Goal: Information Seeking & Learning: Obtain resource

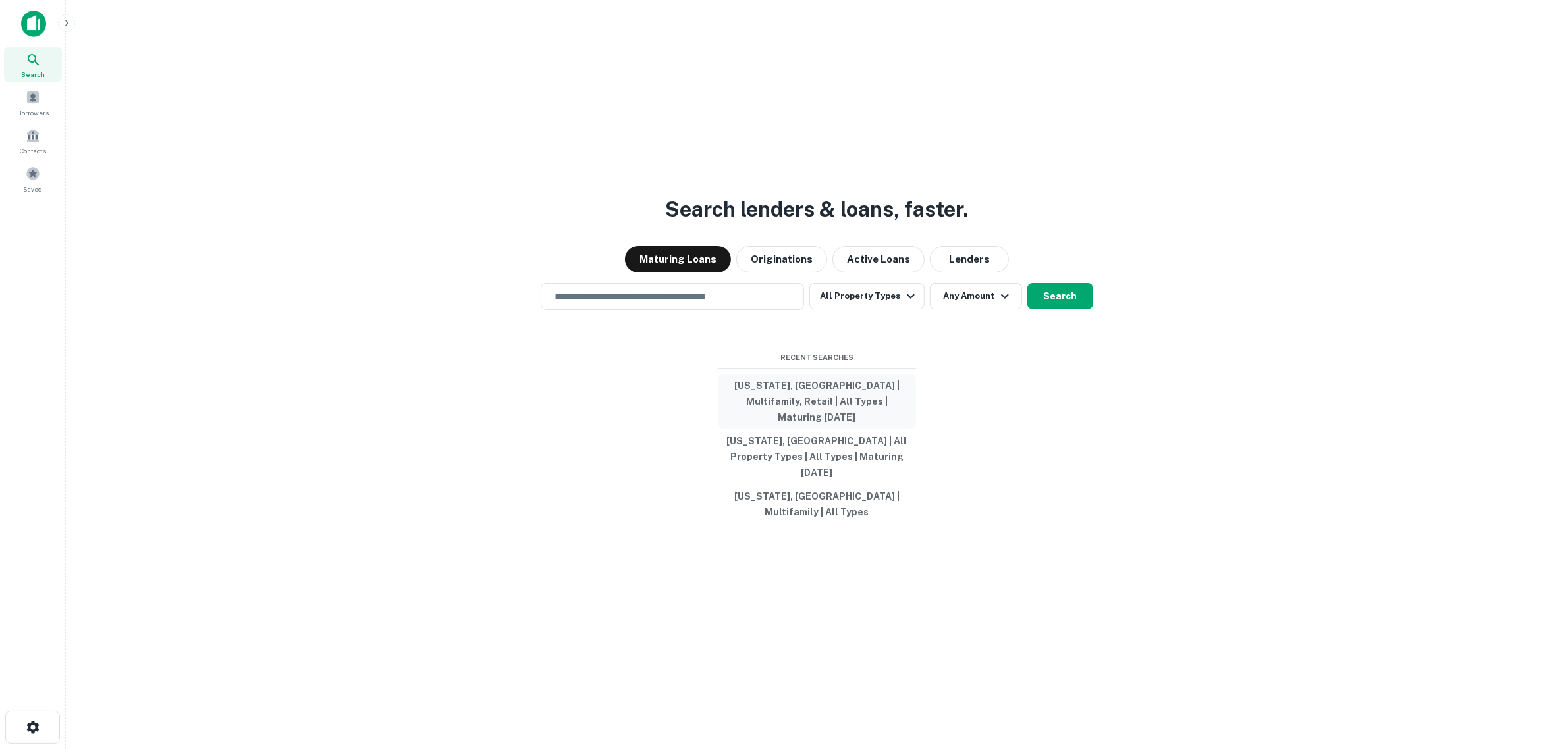
click at [837, 419] on button "[US_STATE], [GEOGRAPHIC_DATA] | Multifamily, Retail | All Types | Maturing [DAT…" at bounding box center [818, 402] width 198 height 56
type input "**********"
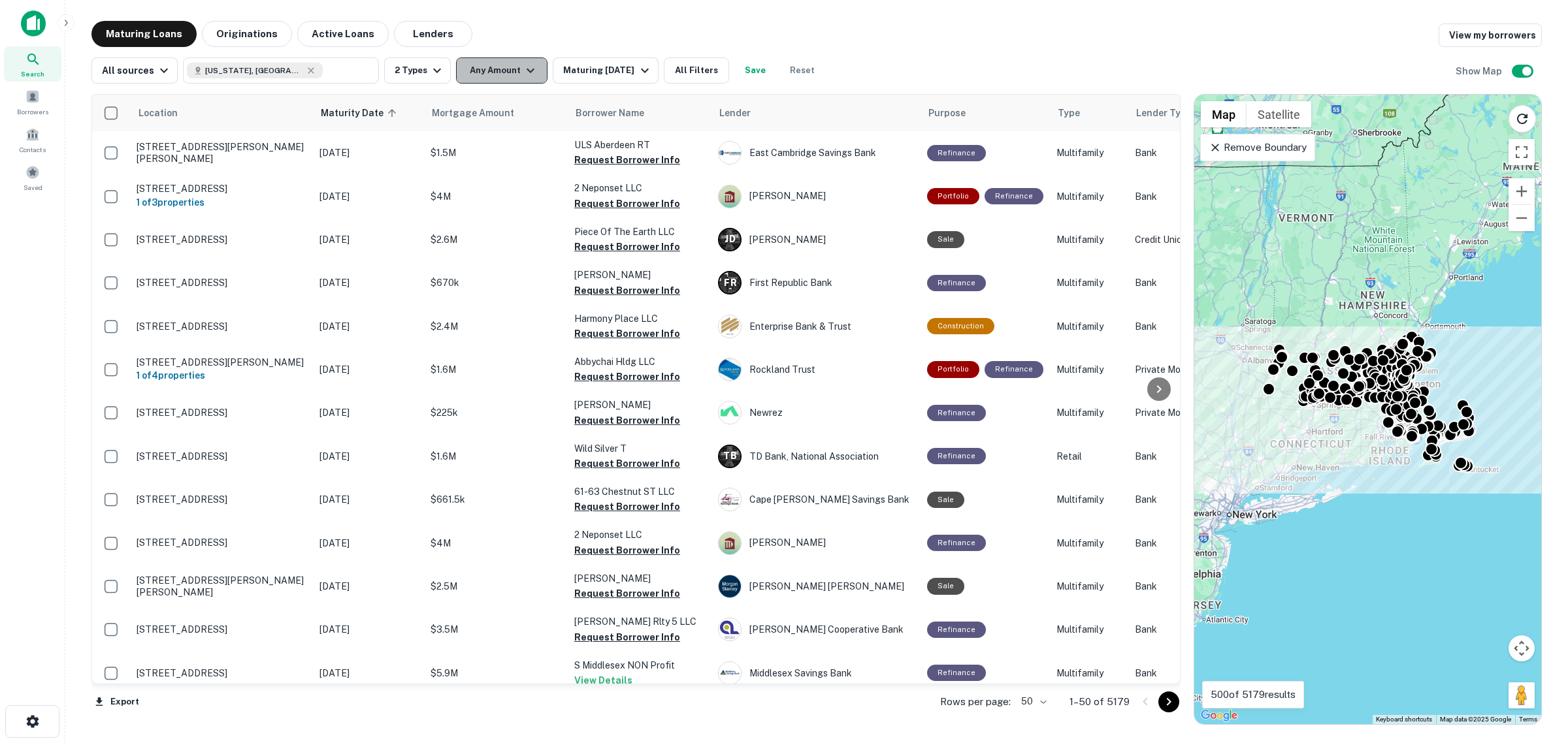
click at [505, 78] on button "Any Amount" at bounding box center [502, 70] width 92 height 26
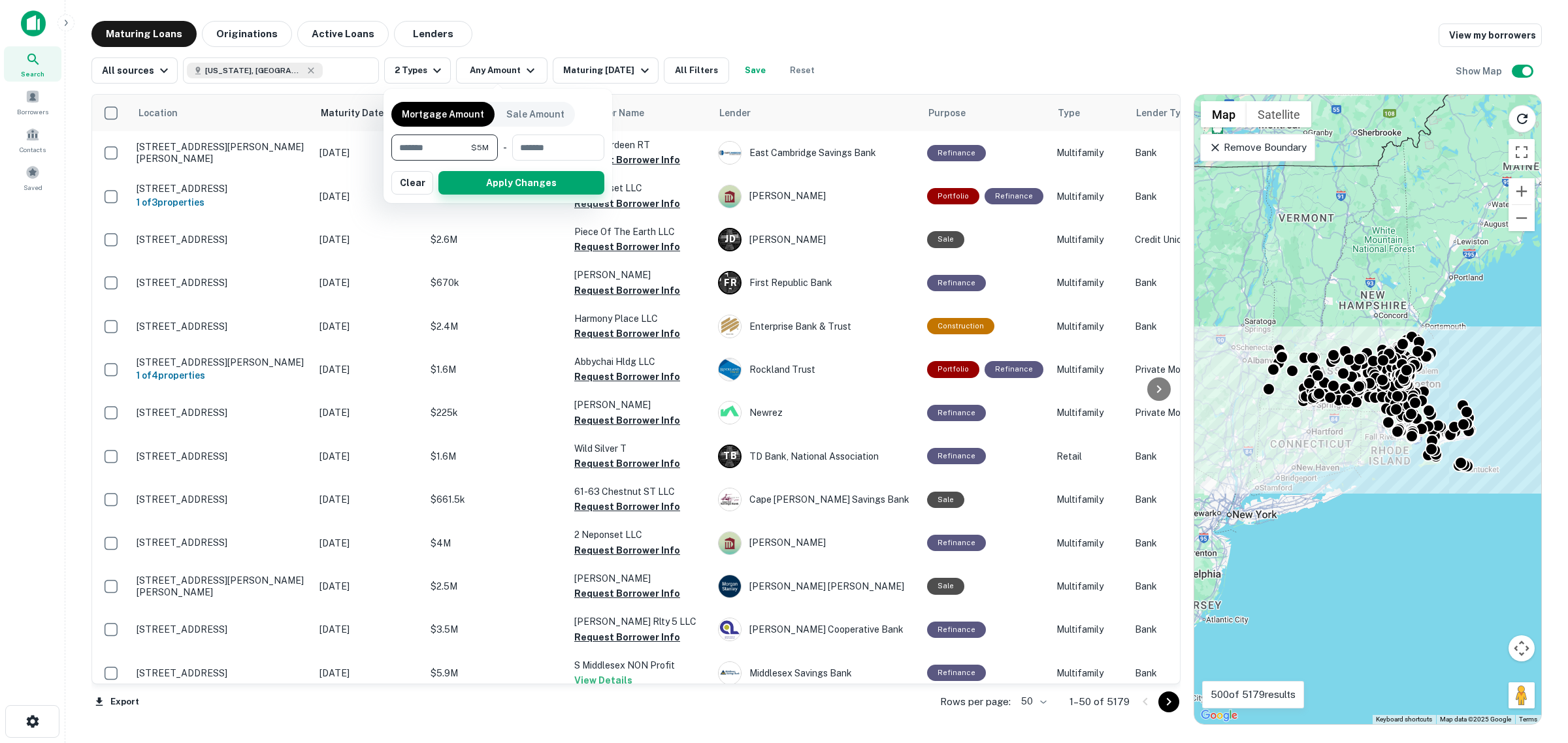
type input "*******"
click at [511, 180] on button "Apply Changes" at bounding box center [521, 183] width 166 height 23
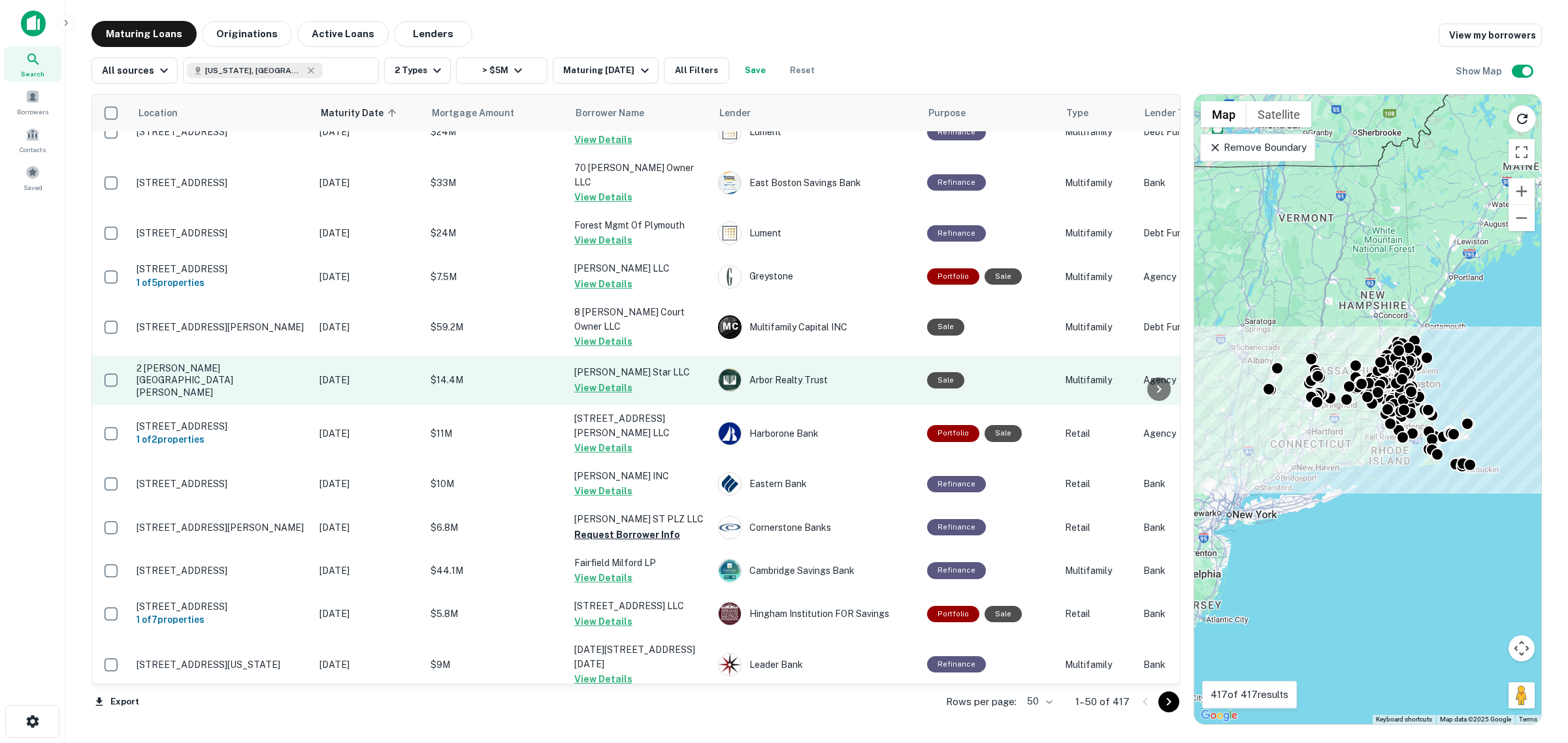
scroll to position [816, 0]
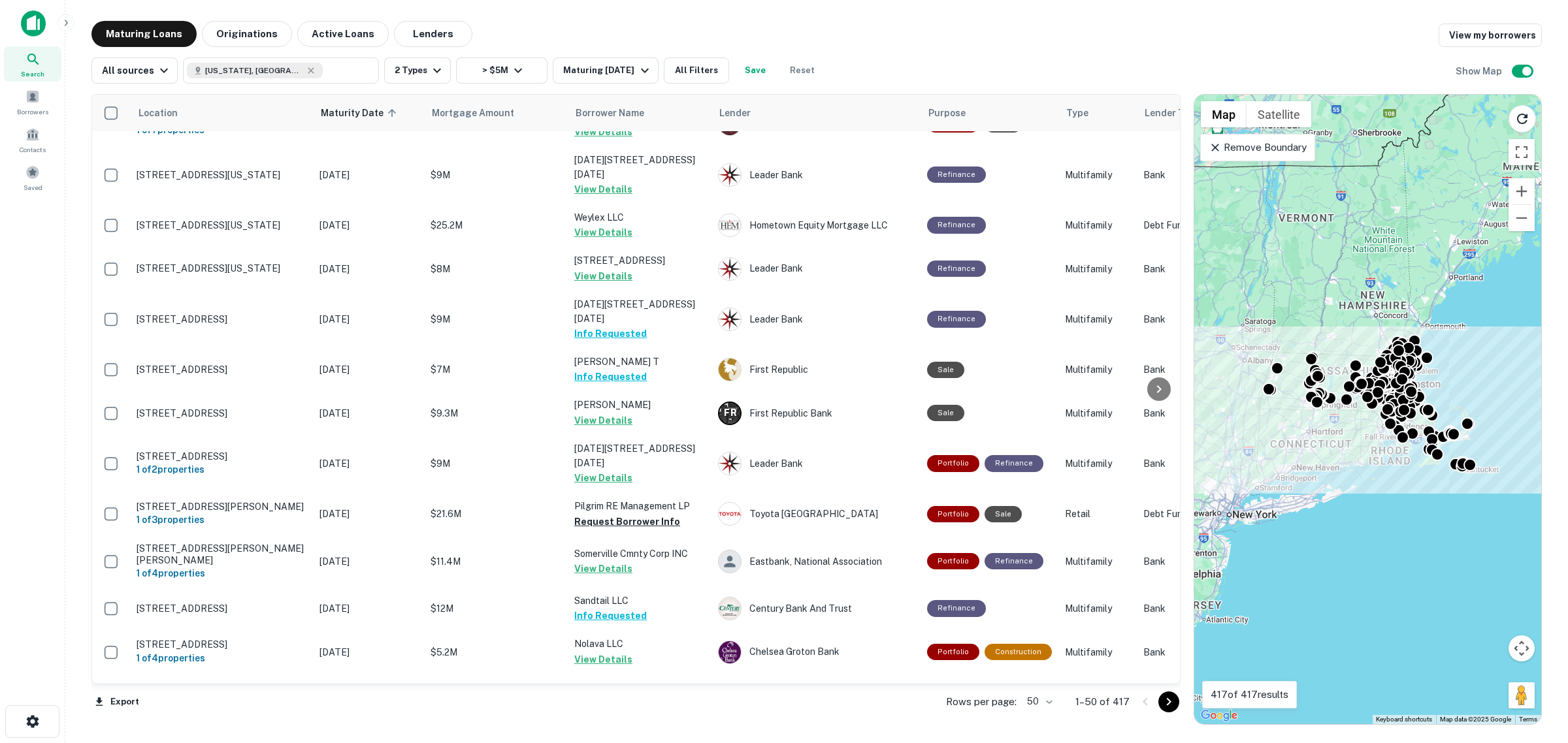
click at [1170, 706] on icon "Go to next page" at bounding box center [1169, 702] width 16 height 16
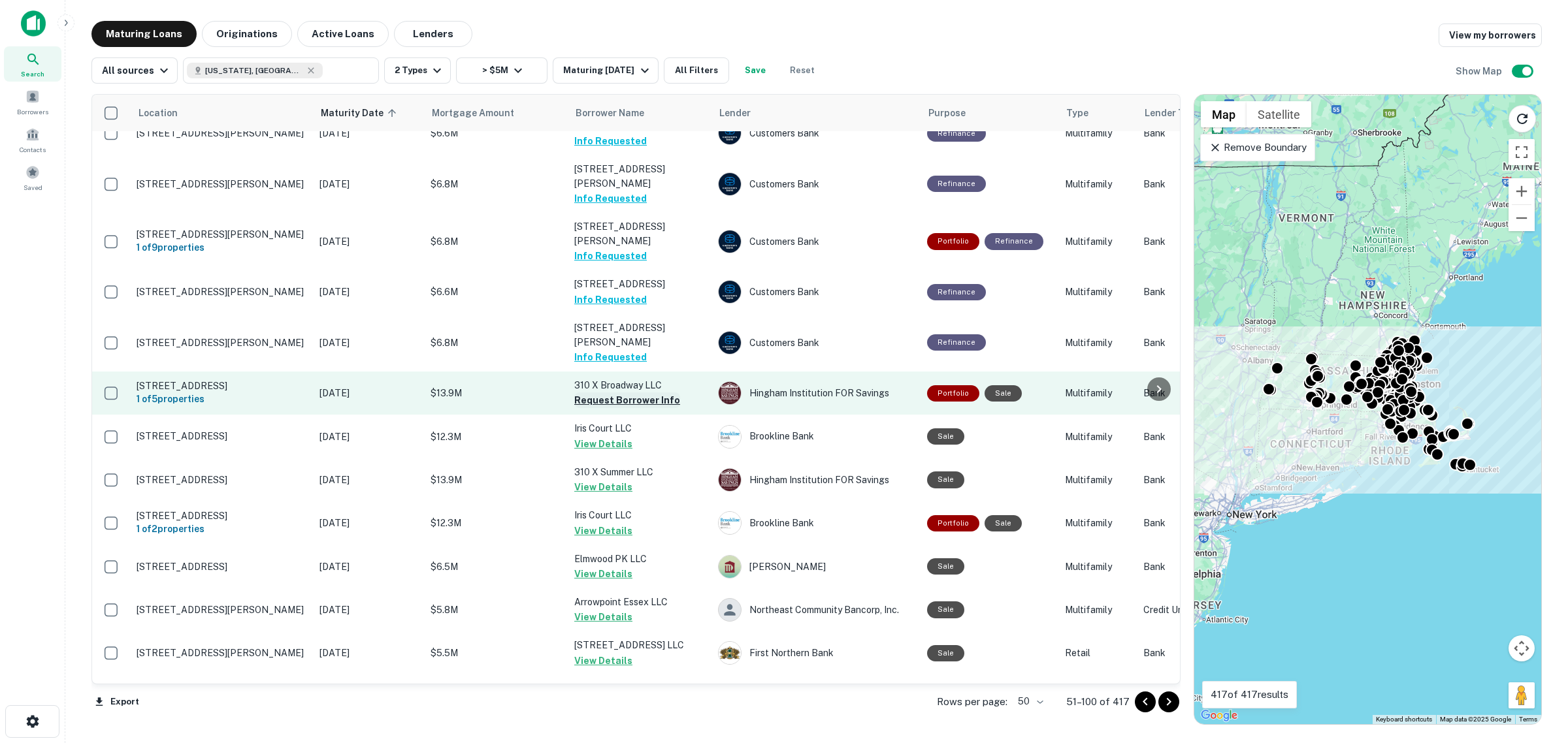
scroll to position [1653, 0]
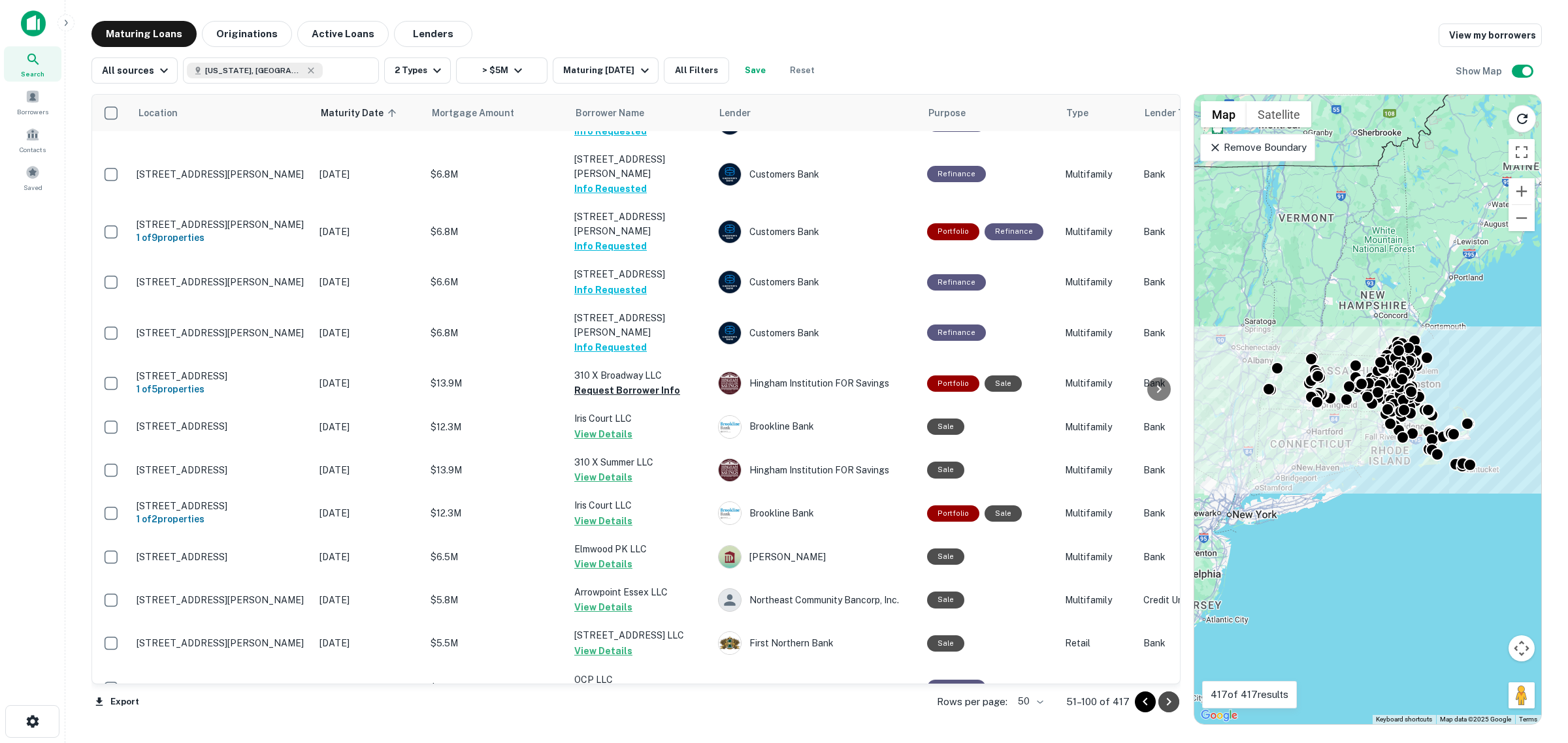
click at [1170, 704] on icon "Go to next page" at bounding box center [1169, 702] width 16 height 16
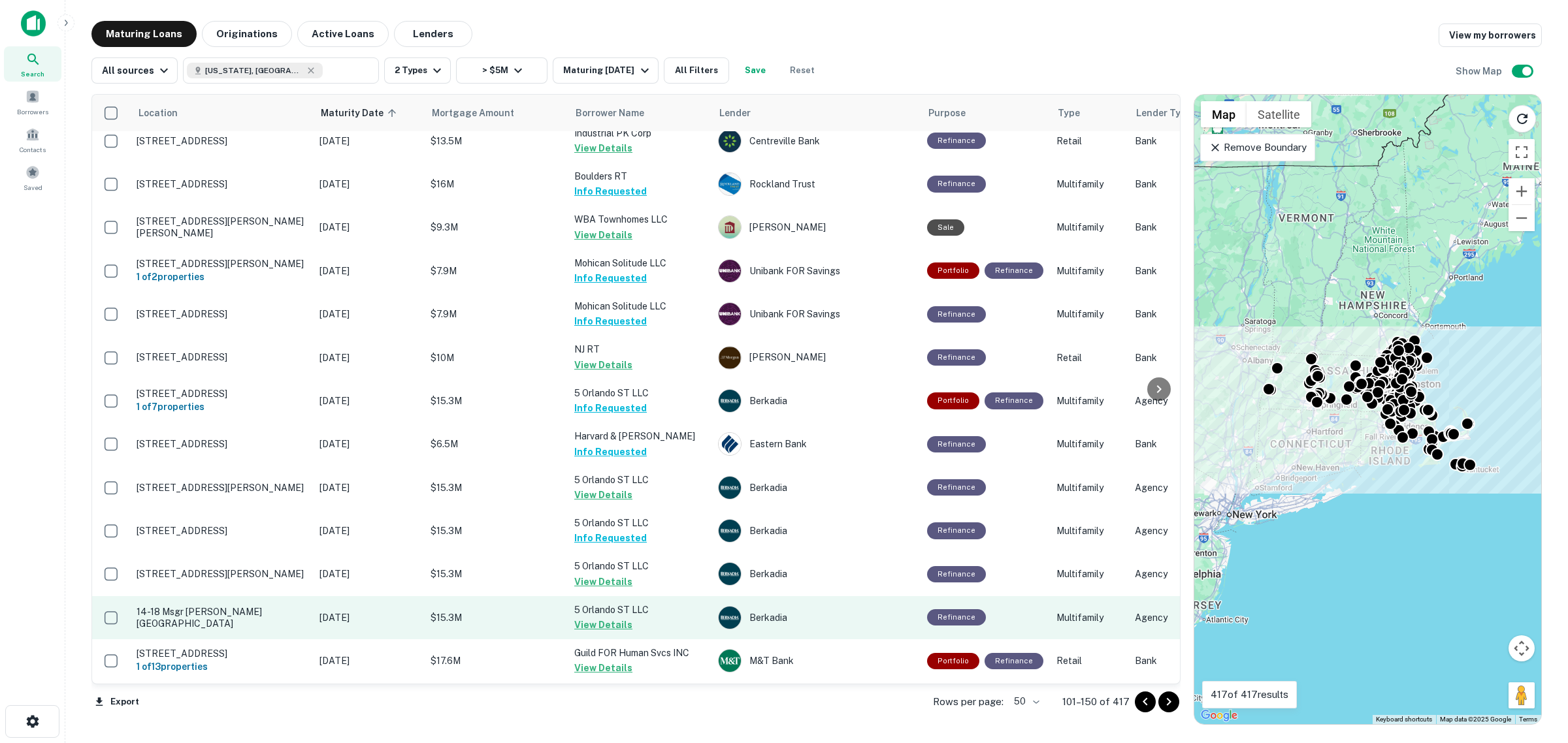
scroll to position [1533, 0]
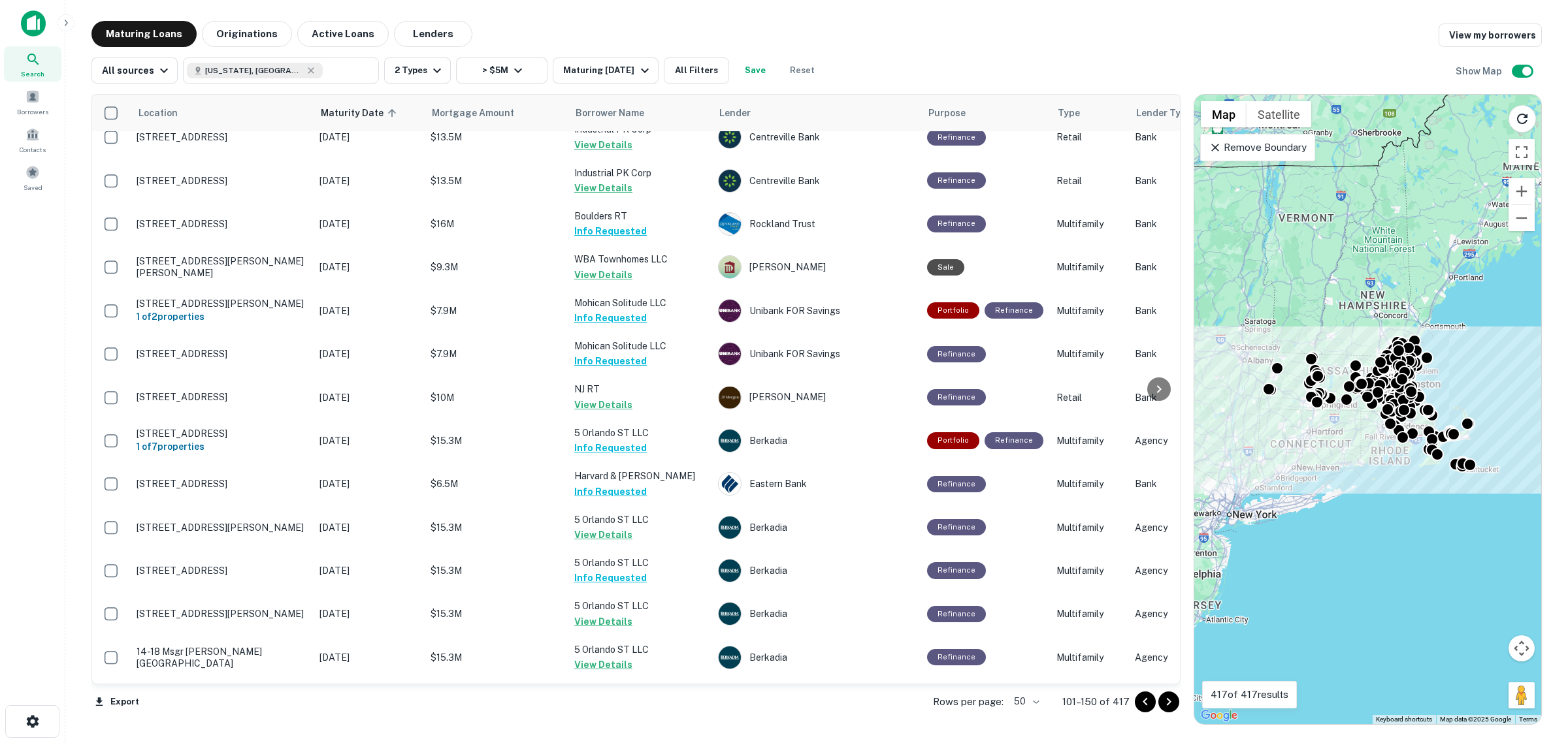
click at [1178, 700] on button "Go to next page" at bounding box center [1168, 701] width 21 height 21
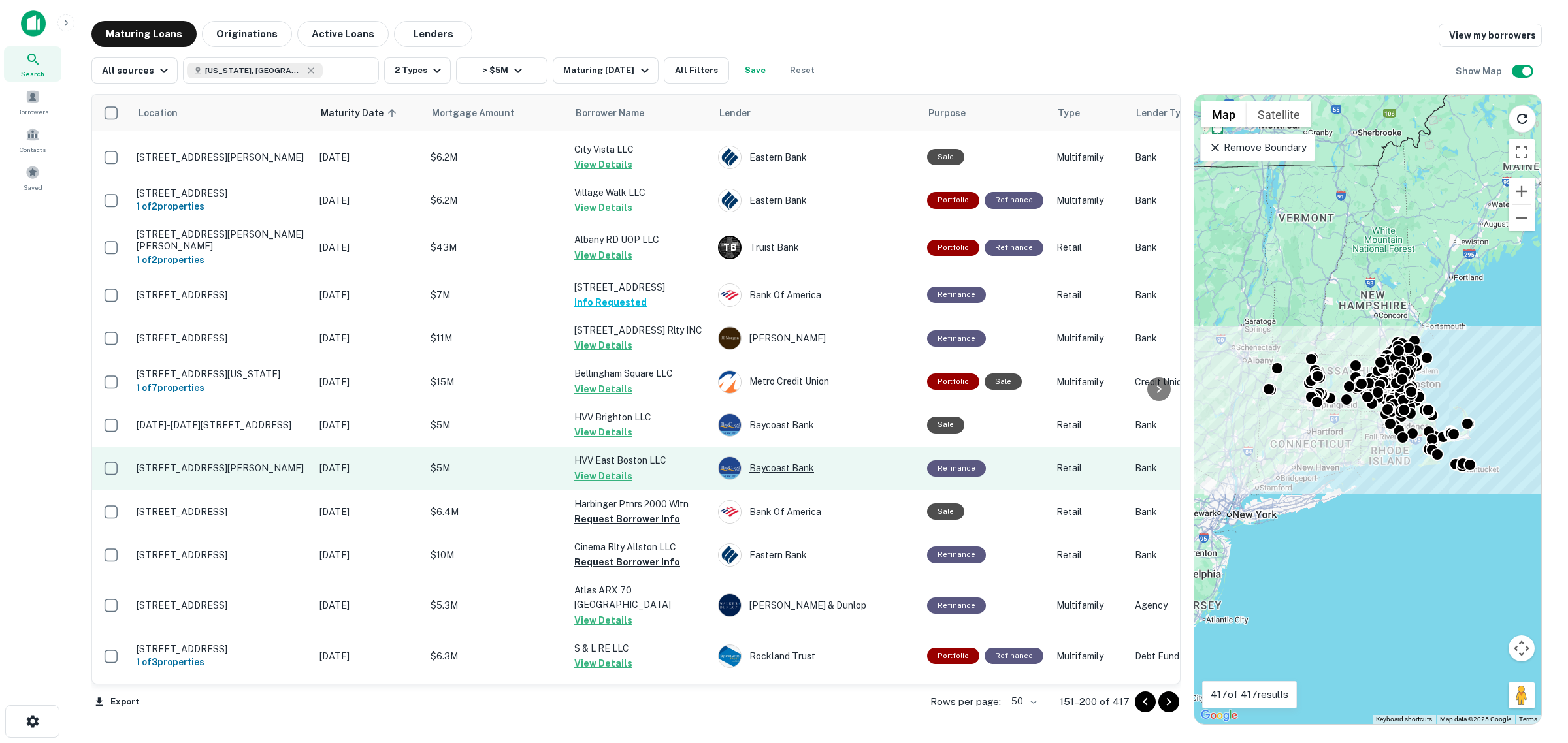
scroll to position [1665, 0]
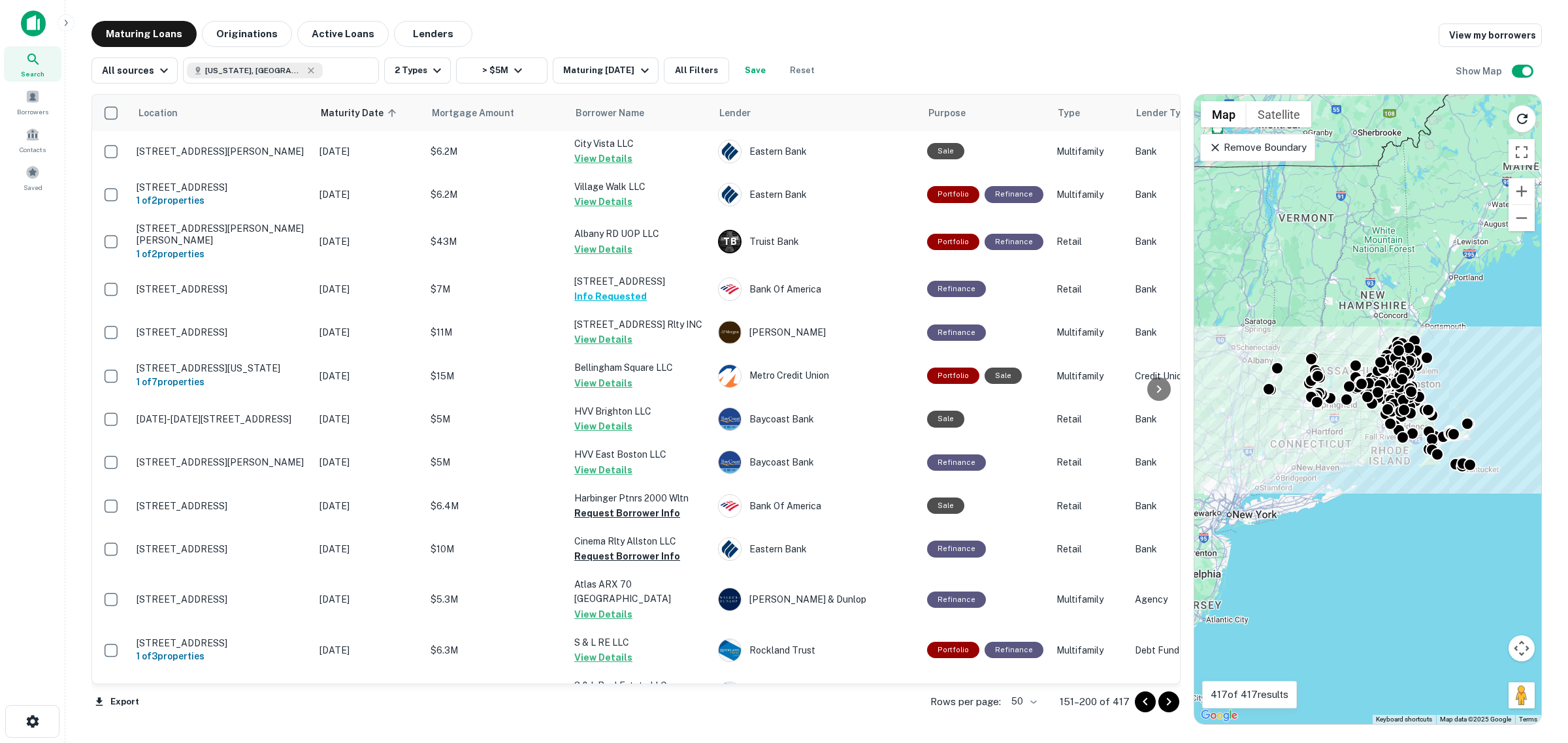
click at [1167, 703] on icon "Go to next page" at bounding box center [1169, 702] width 16 height 16
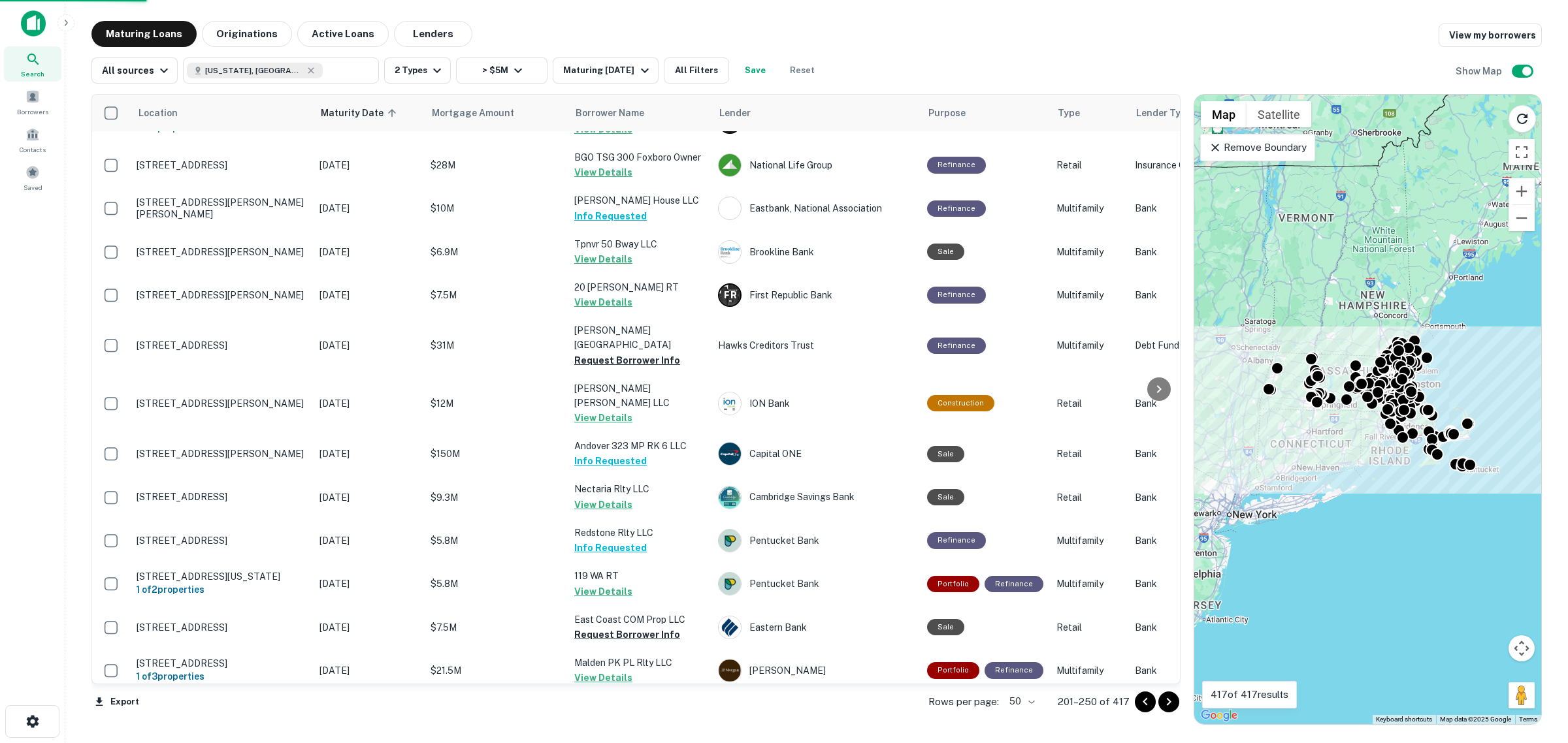
scroll to position [1644, 0]
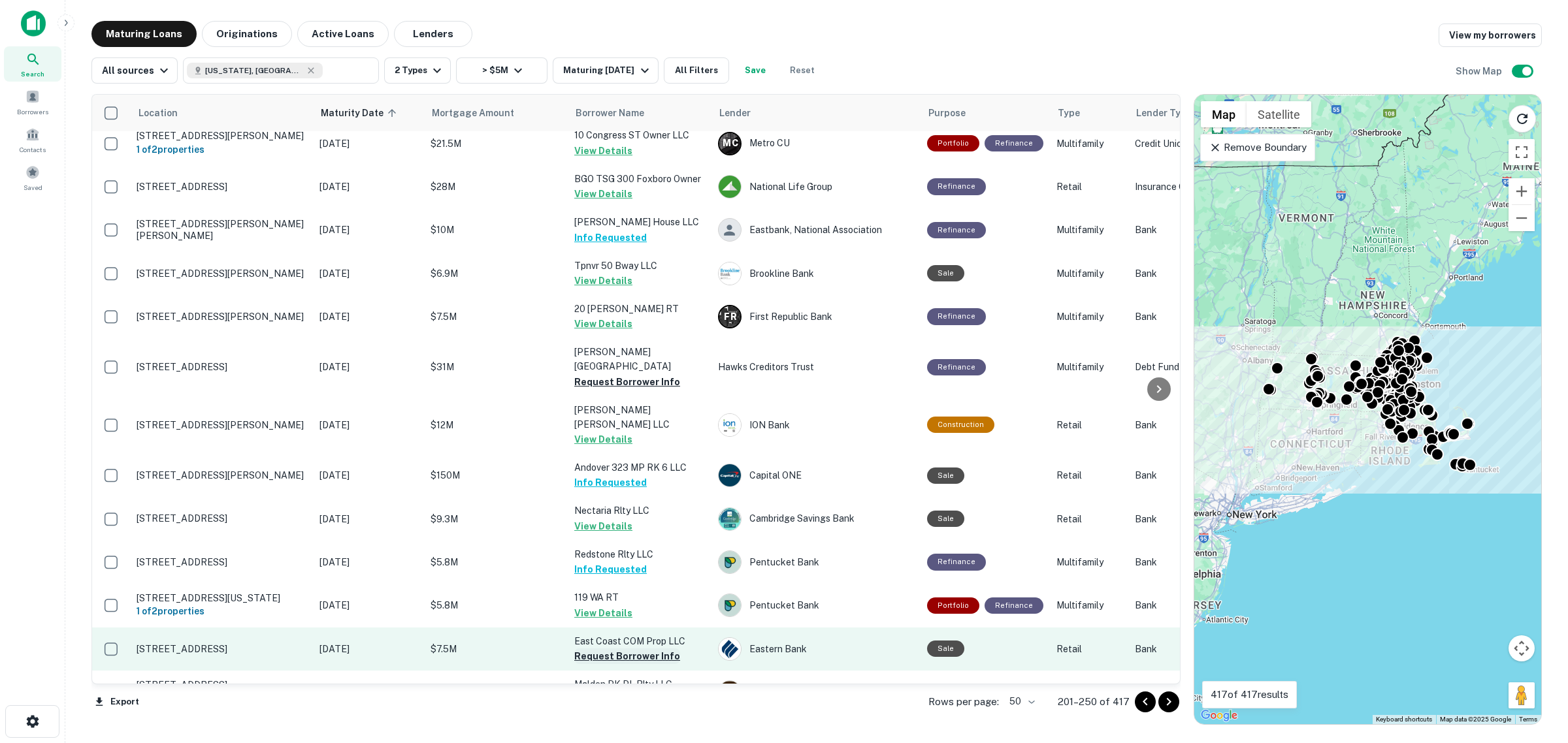
click at [631, 648] on button "Request Borrower Info" at bounding box center [627, 656] width 106 height 16
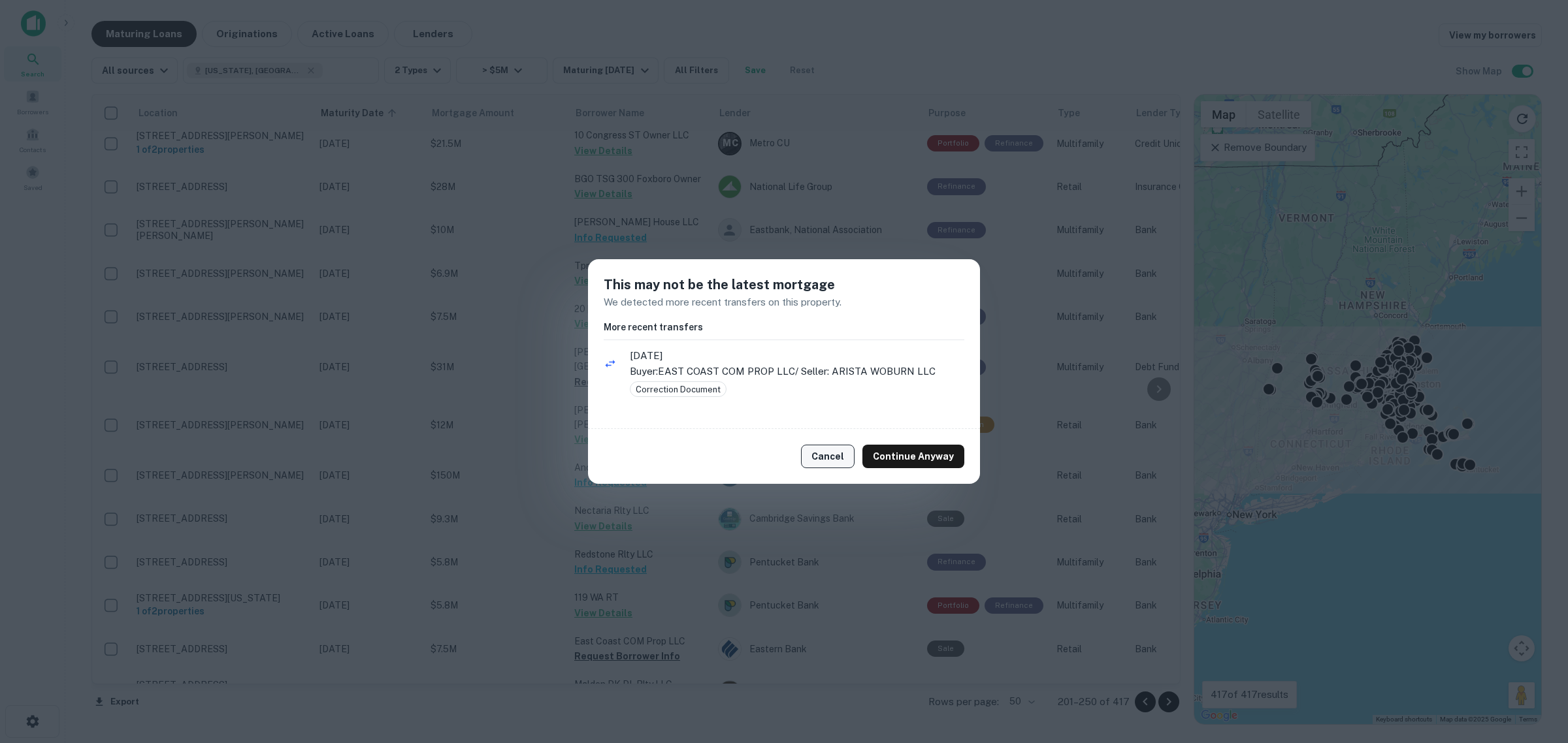
click at [836, 455] on button "Cancel" at bounding box center [828, 457] width 54 height 23
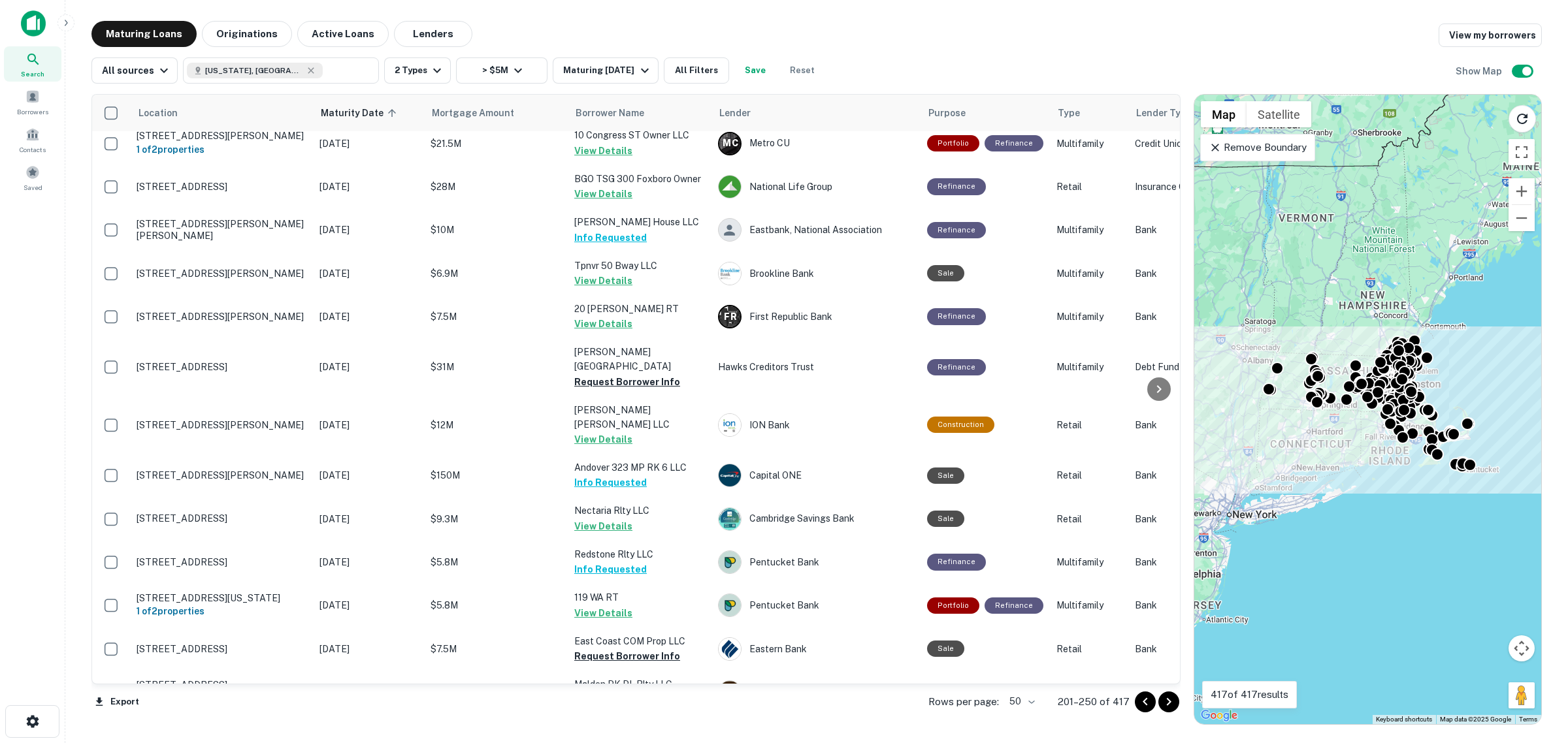
click at [1170, 709] on icon "Go to next page" at bounding box center [1169, 702] width 16 height 16
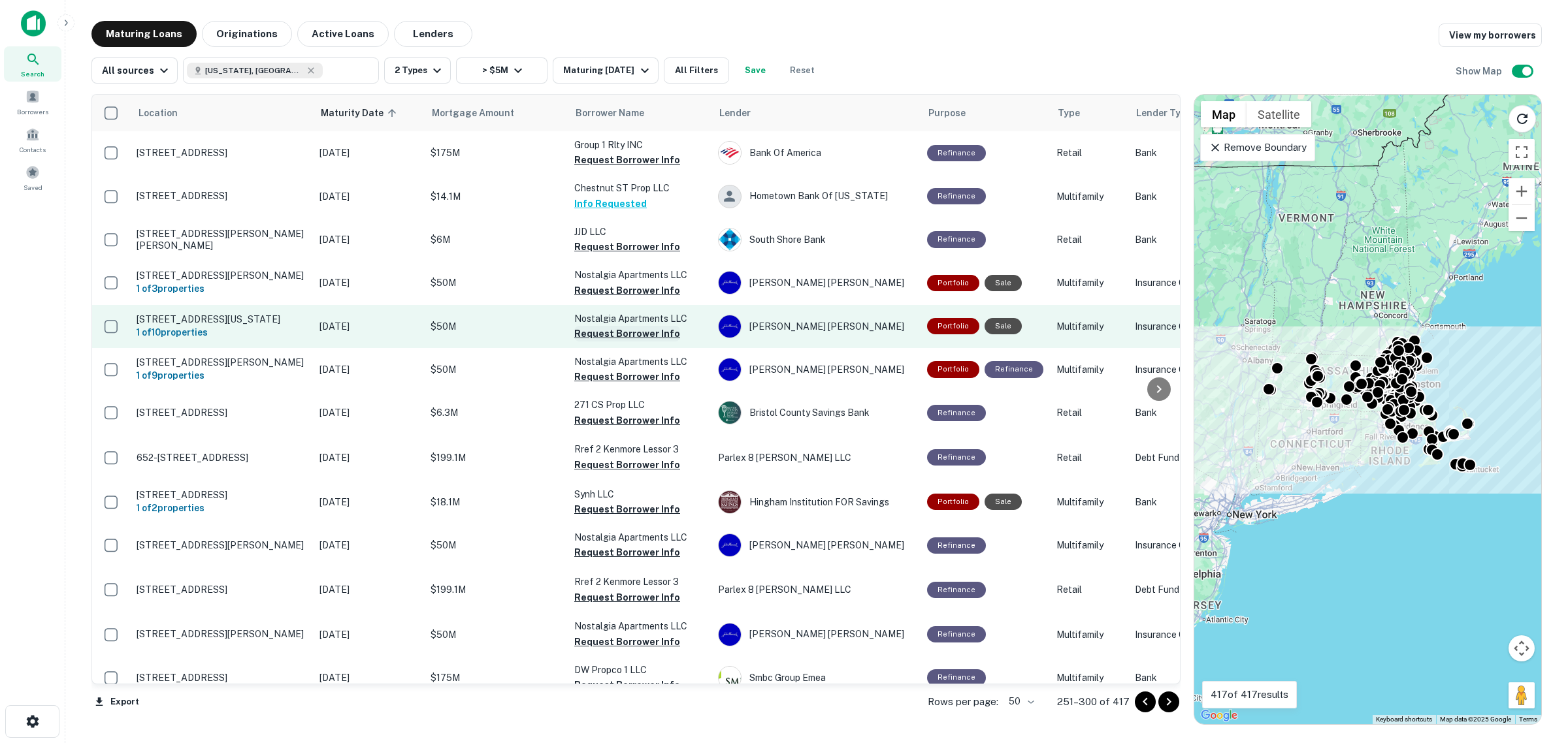
click at [609, 245] on button "Request Borrower Info" at bounding box center [627, 247] width 106 height 16
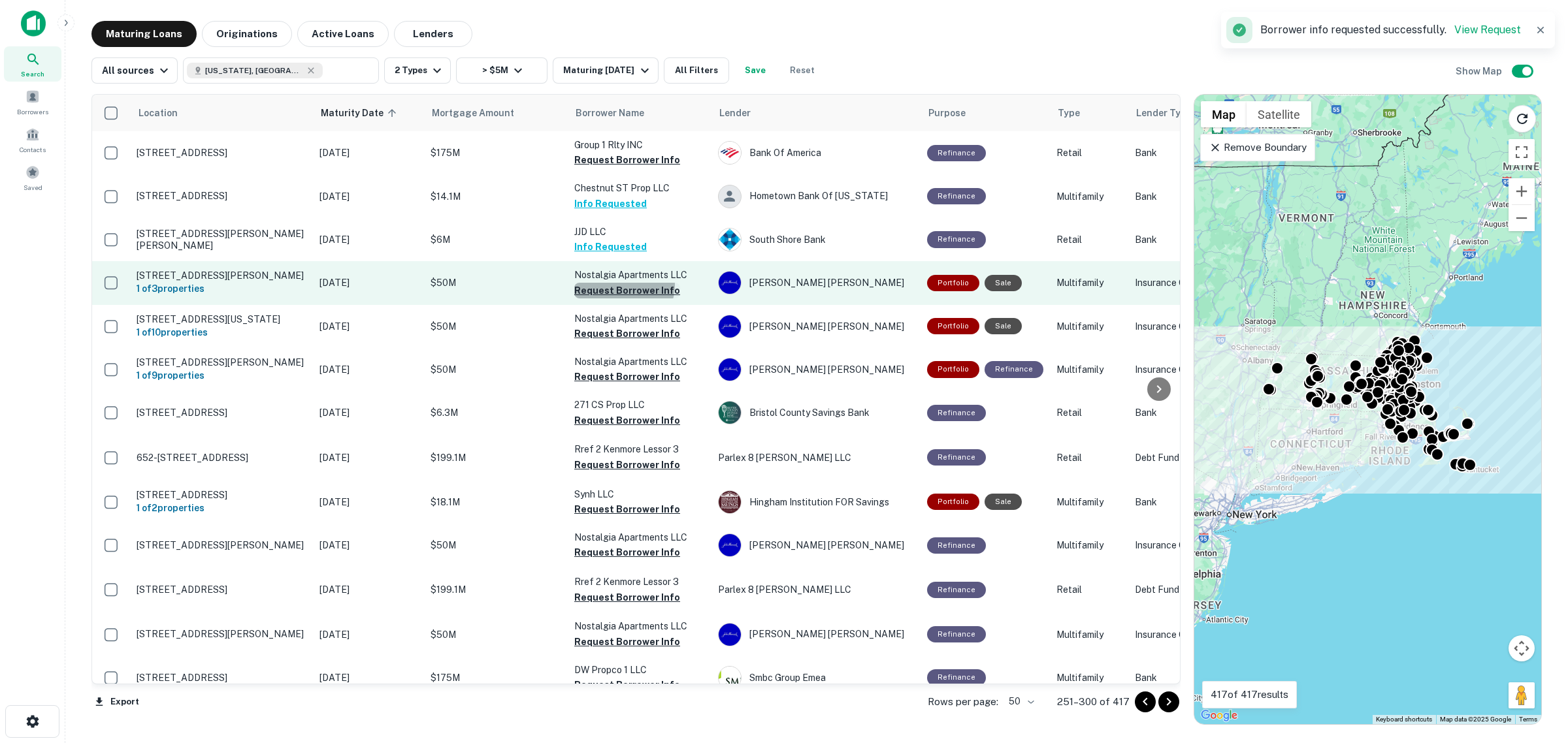
click at [622, 285] on button "Request Borrower Info" at bounding box center [627, 291] width 106 height 16
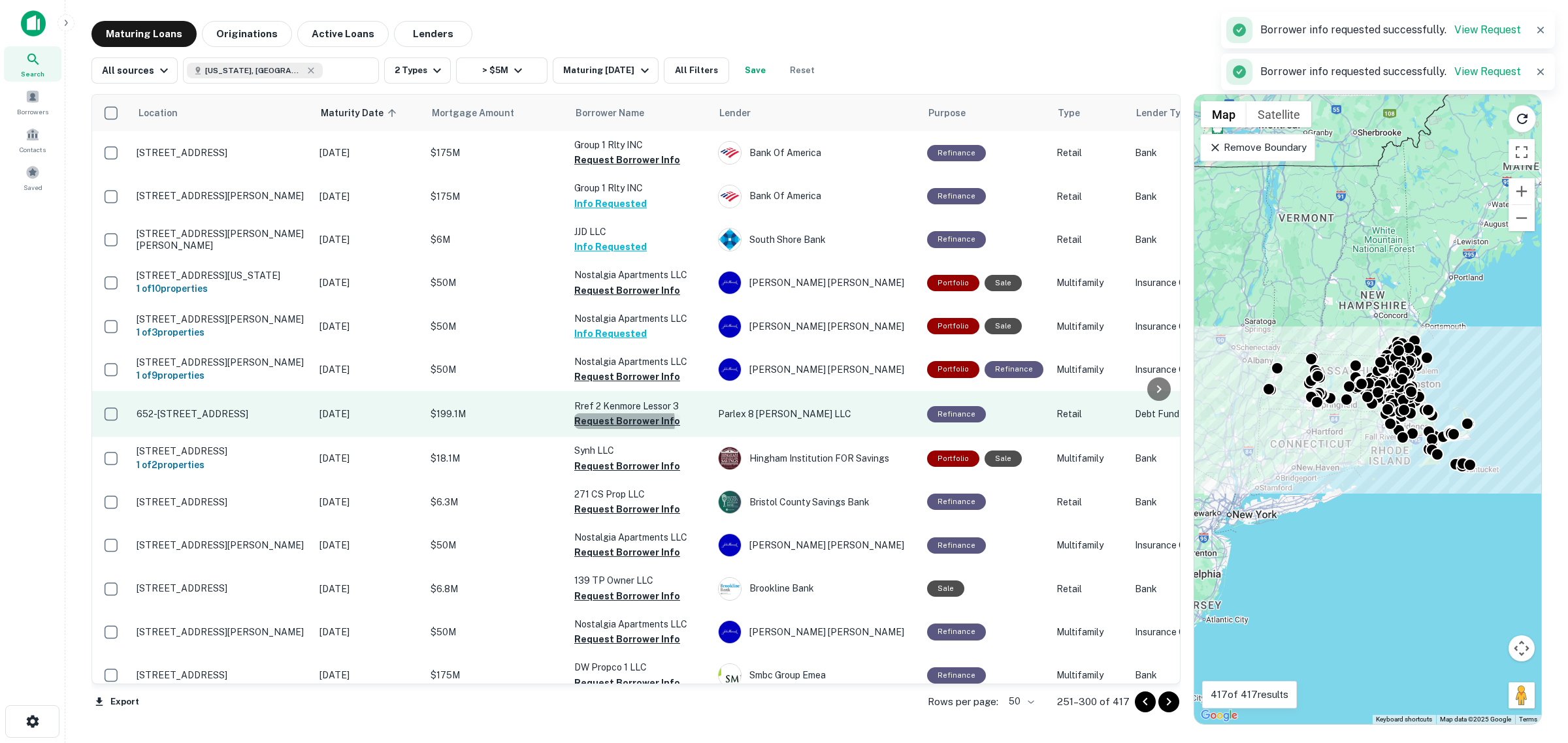
click at [624, 429] on button "Request Borrower Info" at bounding box center [627, 422] width 106 height 16
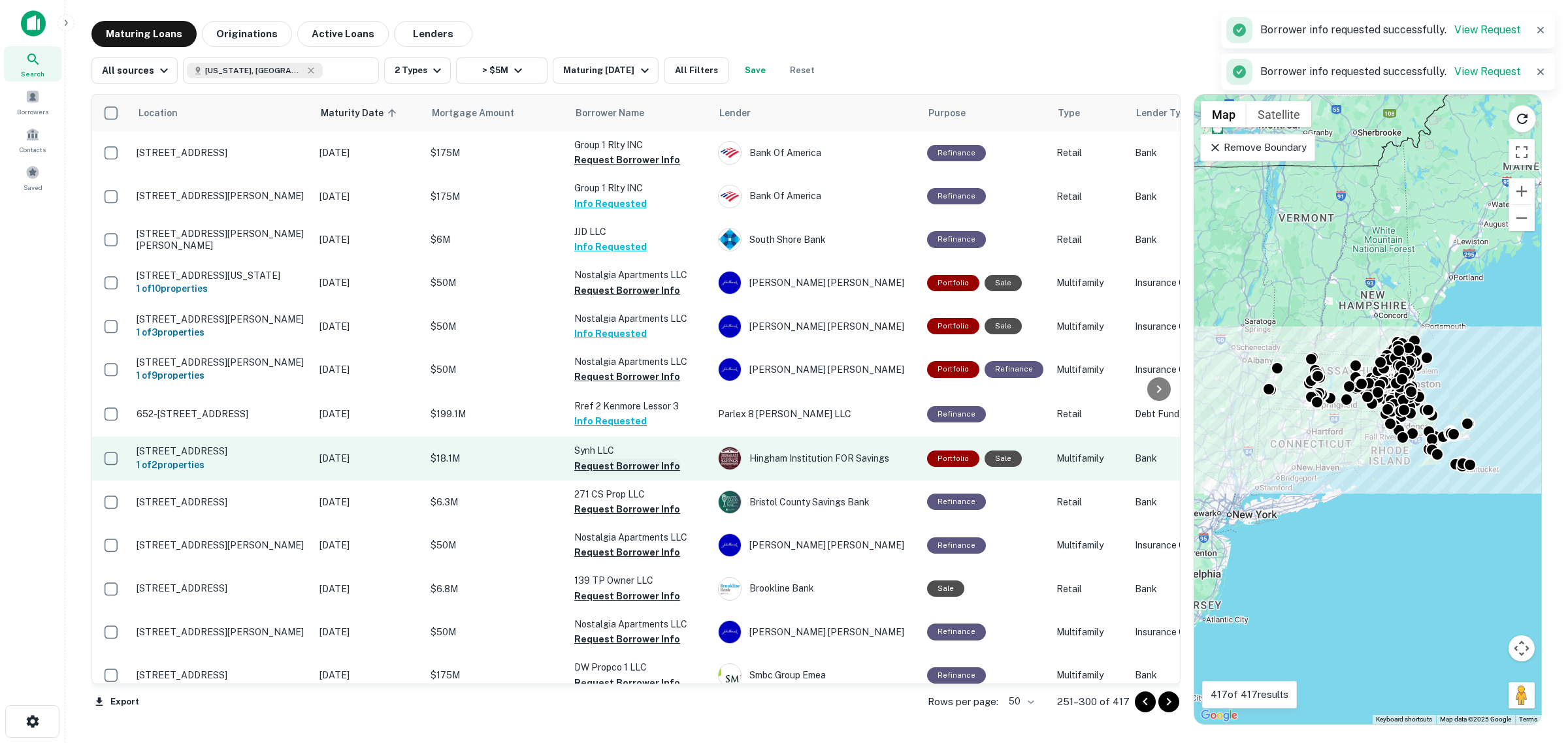
click at [637, 469] on button "Request Borrower Info" at bounding box center [627, 466] width 106 height 16
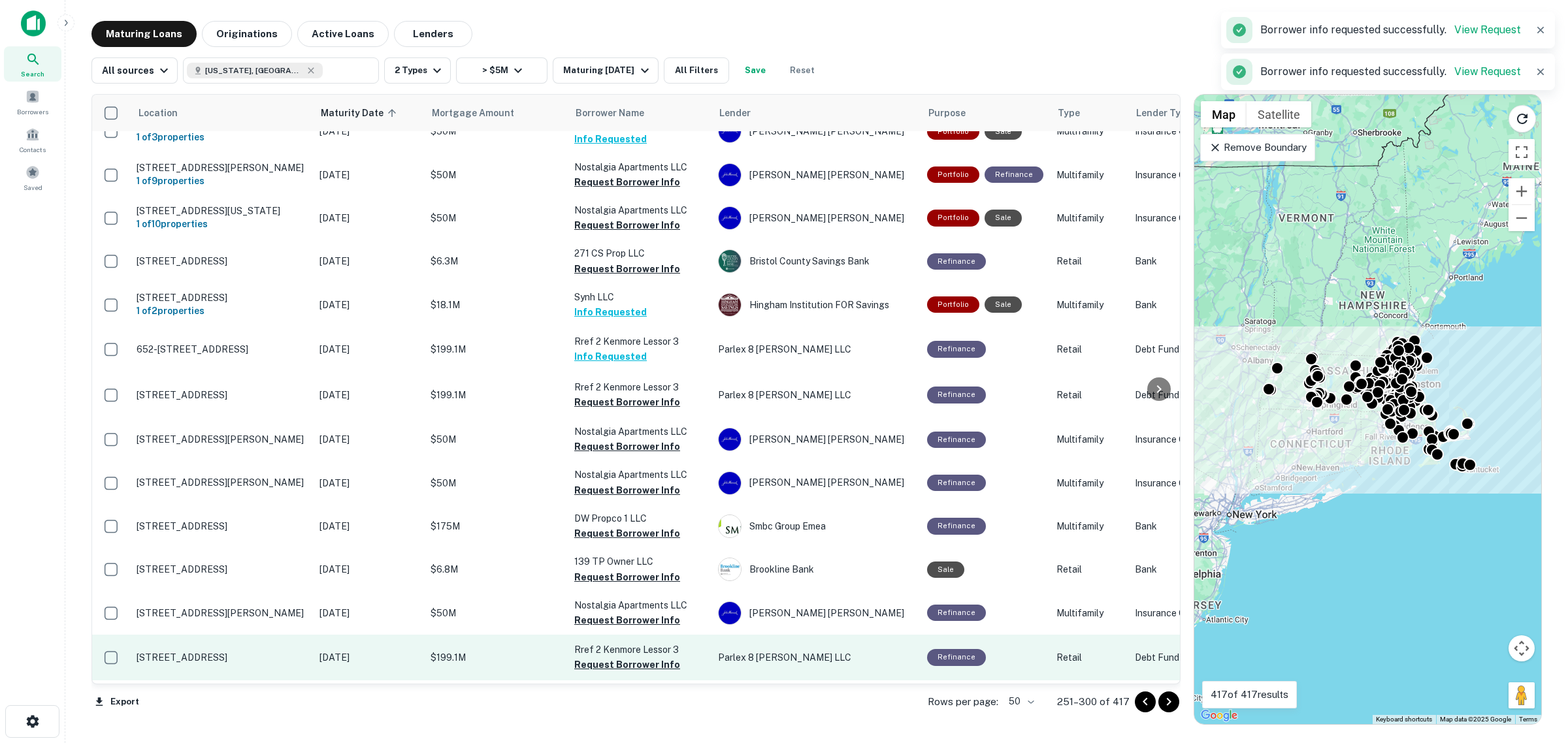
scroll to position [245, 0]
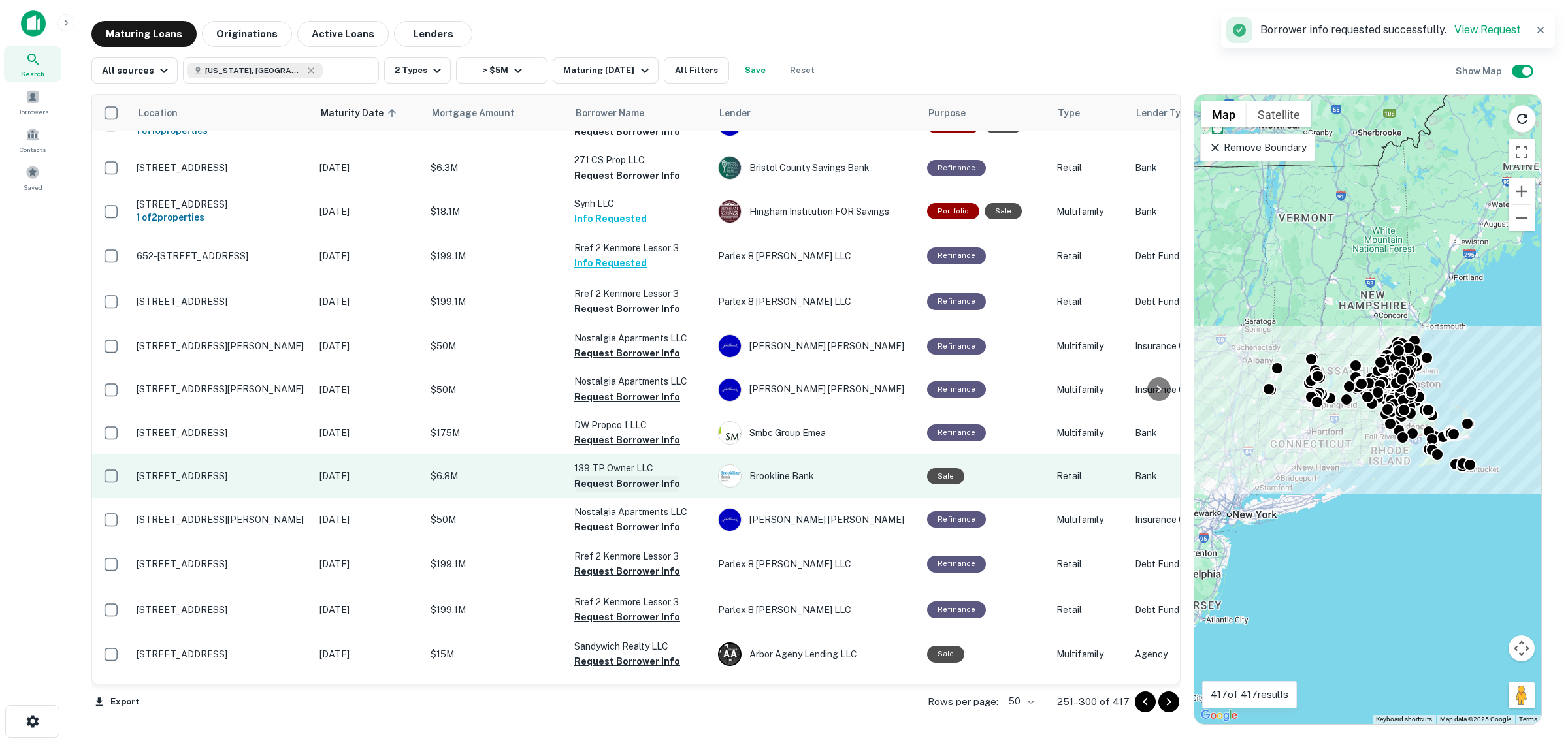
click at [631, 490] on button "Request Borrower Info" at bounding box center [627, 484] width 106 height 16
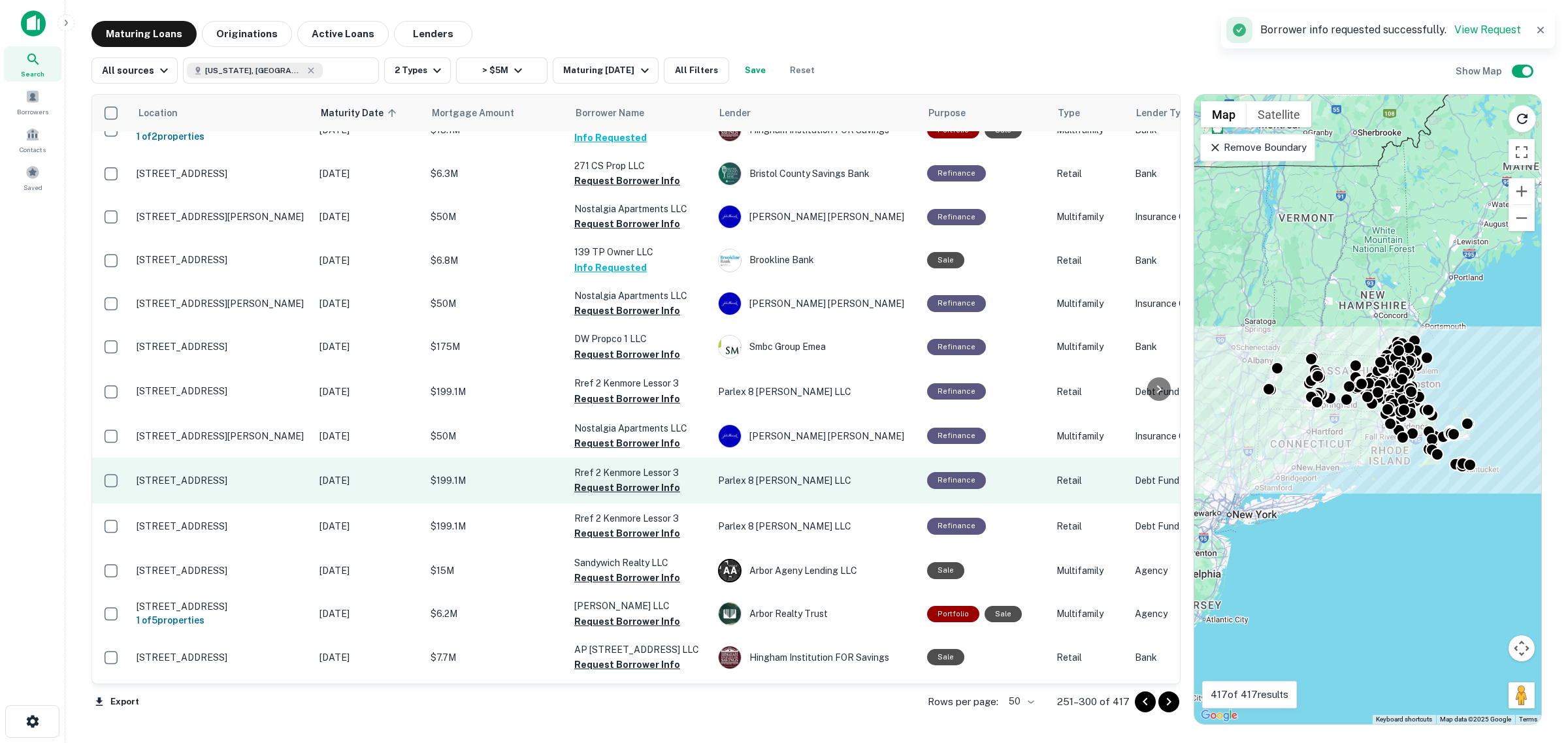
scroll to position [410, 0]
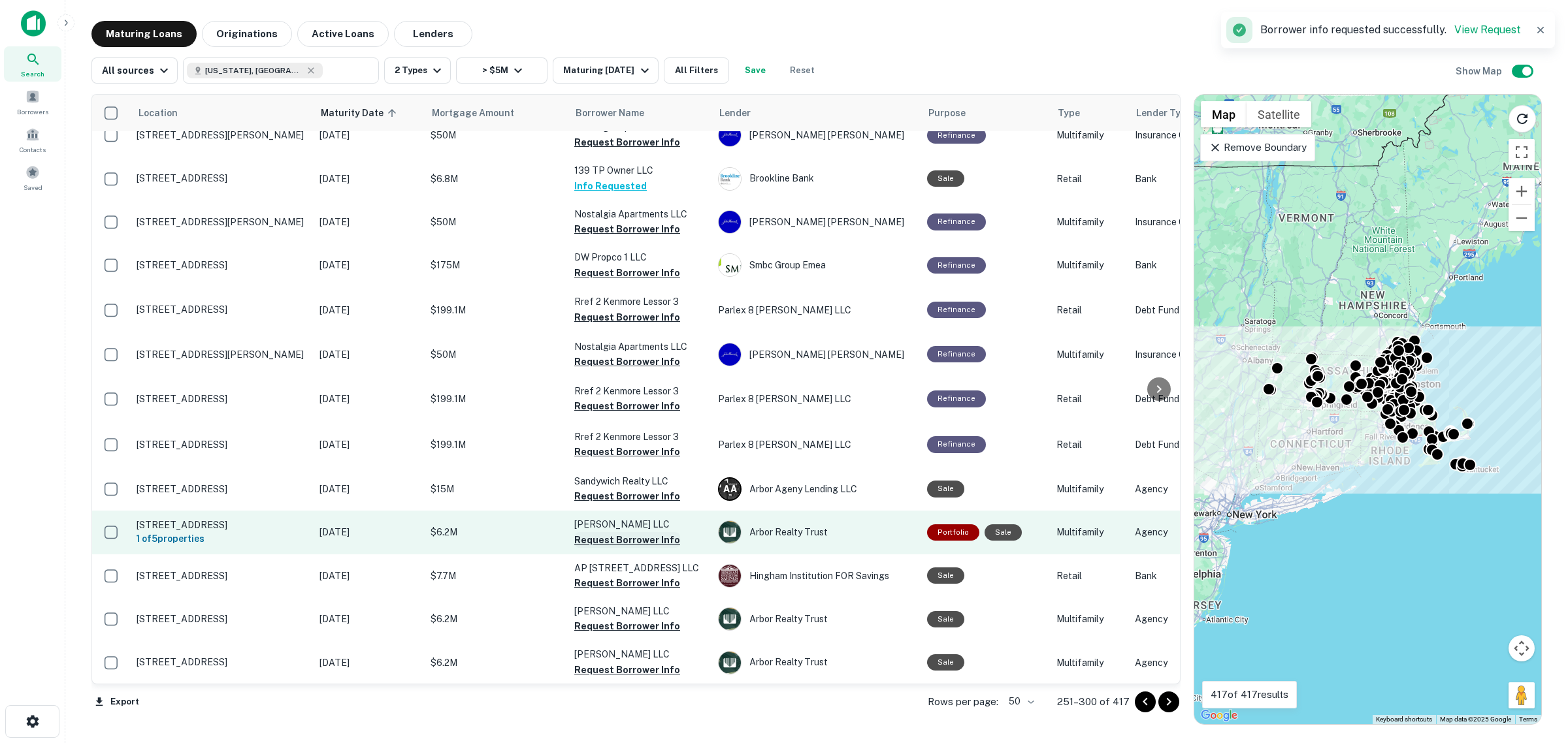
click at [634, 539] on button "Request Borrower Info" at bounding box center [627, 541] width 106 height 16
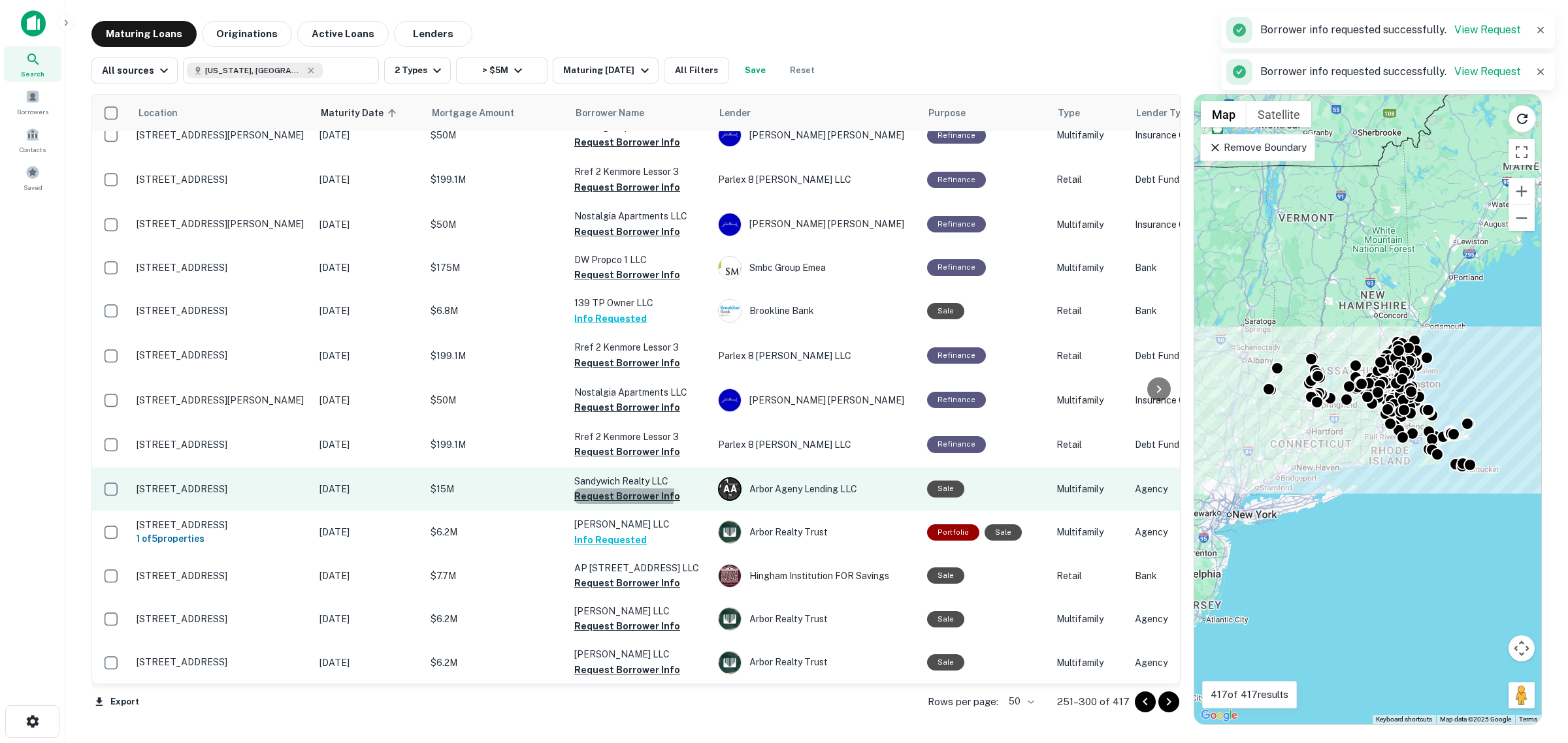
click at [618, 497] on button "Request Borrower Info" at bounding box center [627, 497] width 106 height 16
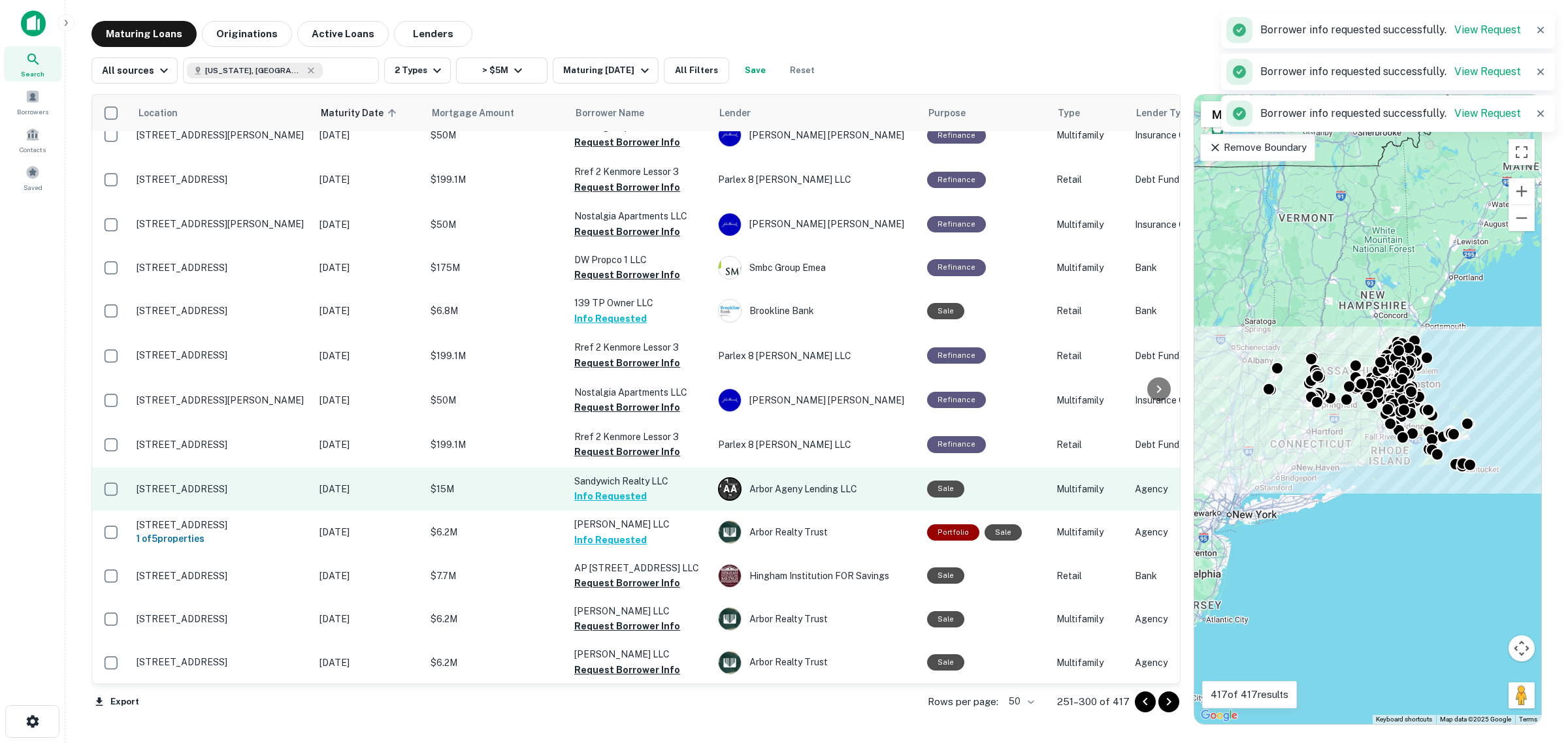
scroll to position [491, 0]
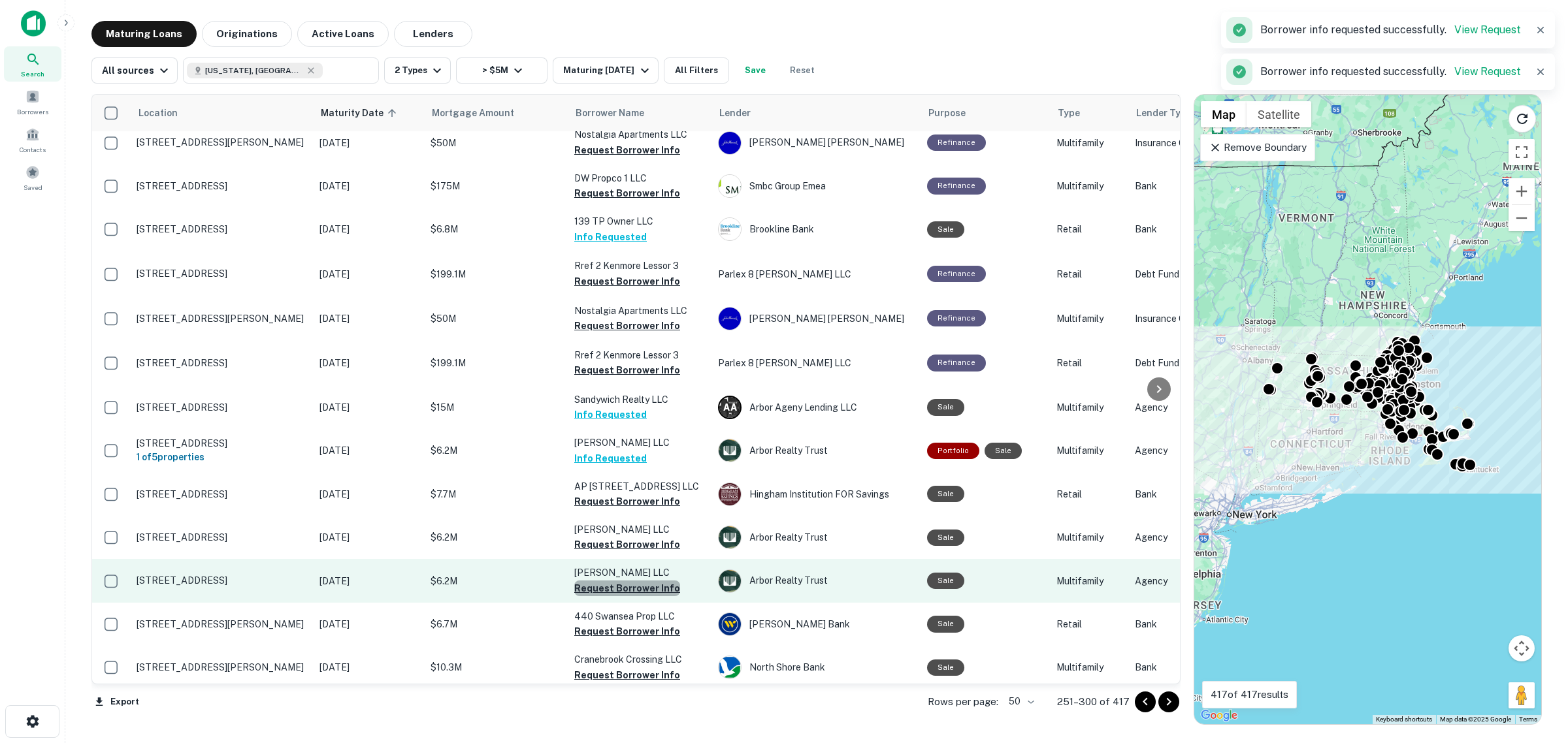
click at [645, 592] on button "Request Borrower Info" at bounding box center [627, 589] width 106 height 16
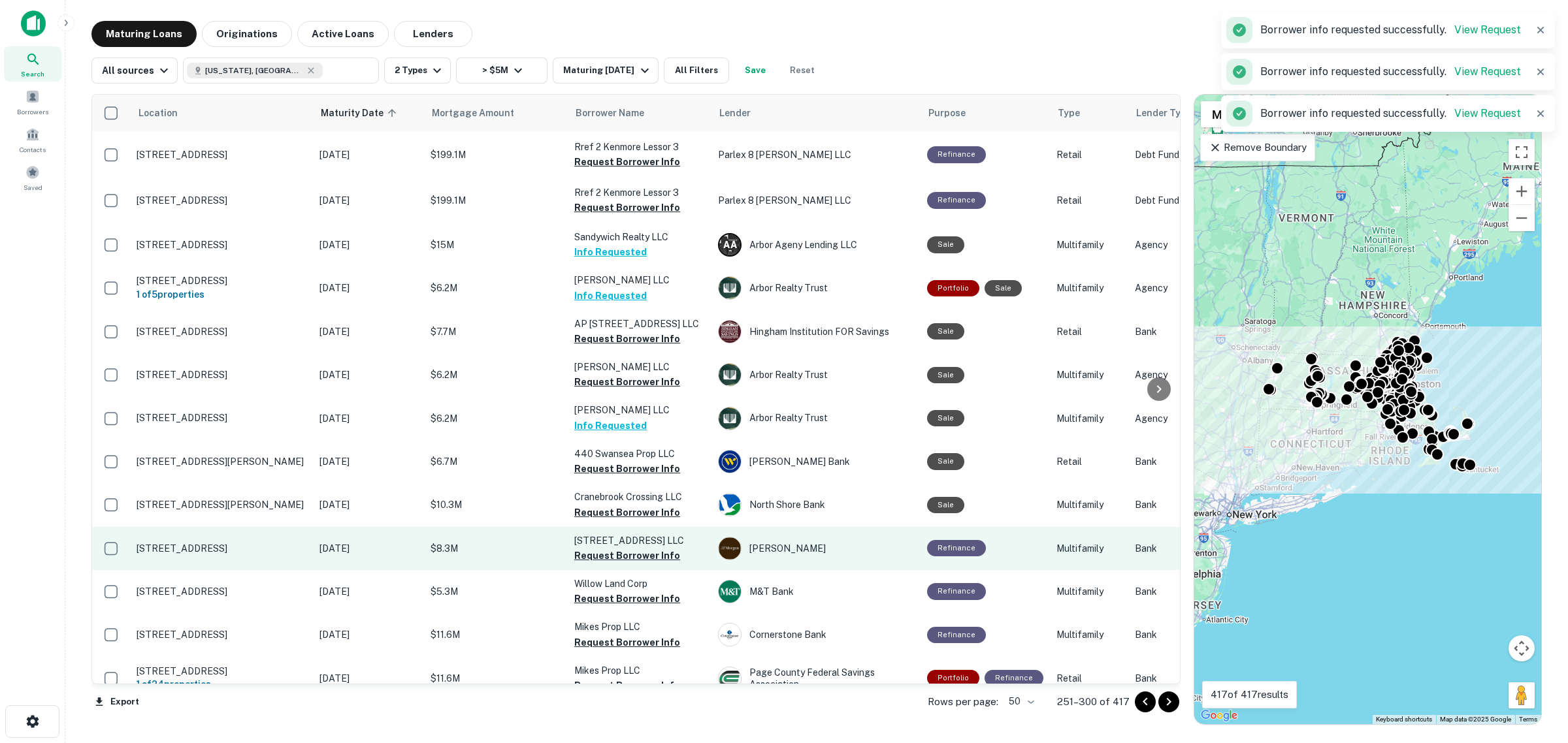
scroll to position [655, 0]
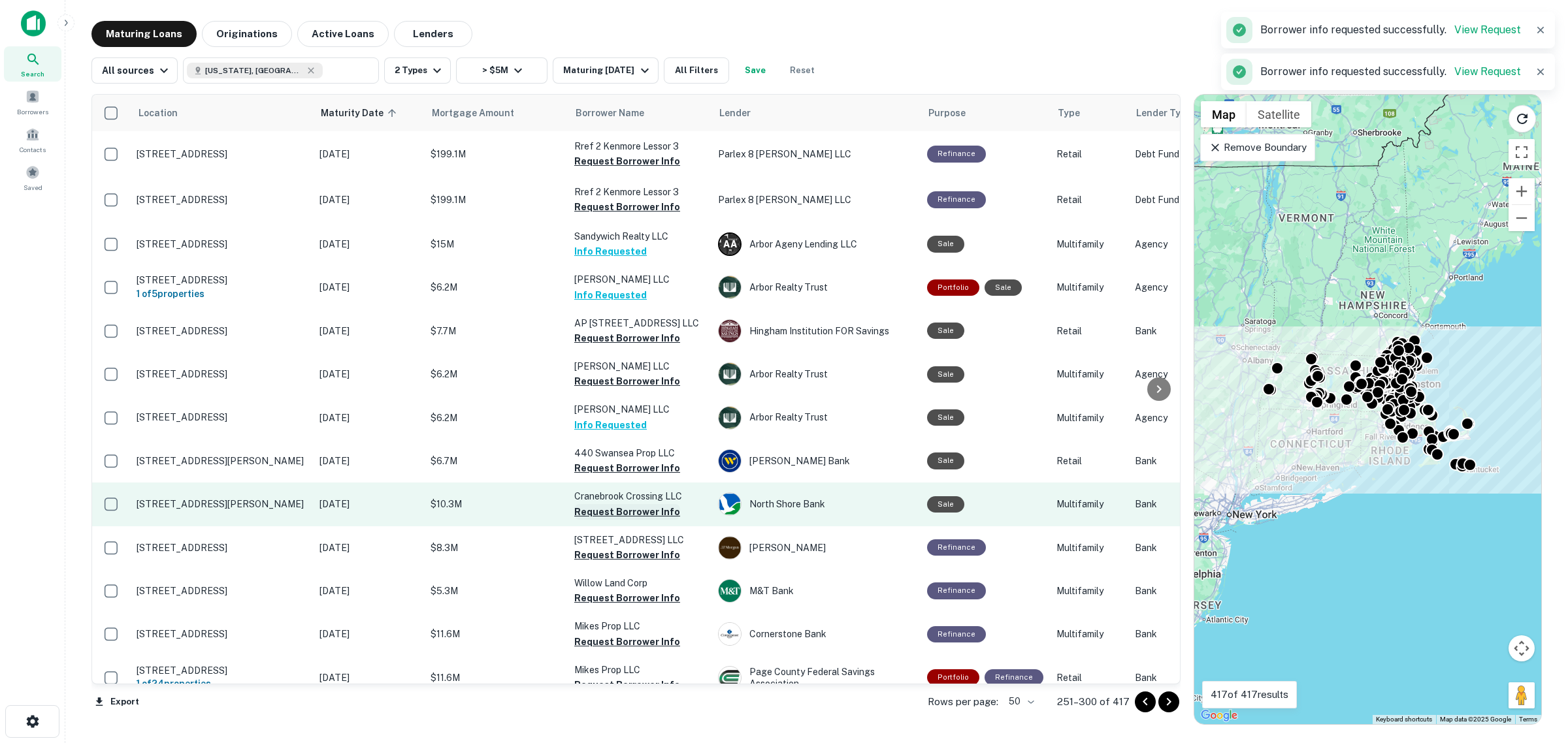
click at [641, 514] on button "Request Borrower Info" at bounding box center [627, 512] width 106 height 16
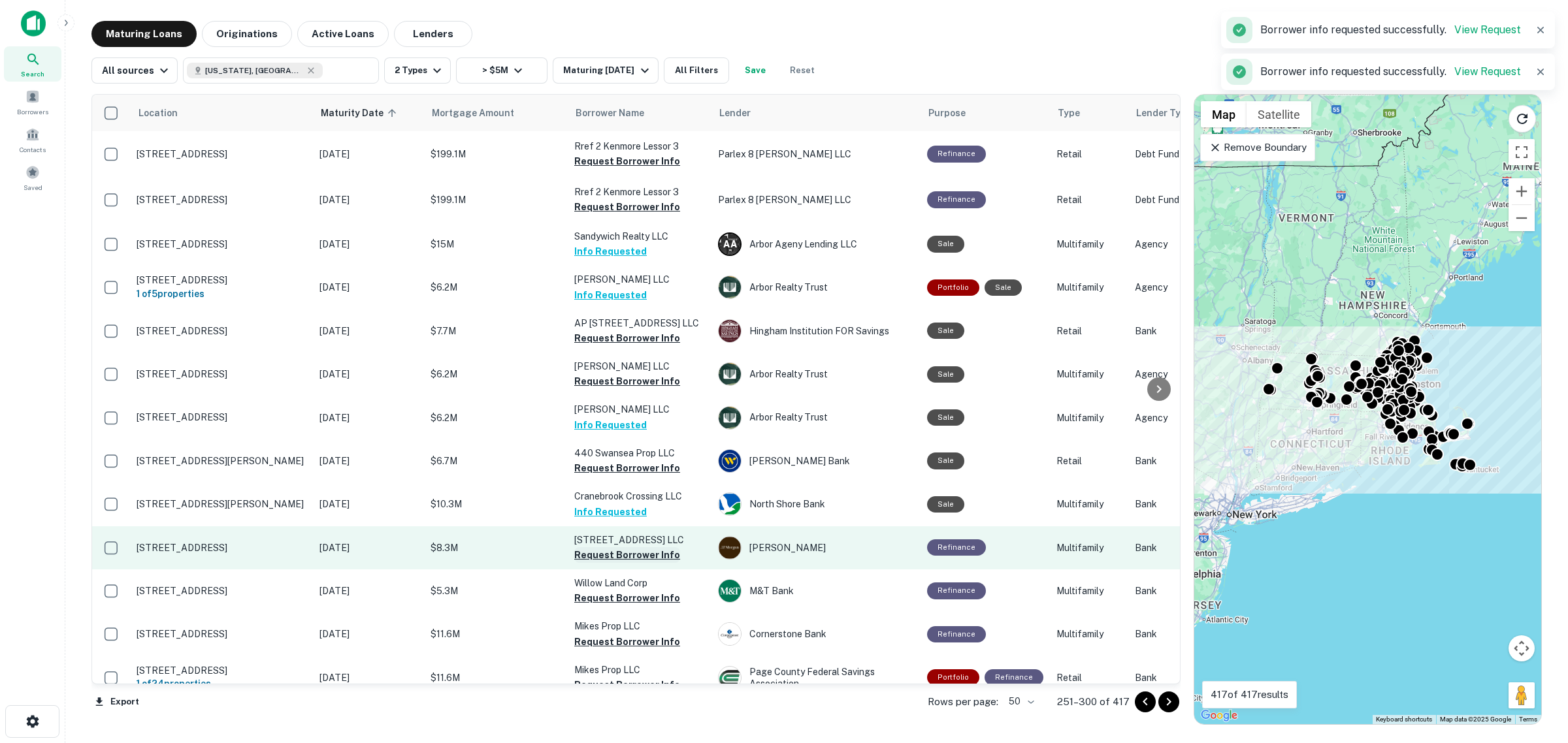
click at [644, 556] on button "Request Borrower Info" at bounding box center [627, 556] width 106 height 16
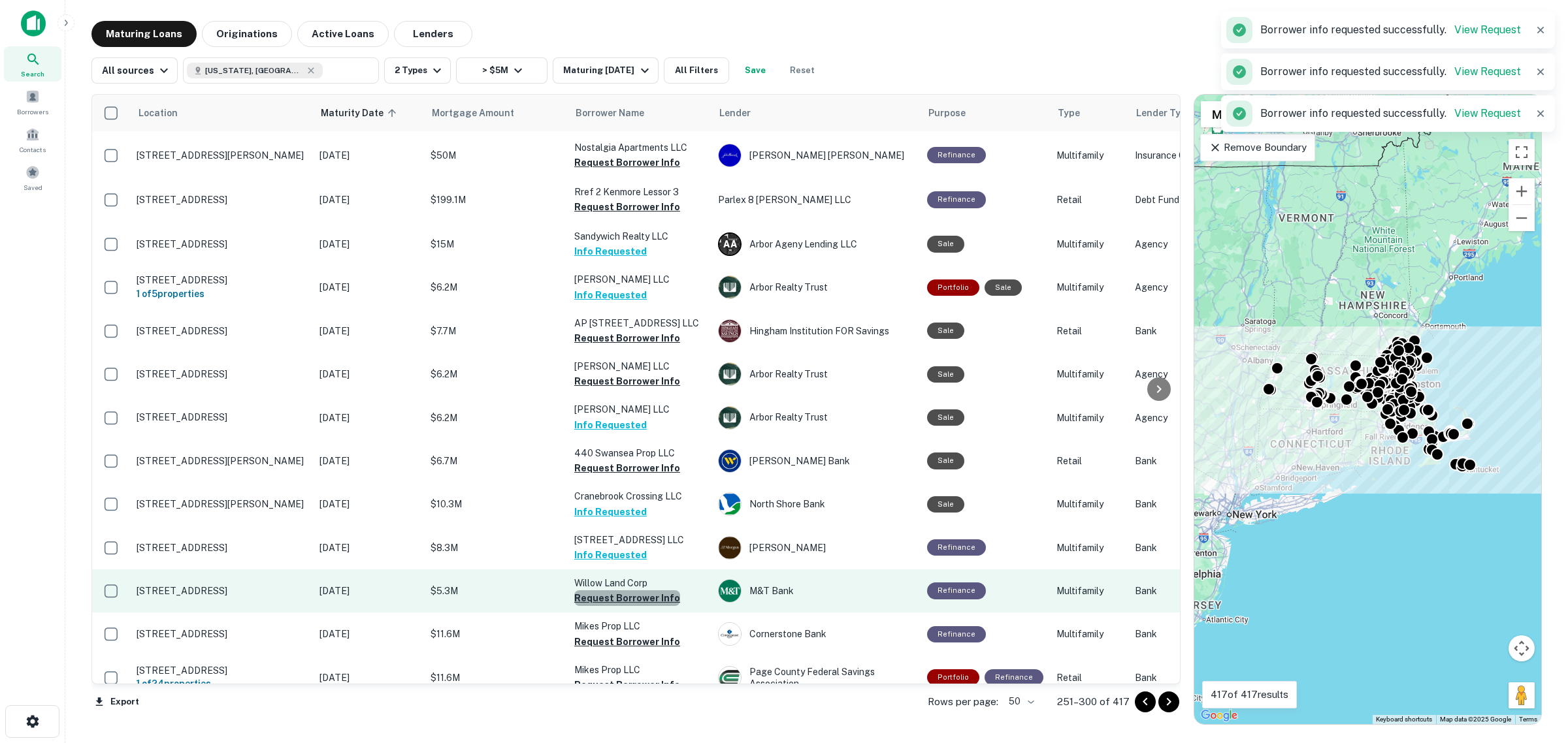
click at [643, 599] on button "Request Borrower Info" at bounding box center [627, 599] width 106 height 16
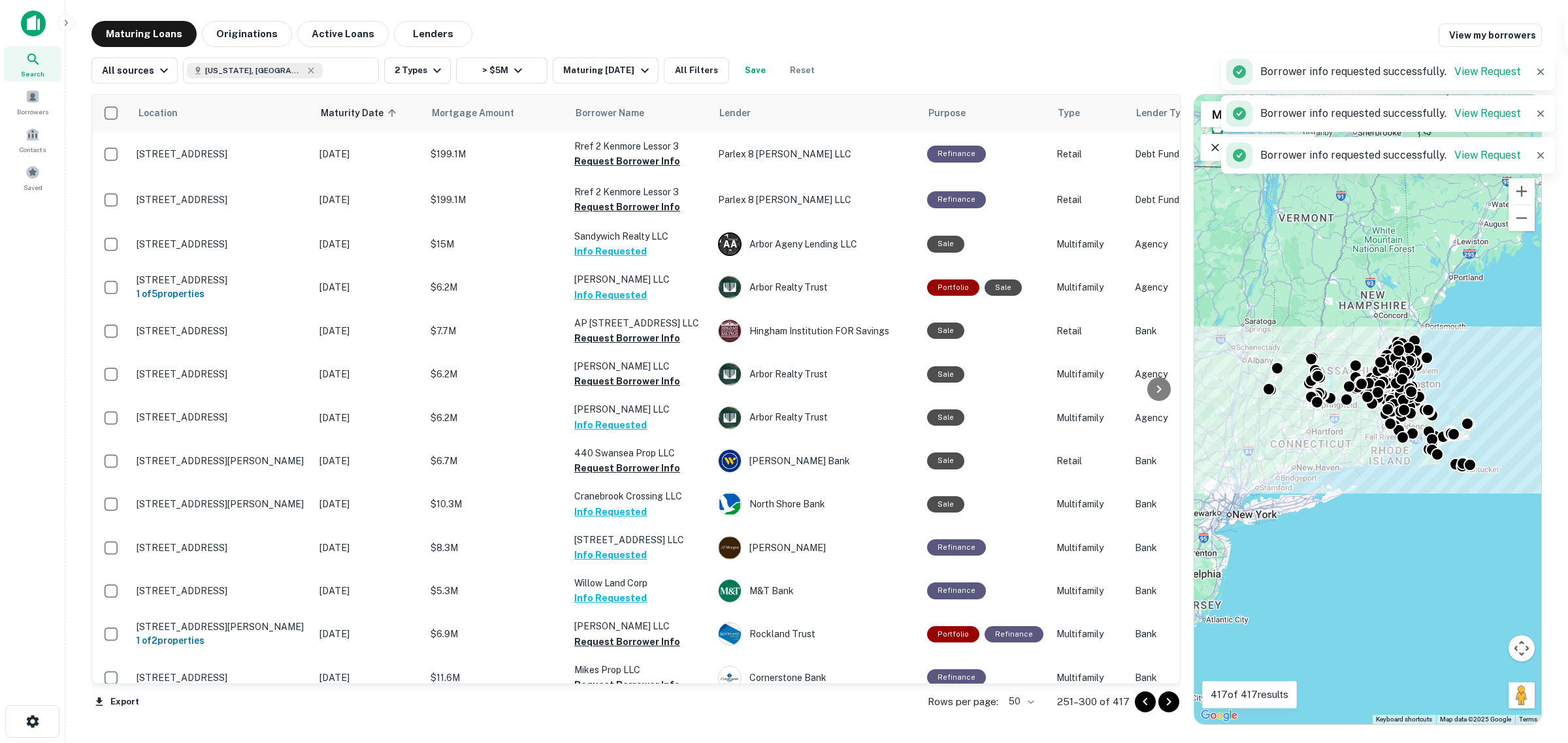
scroll to position [819, 0]
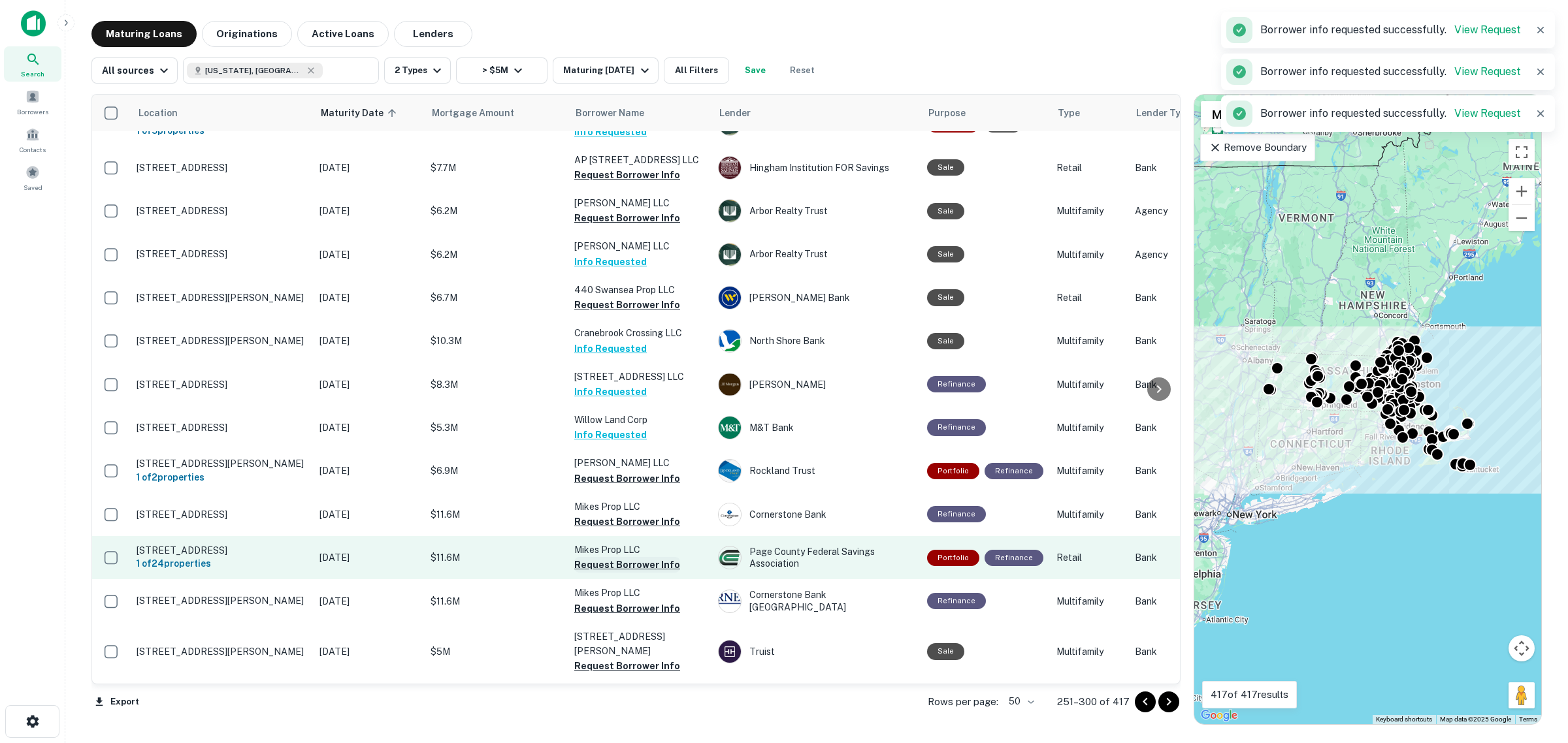
click at [622, 565] on button "Request Borrower Info" at bounding box center [627, 566] width 106 height 16
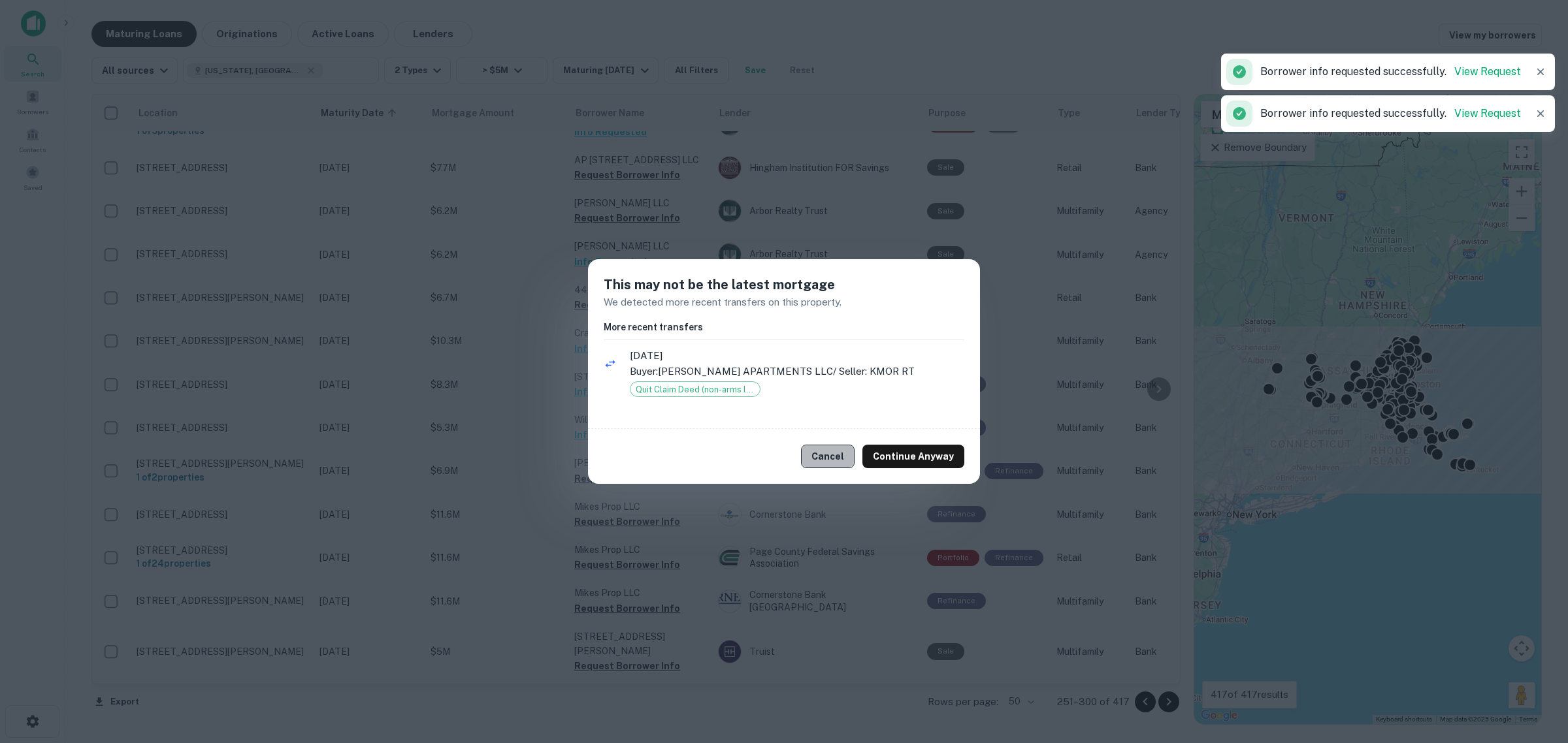
click at [830, 455] on button "Cancel" at bounding box center [828, 457] width 54 height 23
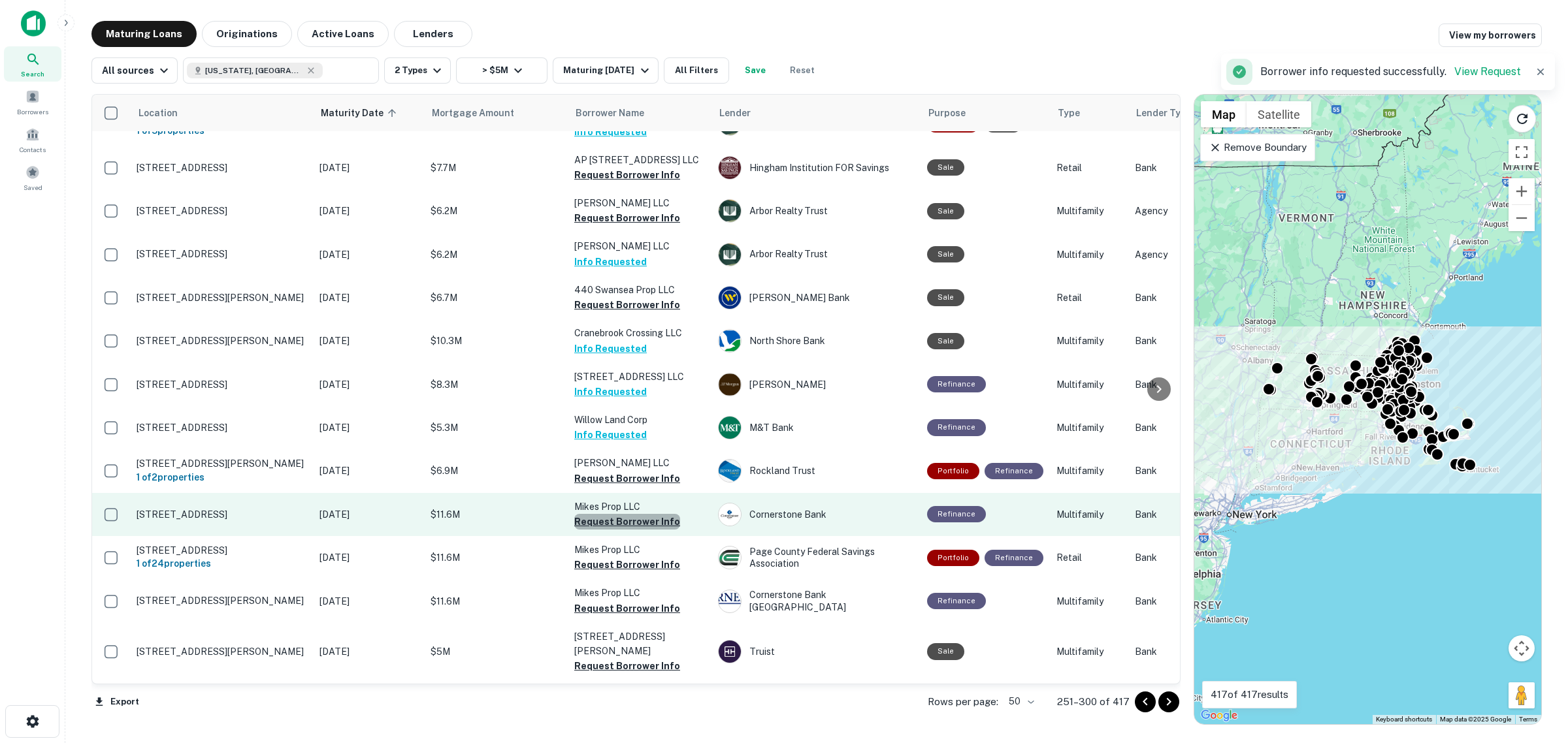
click at [635, 524] on button "Request Borrower Info" at bounding box center [627, 522] width 106 height 16
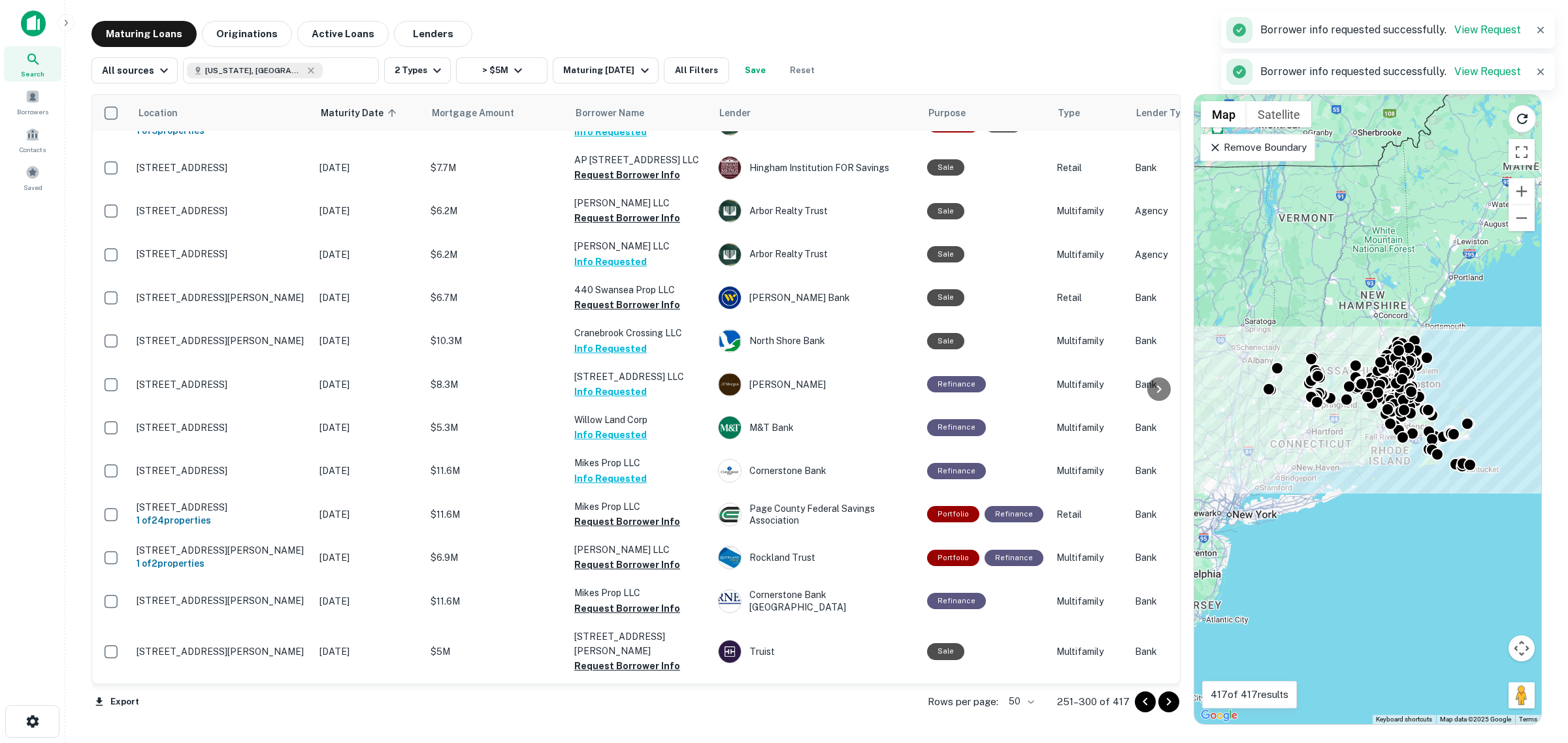
scroll to position [900, 0]
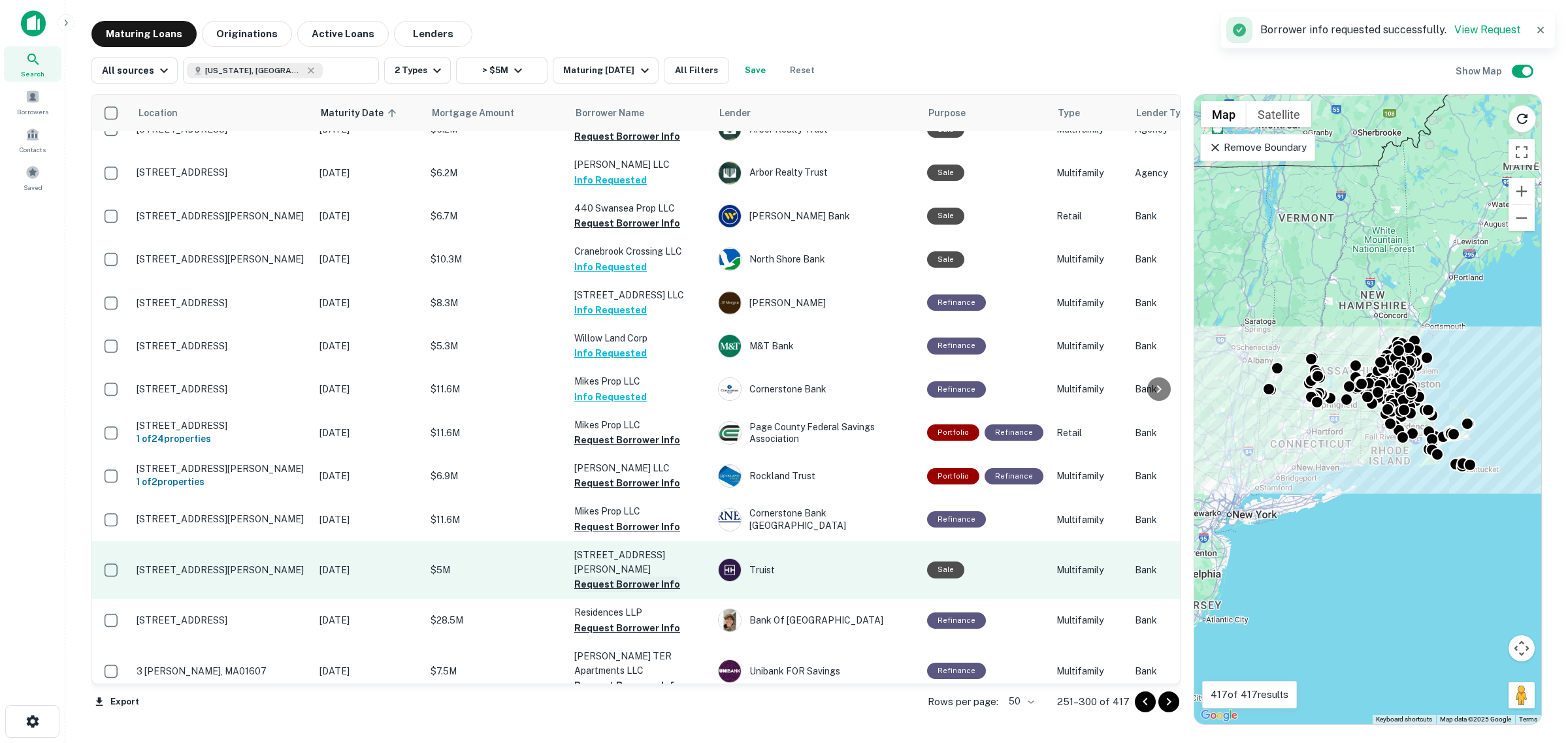
click at [642, 577] on button "Request Borrower Info" at bounding box center [627, 585] width 106 height 16
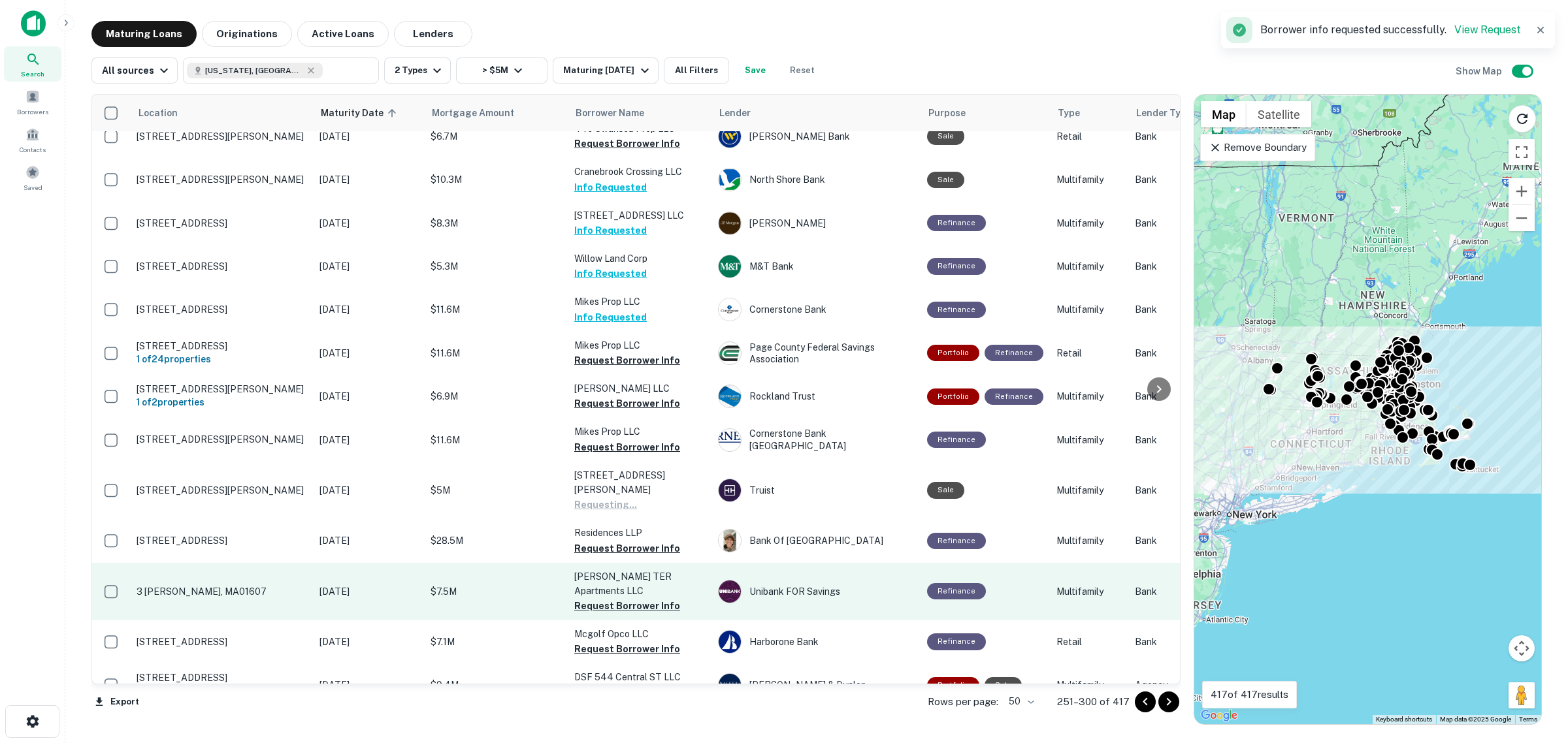
scroll to position [982, 0]
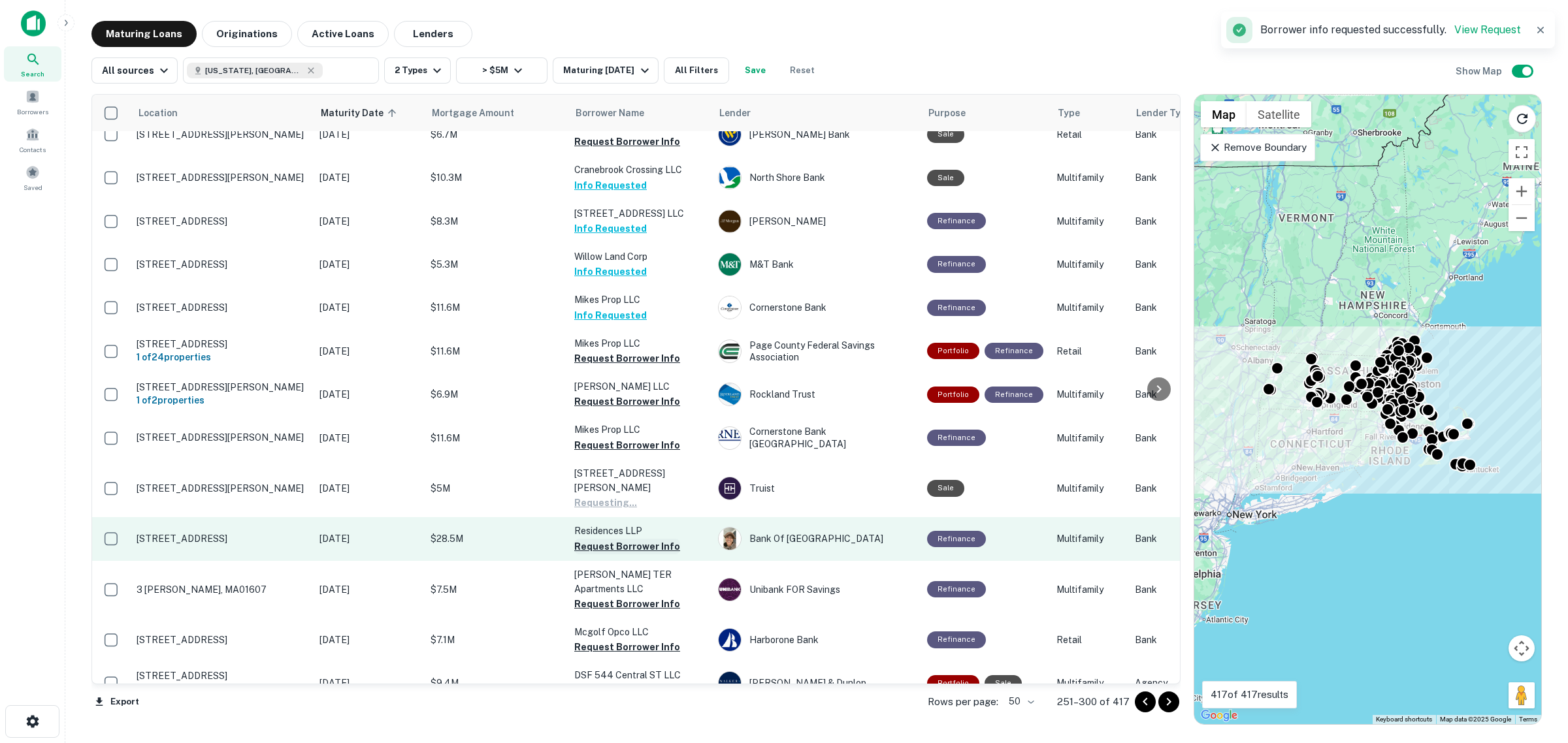
click at [621, 539] on button "Request Borrower Info" at bounding box center [627, 547] width 106 height 16
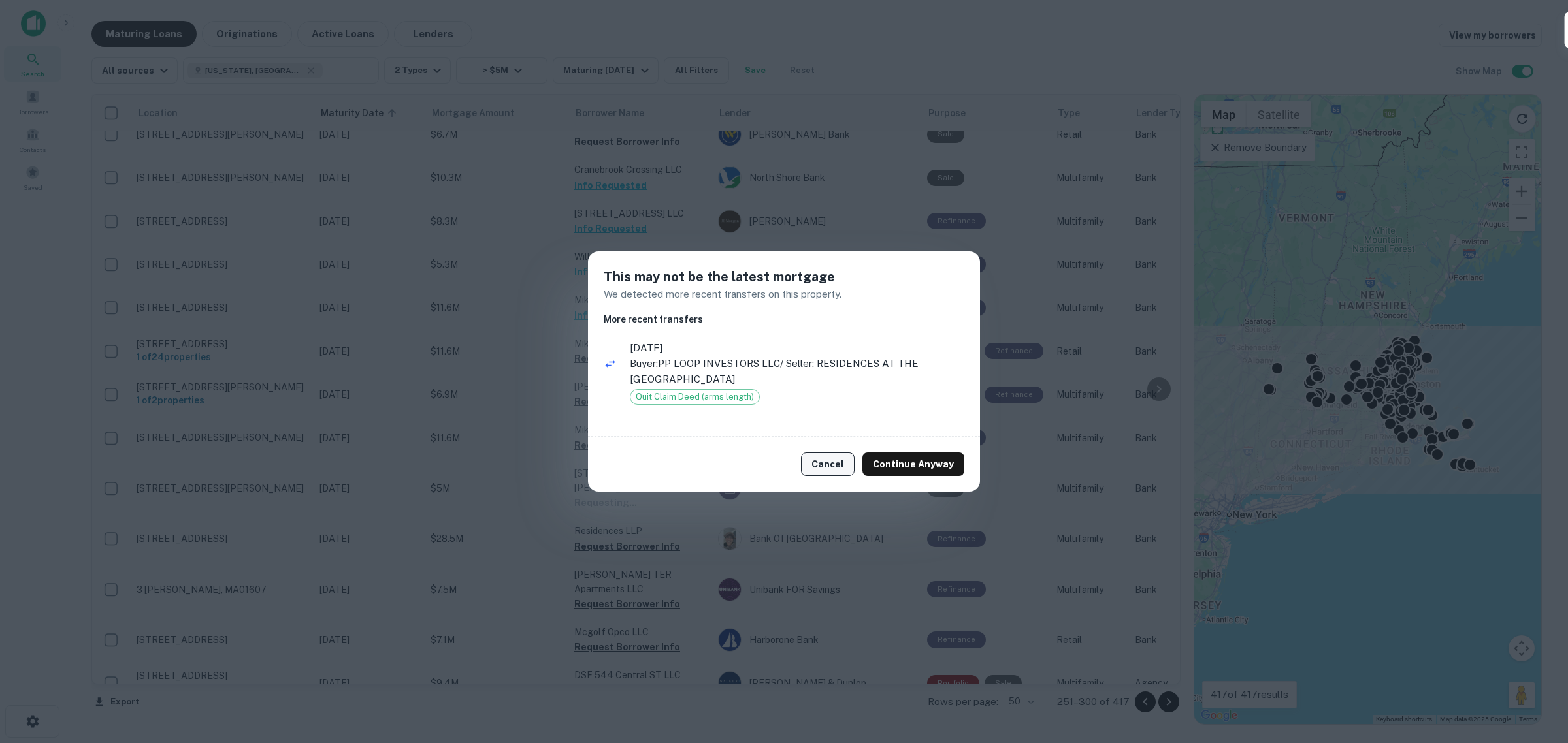
click at [825, 455] on button "Cancel" at bounding box center [828, 464] width 54 height 23
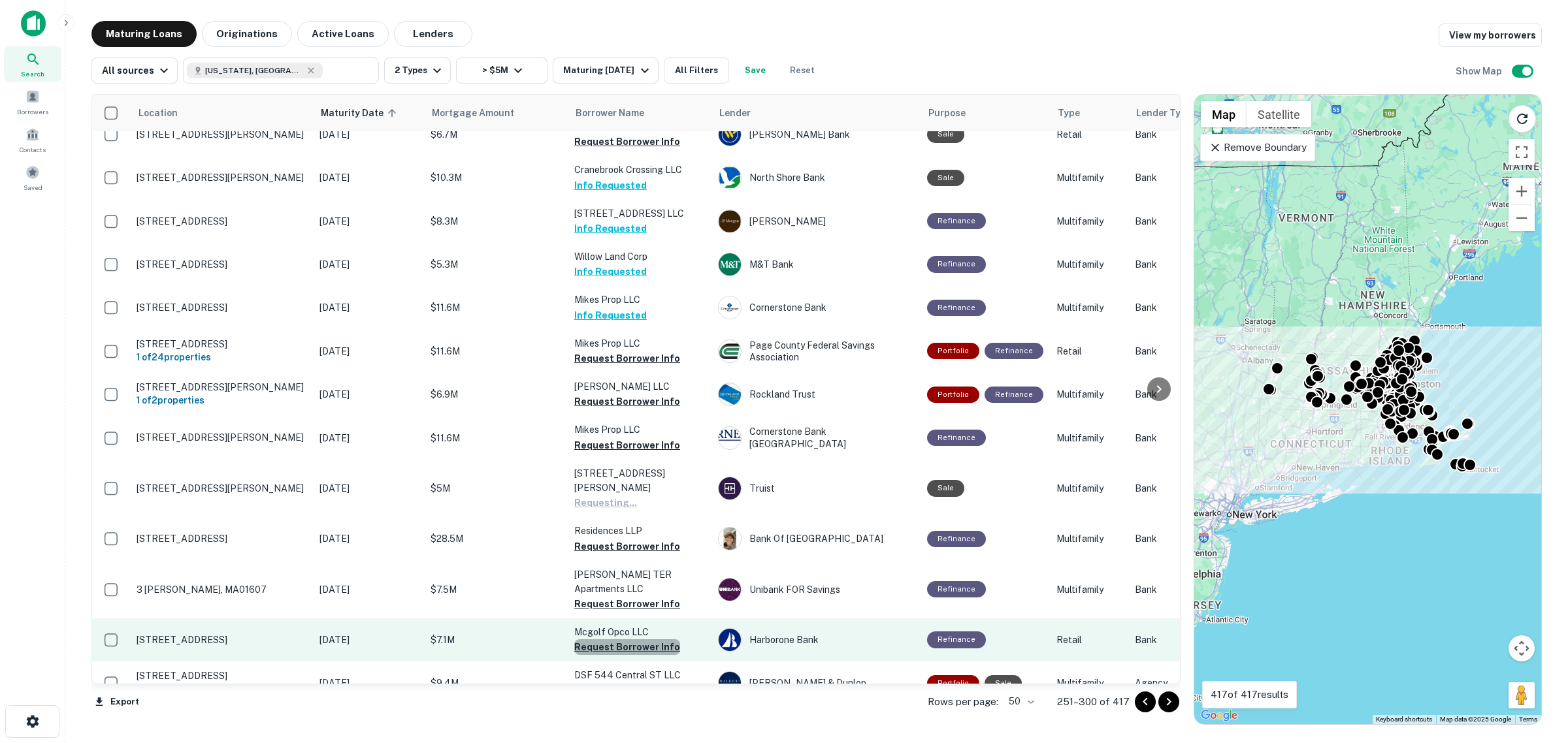
click at [651, 640] on button "Request Borrower Info" at bounding box center [627, 648] width 106 height 16
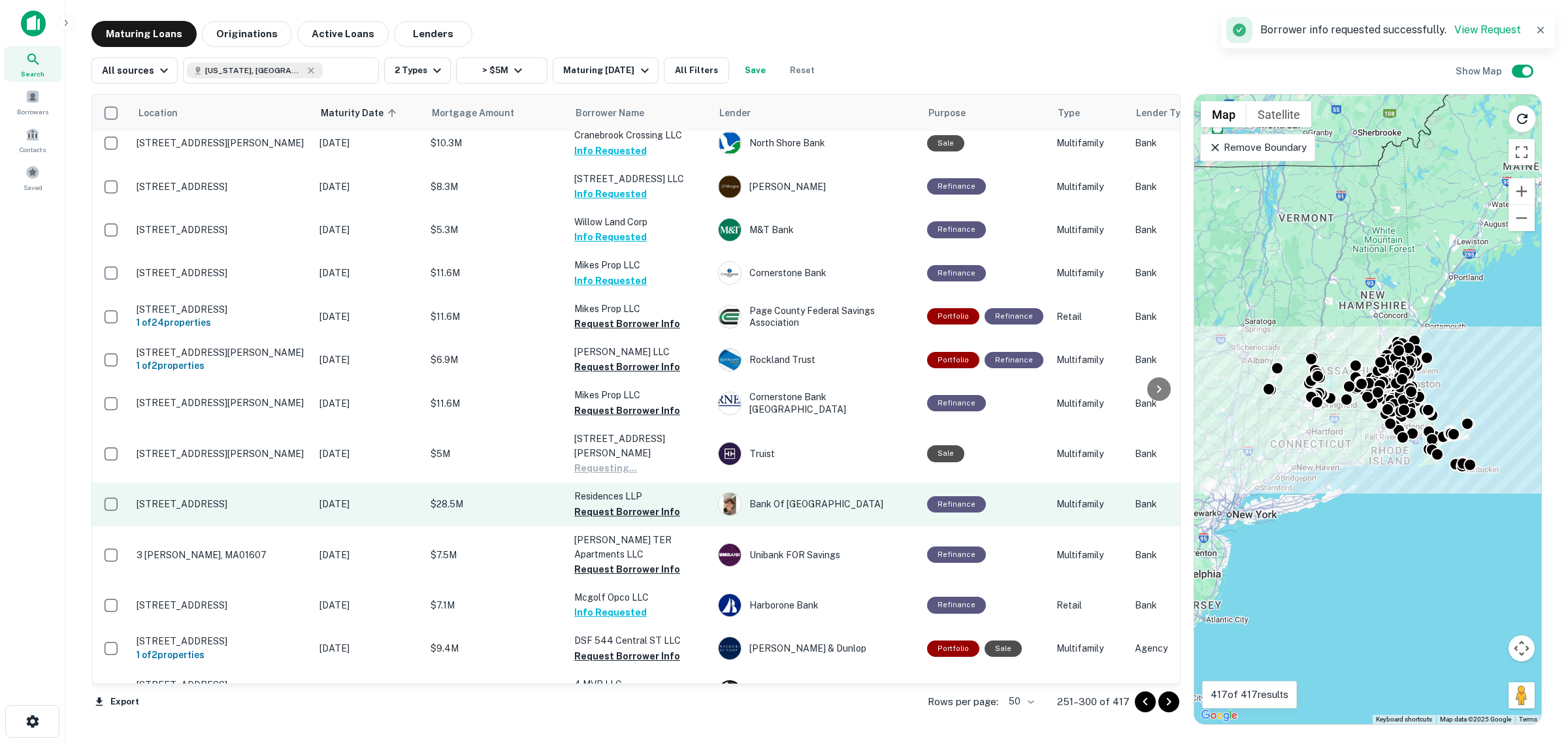
scroll to position [1063, 0]
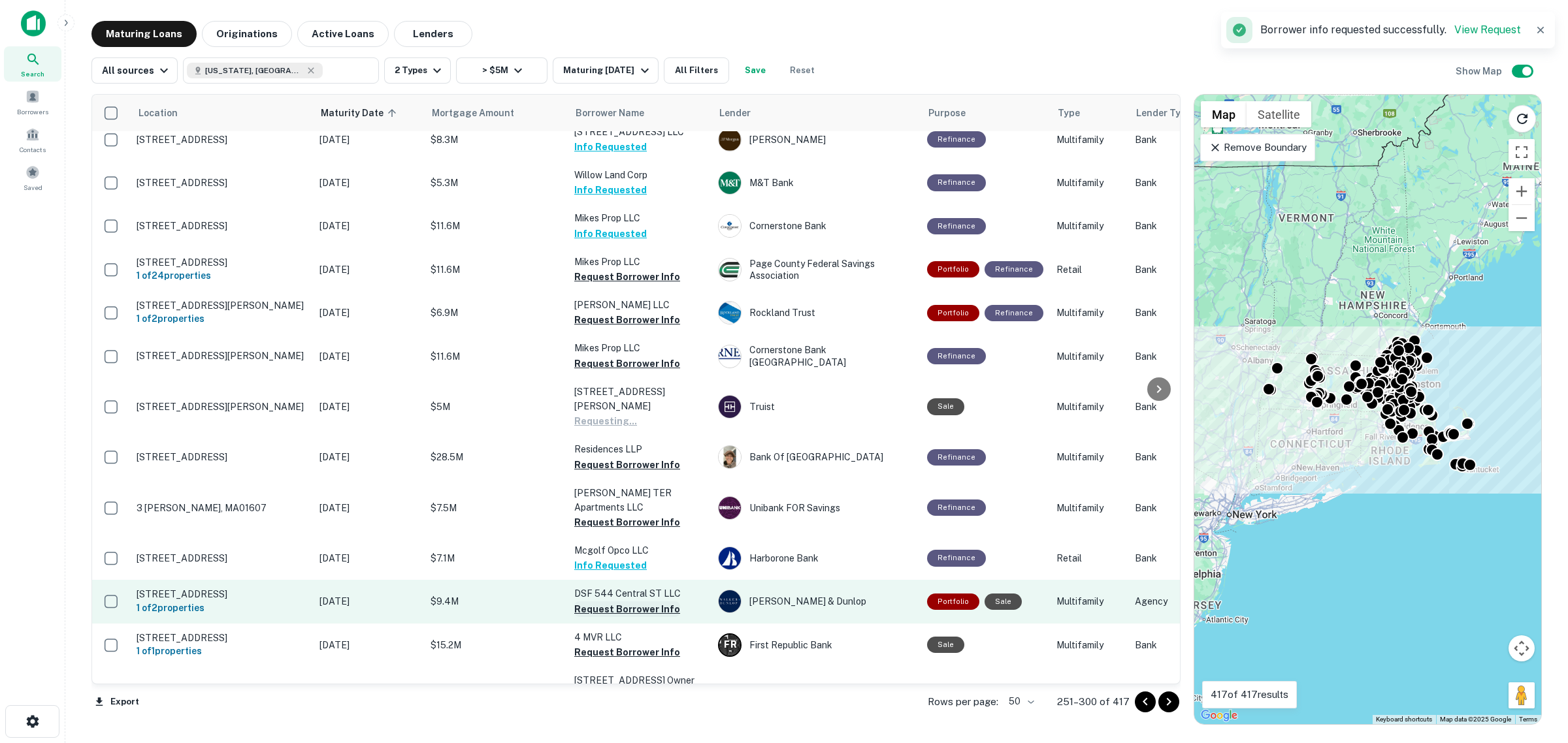
click at [643, 601] on button "Request Borrower Info" at bounding box center [627, 609] width 106 height 16
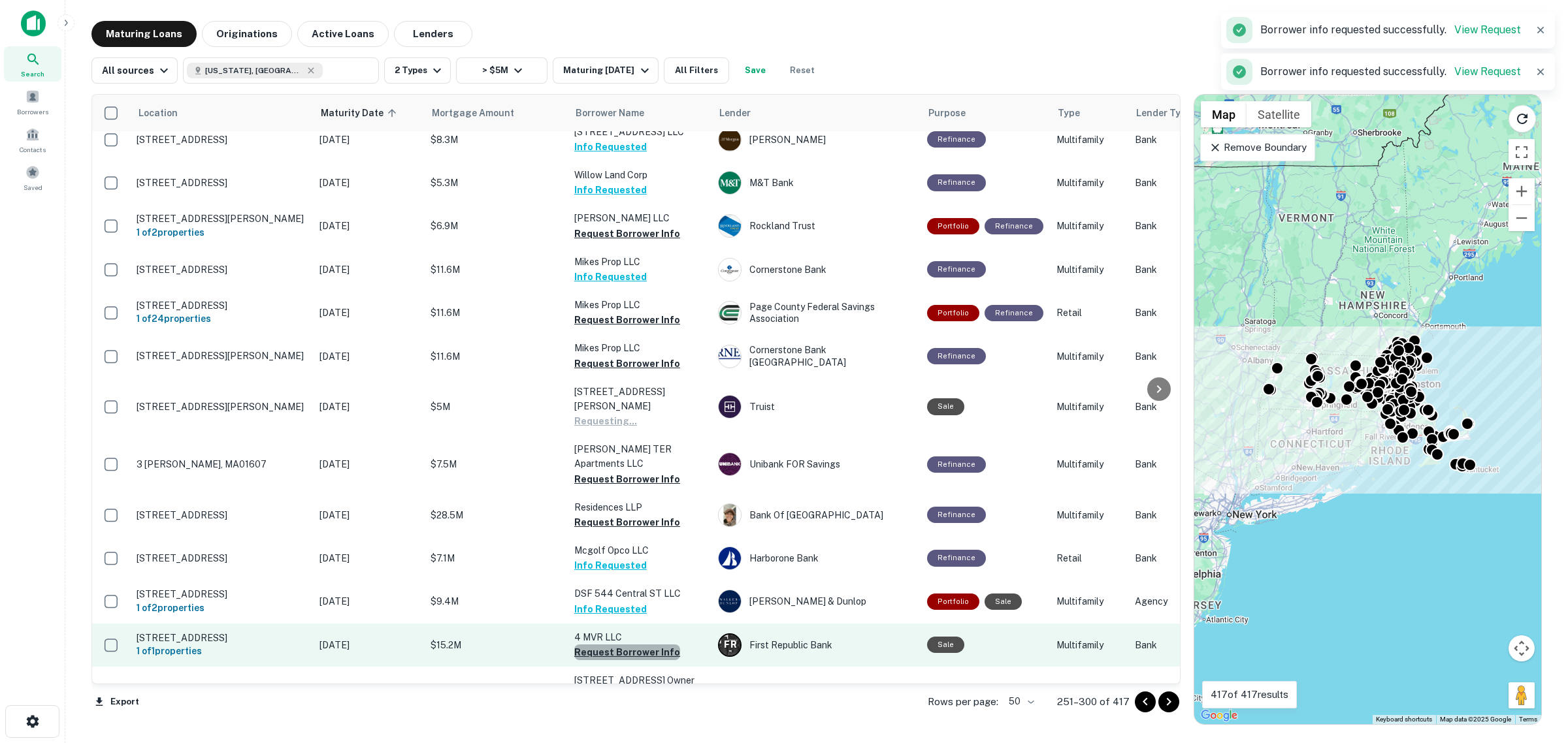
click at [645, 645] on button "Request Borrower Info" at bounding box center [627, 653] width 106 height 16
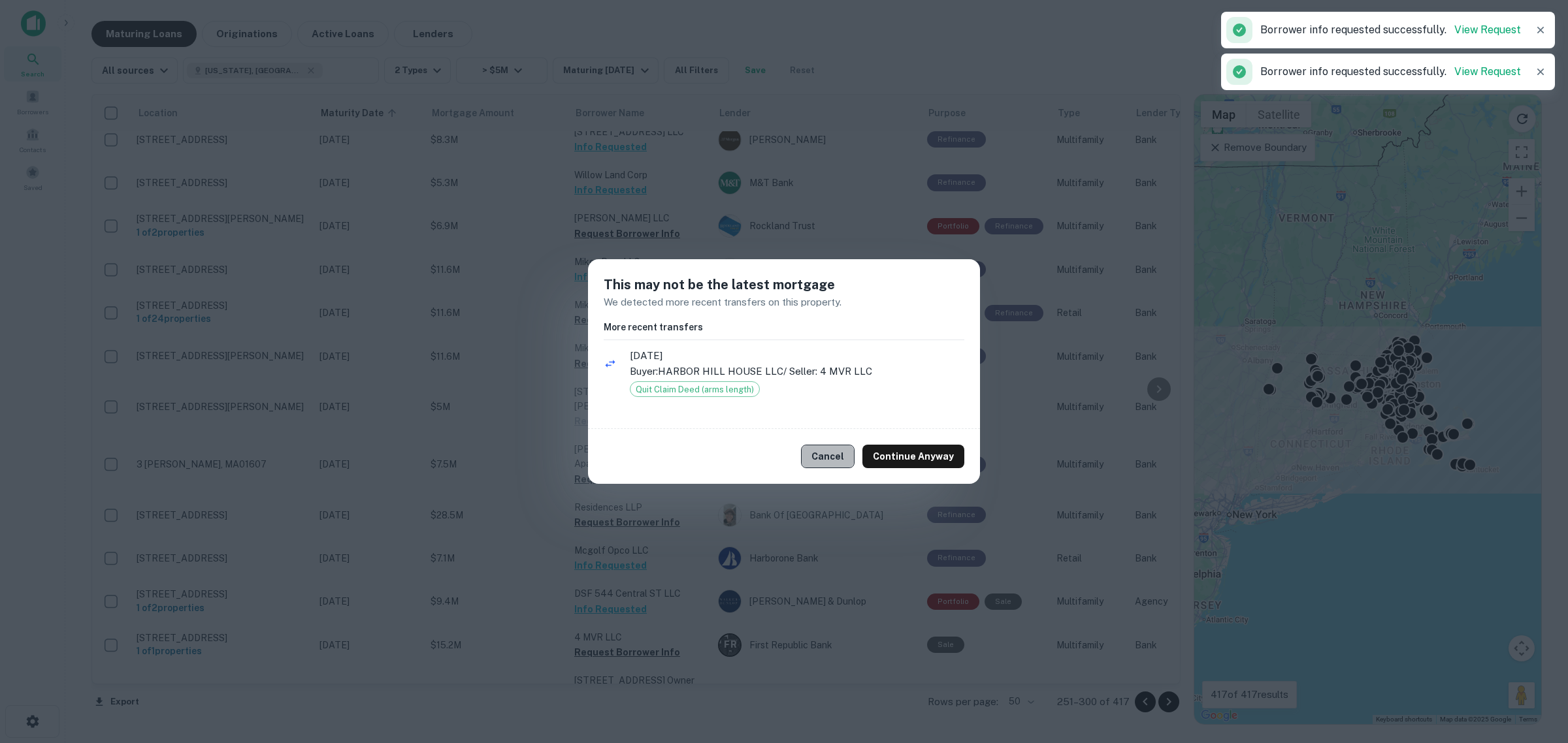
click at [831, 458] on button "Cancel" at bounding box center [828, 457] width 54 height 23
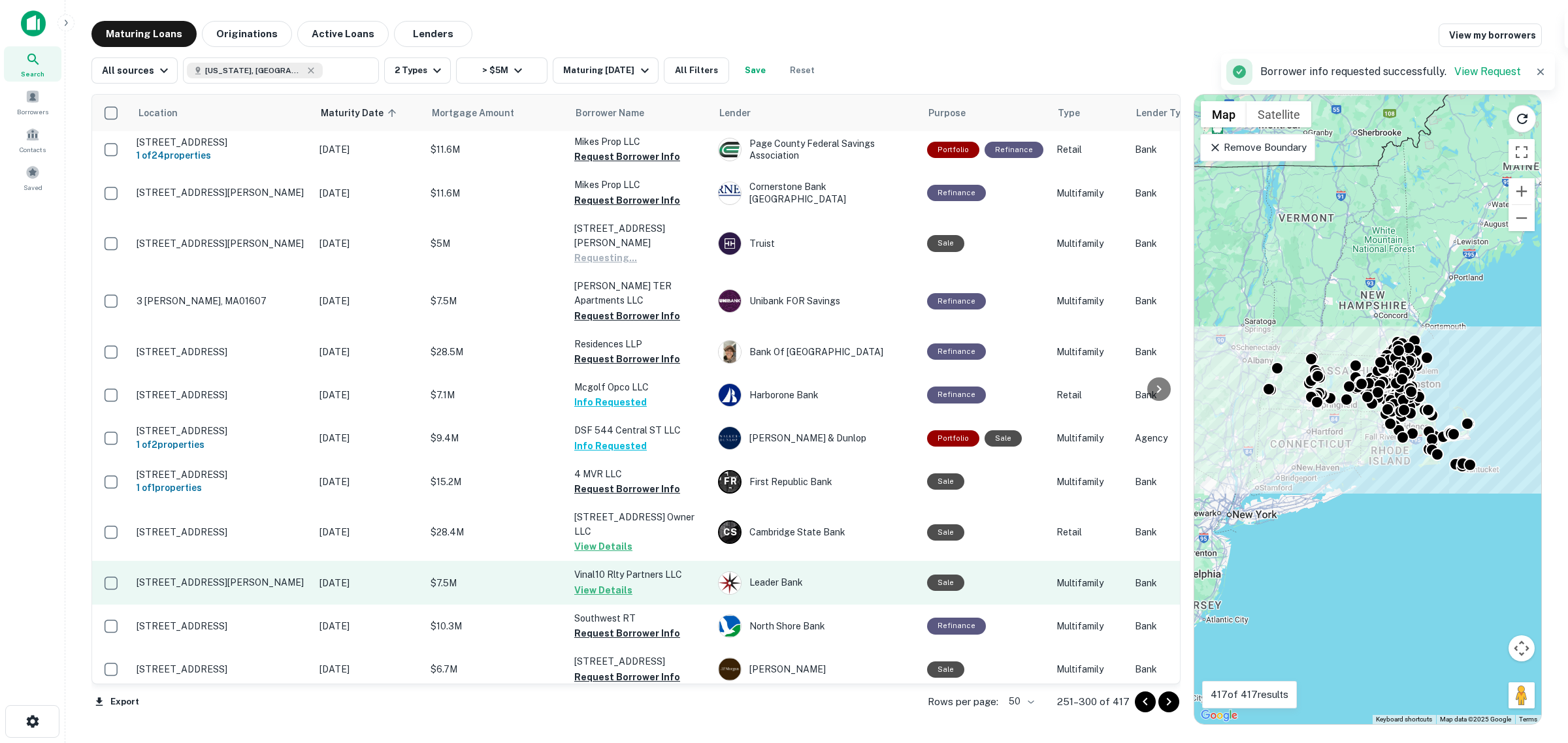
scroll to position [1309, 0]
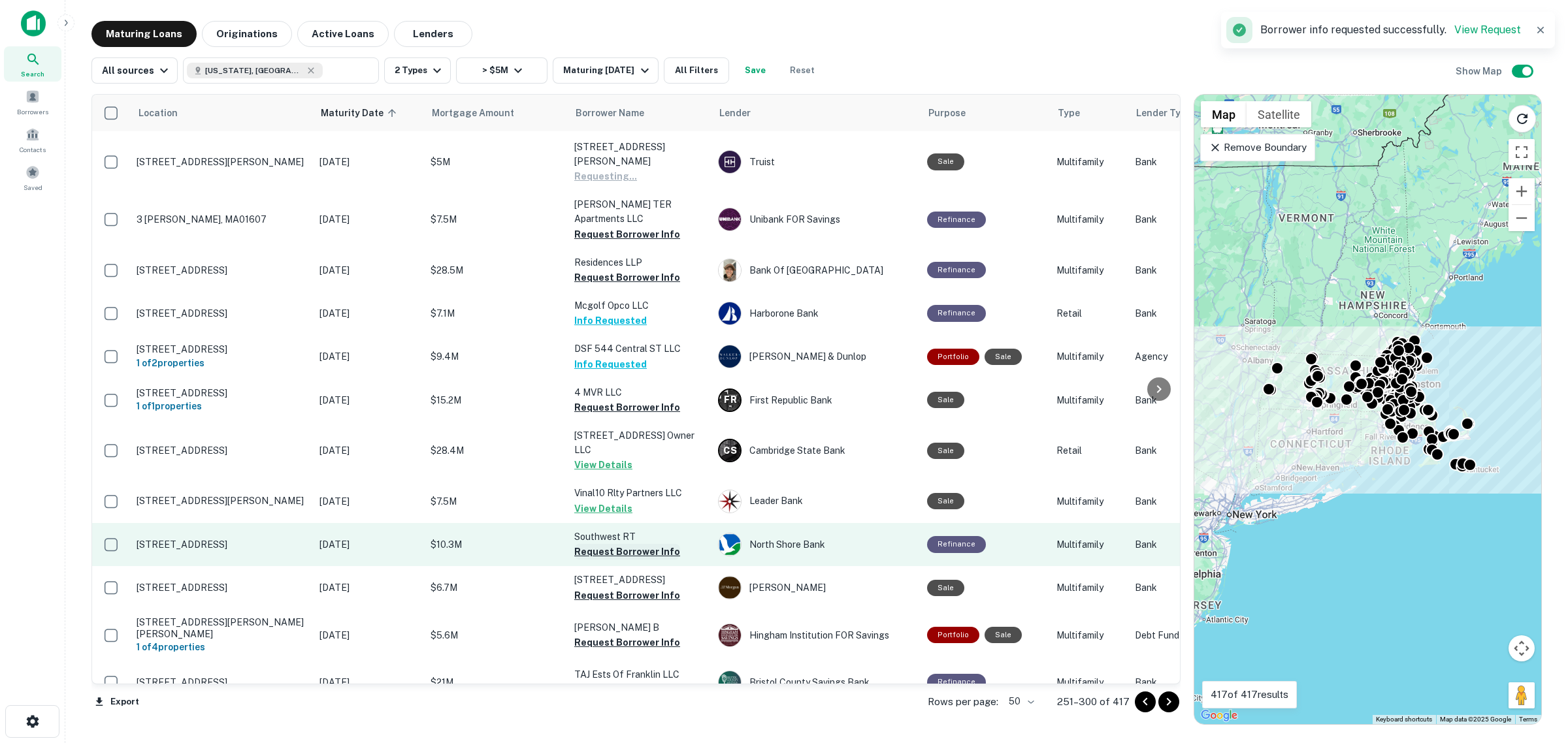
click at [634, 544] on button "Request Borrower Info" at bounding box center [627, 552] width 106 height 16
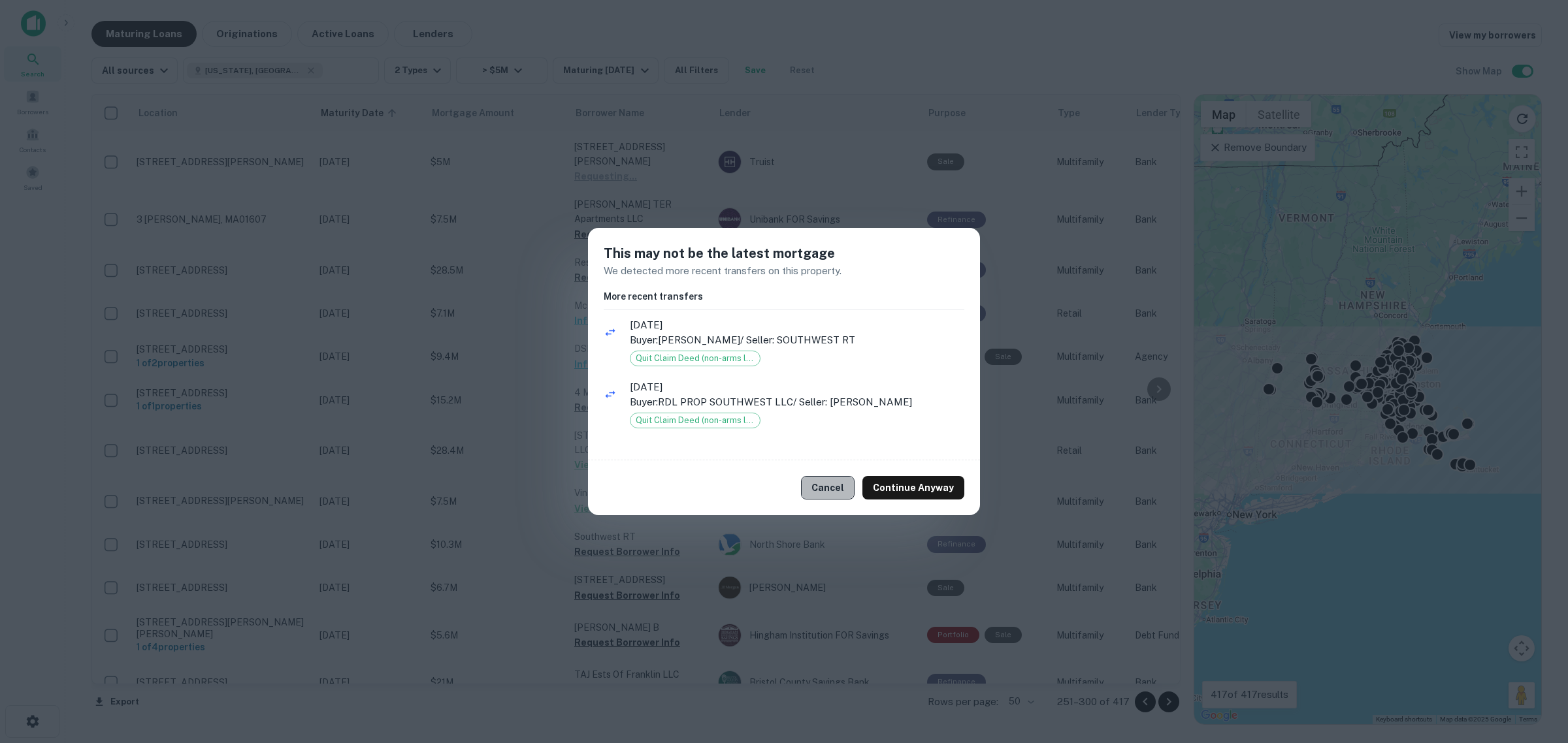
click at [816, 494] on button "Cancel" at bounding box center [828, 488] width 54 height 23
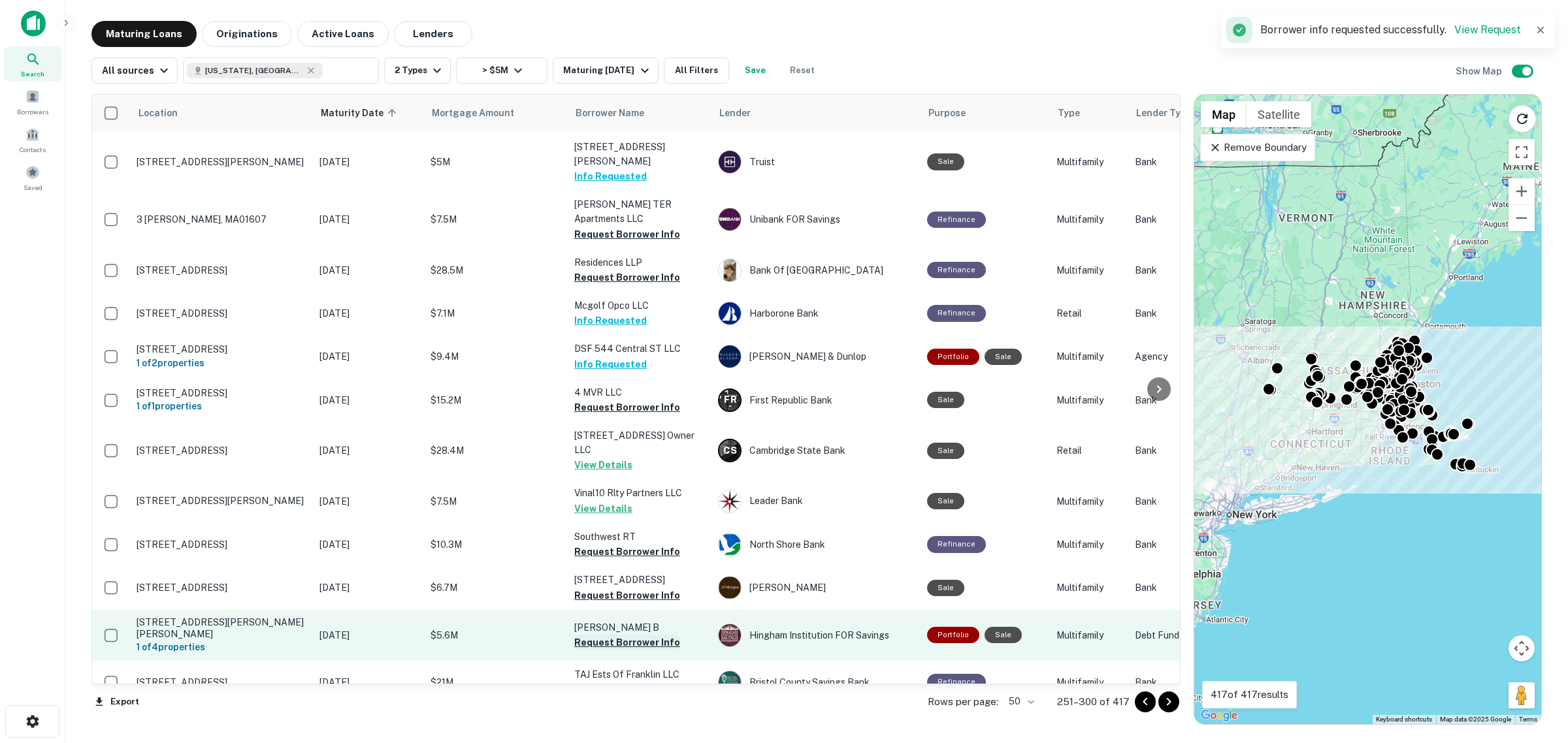
click at [642, 635] on button "Request Borrower Info" at bounding box center [627, 643] width 106 height 16
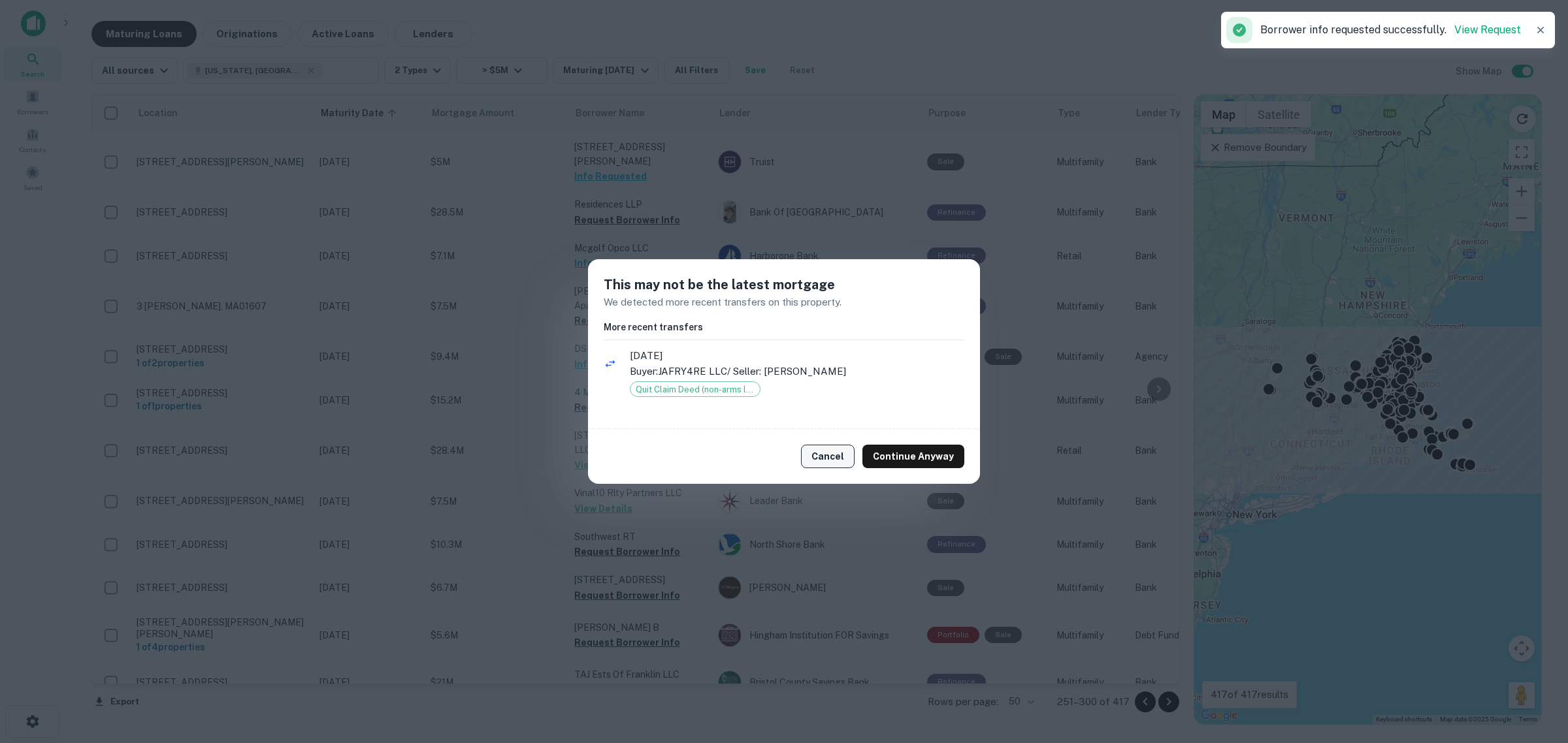
click at [834, 455] on button "Cancel" at bounding box center [828, 457] width 54 height 23
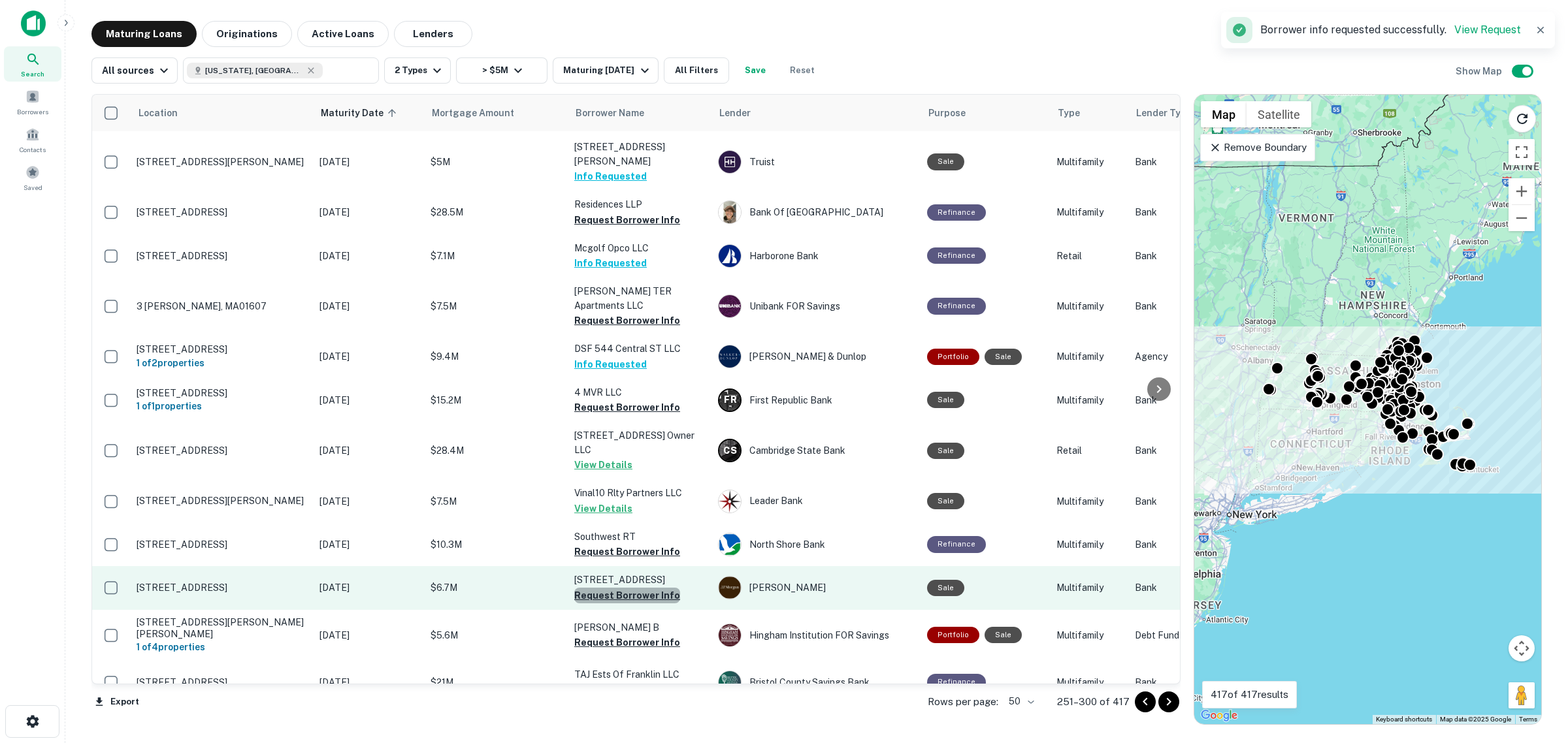
click at [637, 588] on button "Request Borrower Info" at bounding box center [627, 596] width 106 height 16
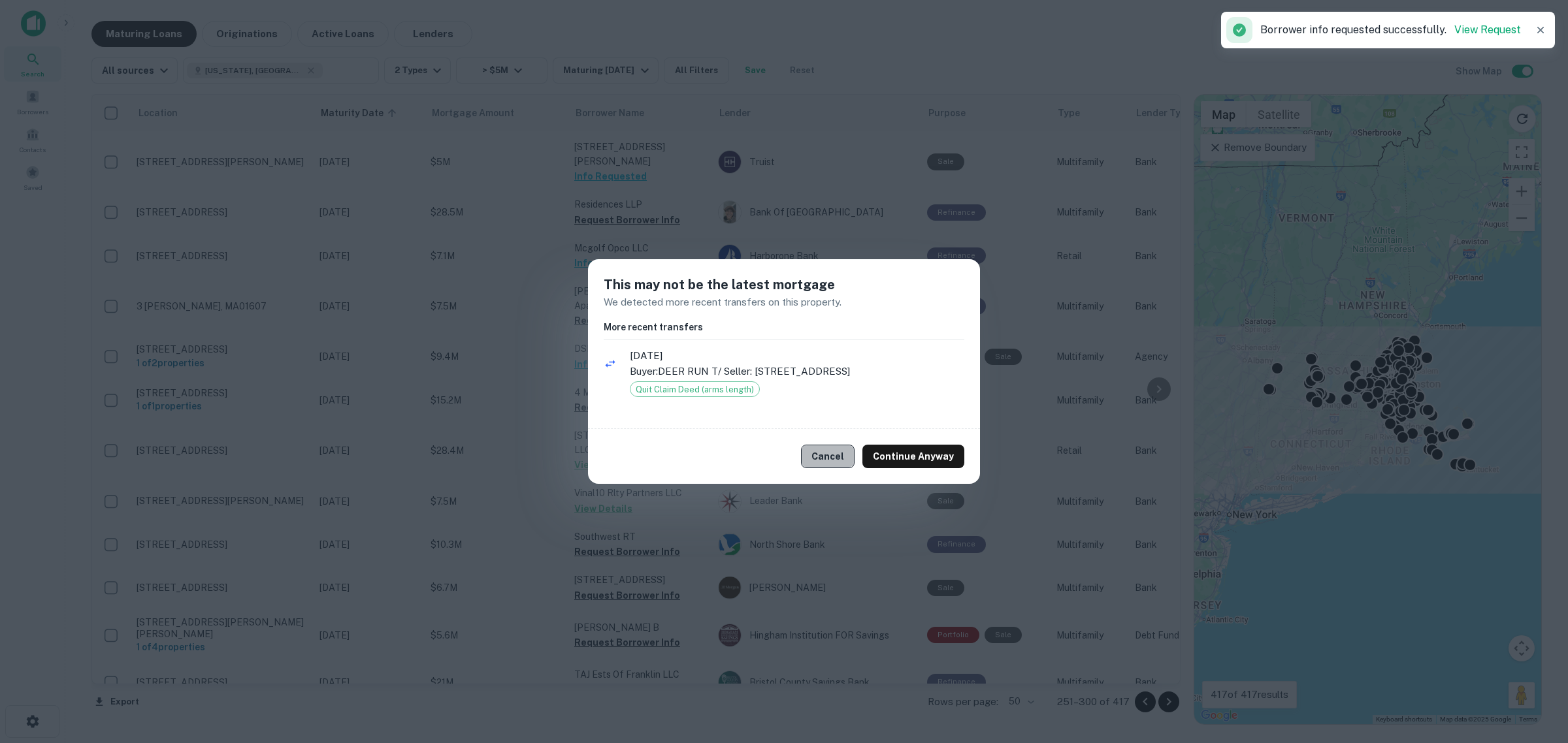
click at [826, 451] on button "Cancel" at bounding box center [828, 457] width 54 height 23
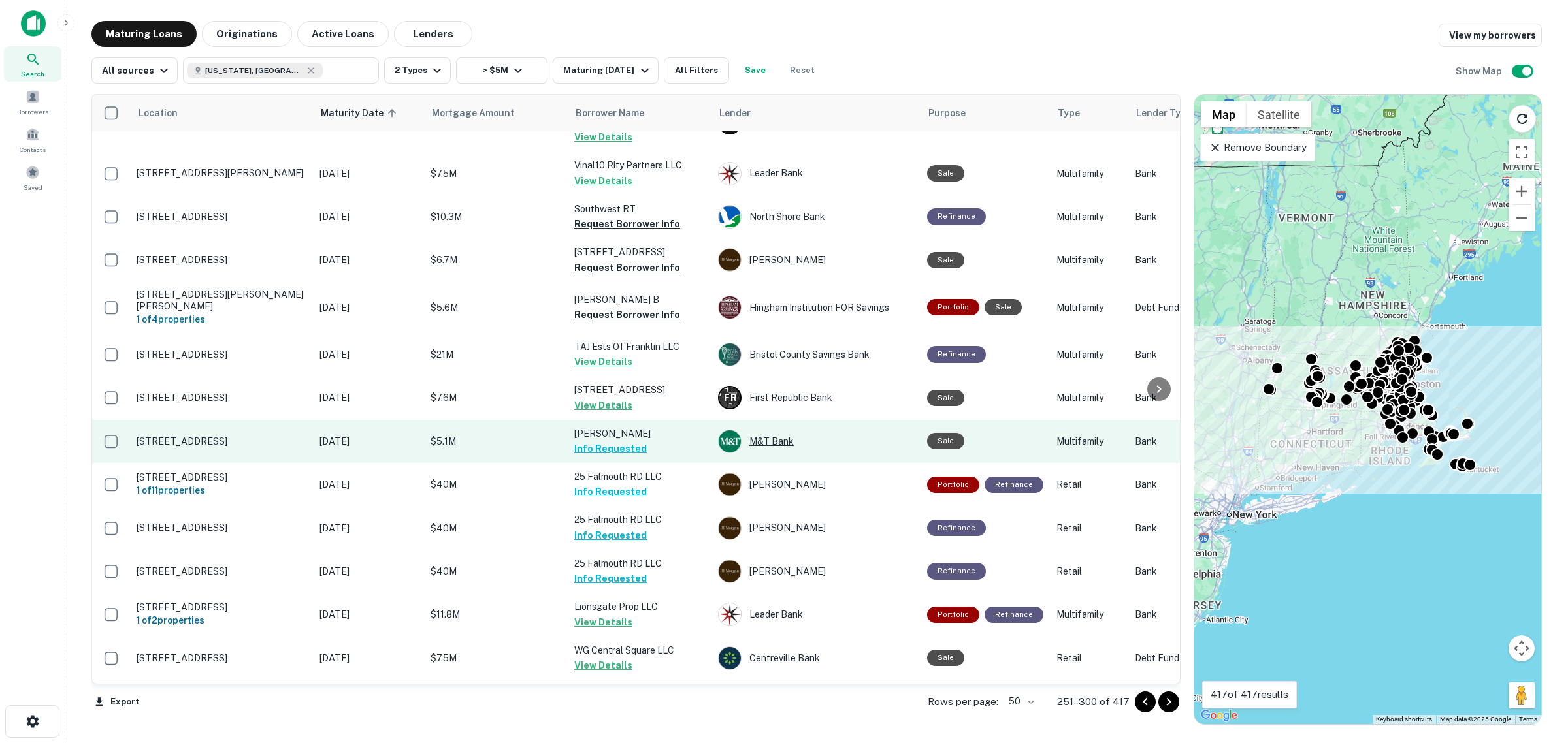
scroll to position [1640, 0]
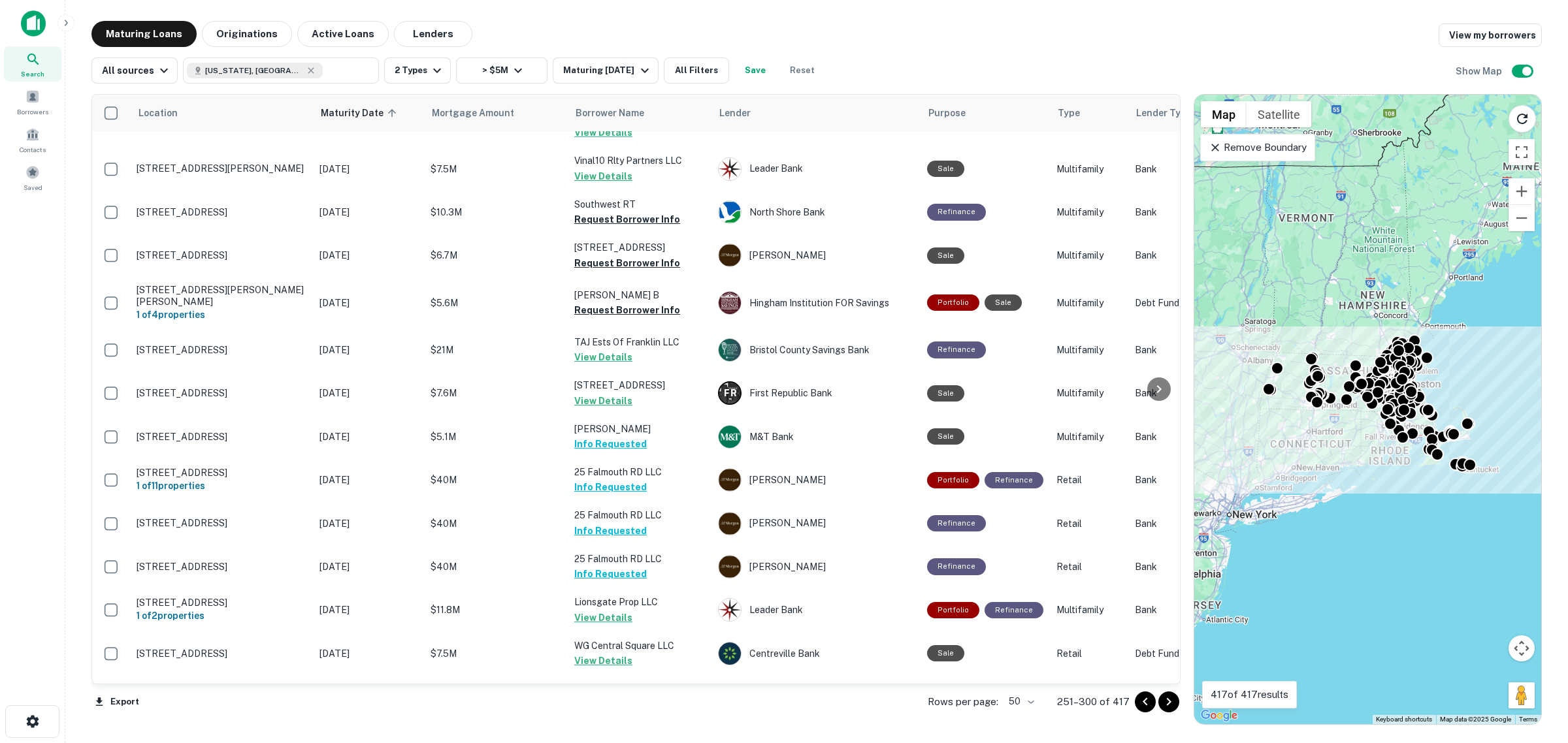
click at [1168, 701] on icon "Go to next page" at bounding box center [1168, 702] width 4 height 8
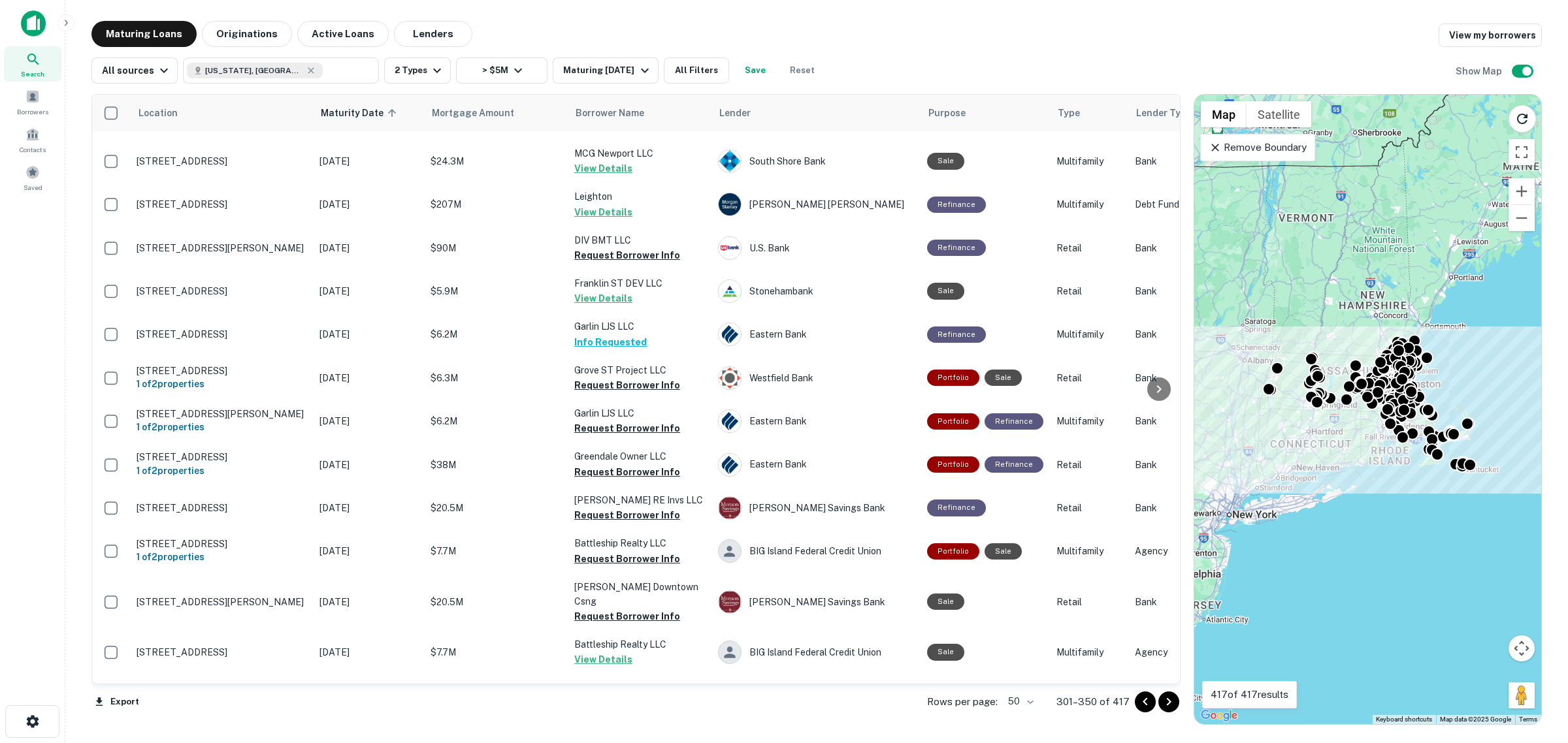
scroll to position [817, 0]
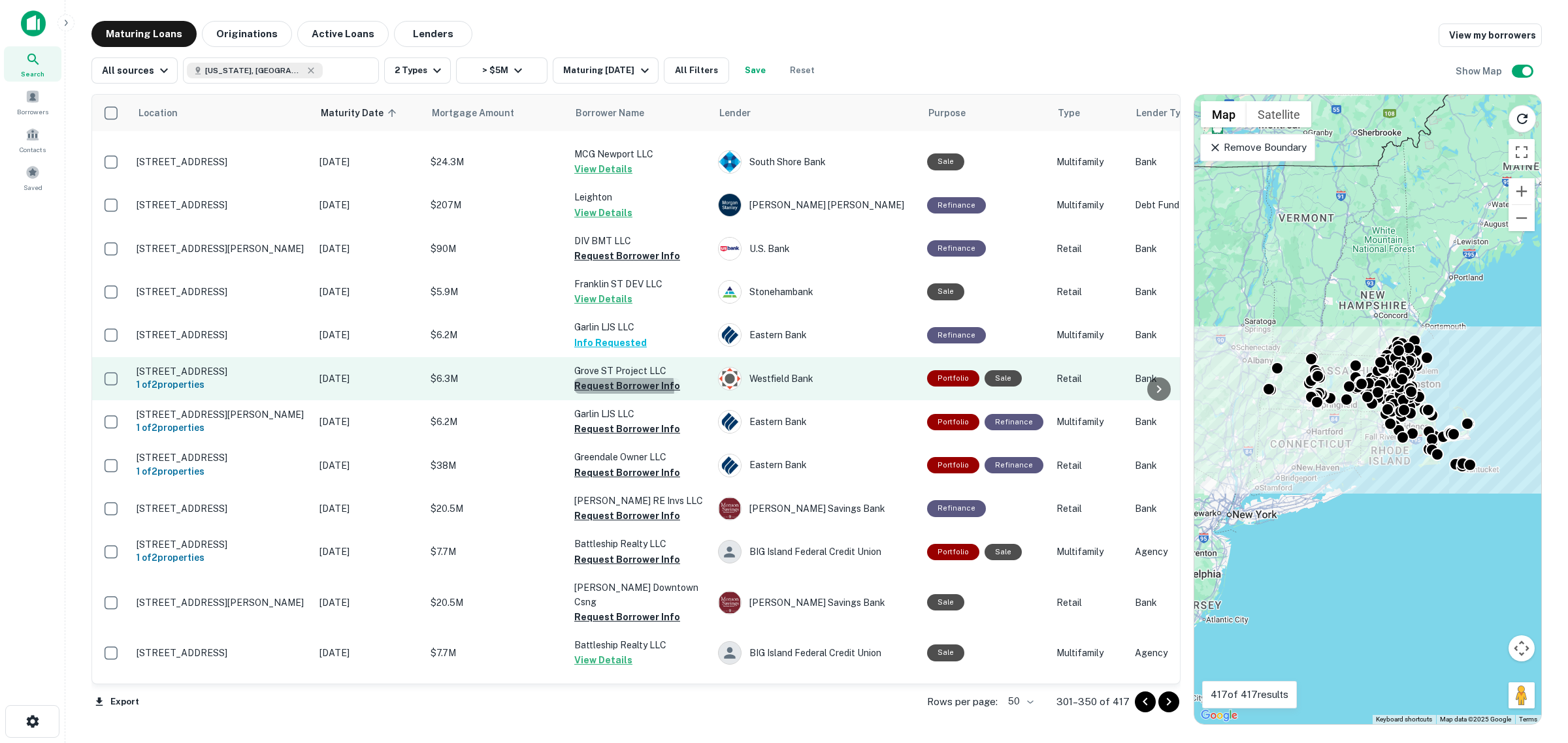
click at [618, 390] on button "Request Borrower Info" at bounding box center [627, 386] width 106 height 16
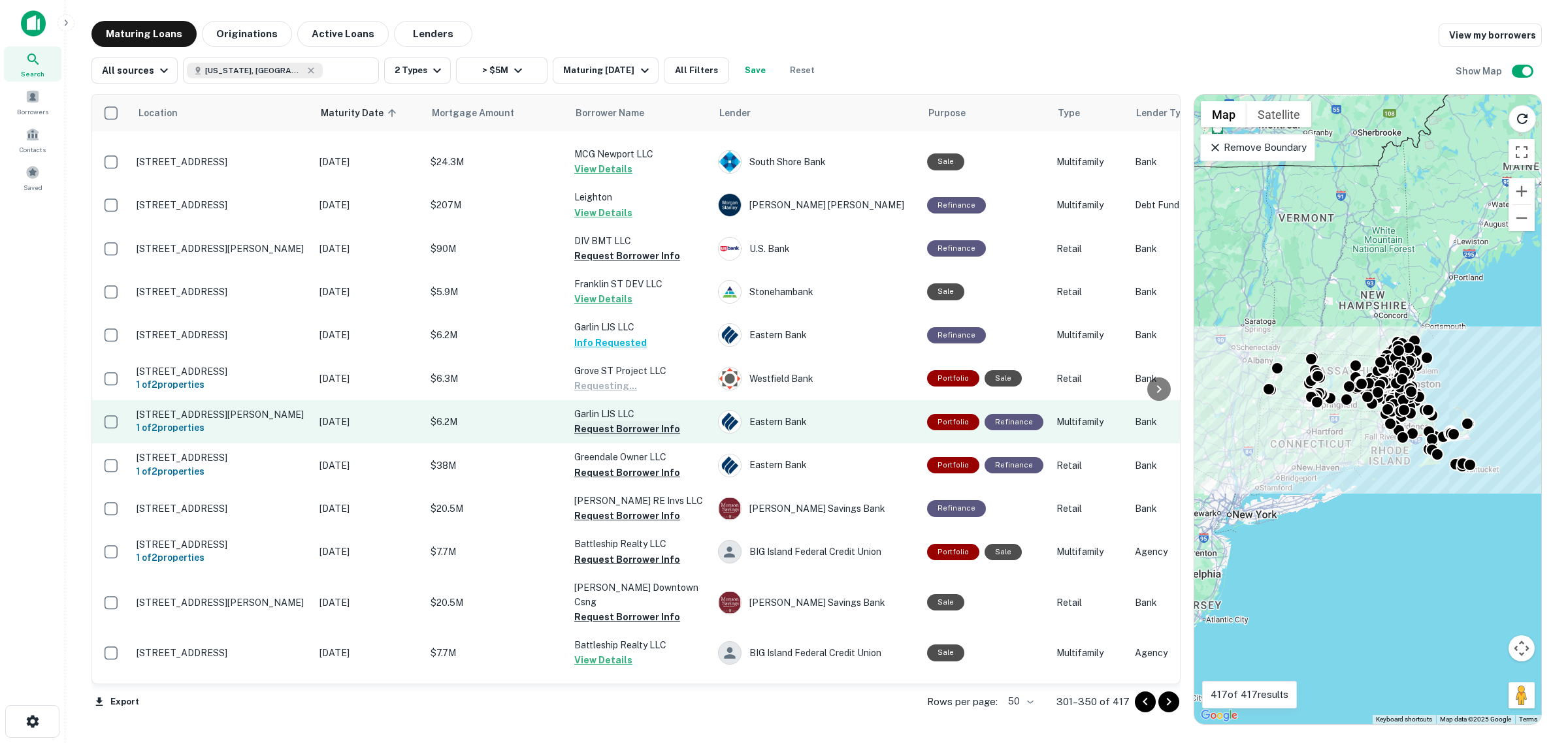
click at [634, 426] on button "Request Borrower Info" at bounding box center [627, 429] width 106 height 16
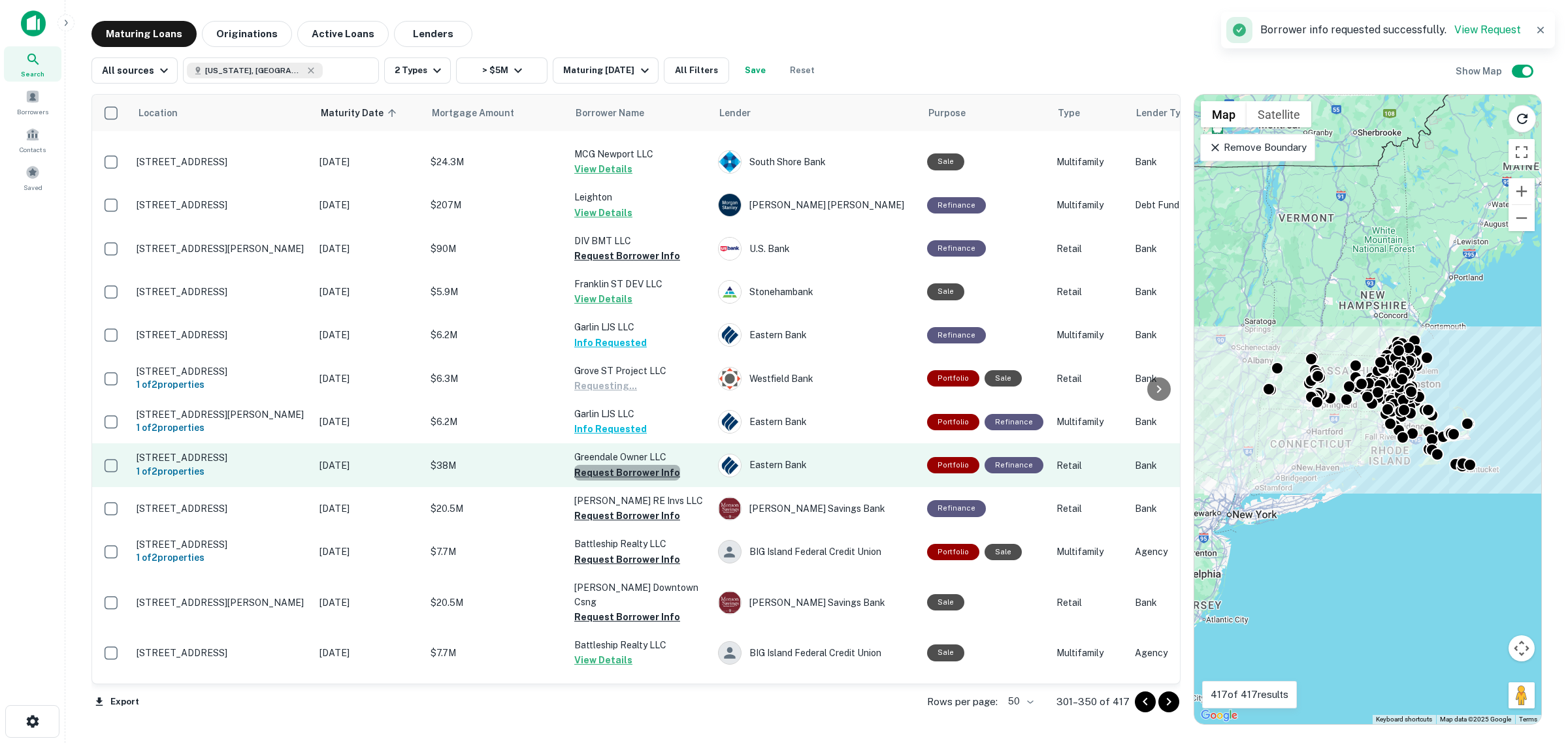
click at [633, 477] on button "Request Borrower Info" at bounding box center [627, 473] width 106 height 16
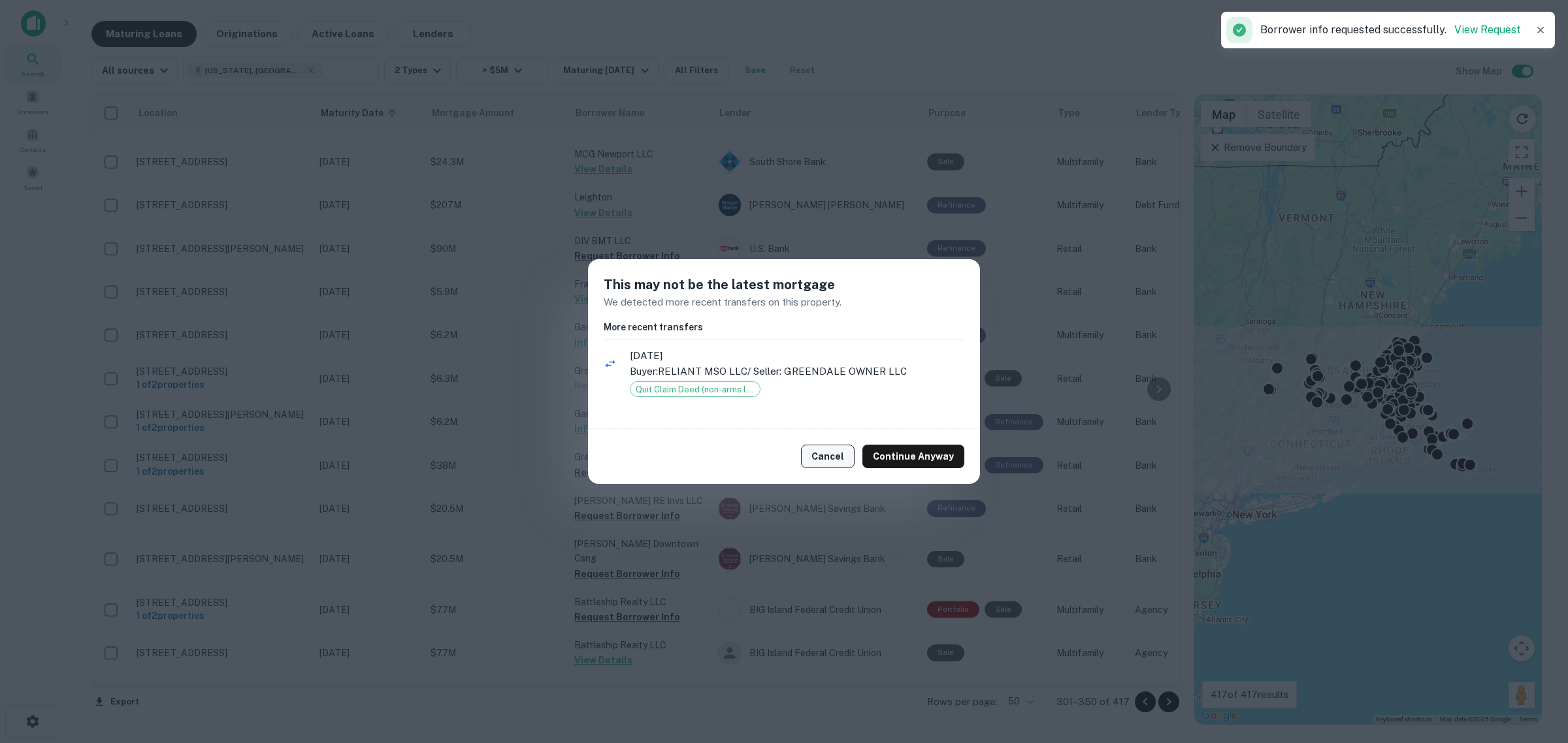
click at [817, 455] on button "Cancel" at bounding box center [828, 457] width 54 height 23
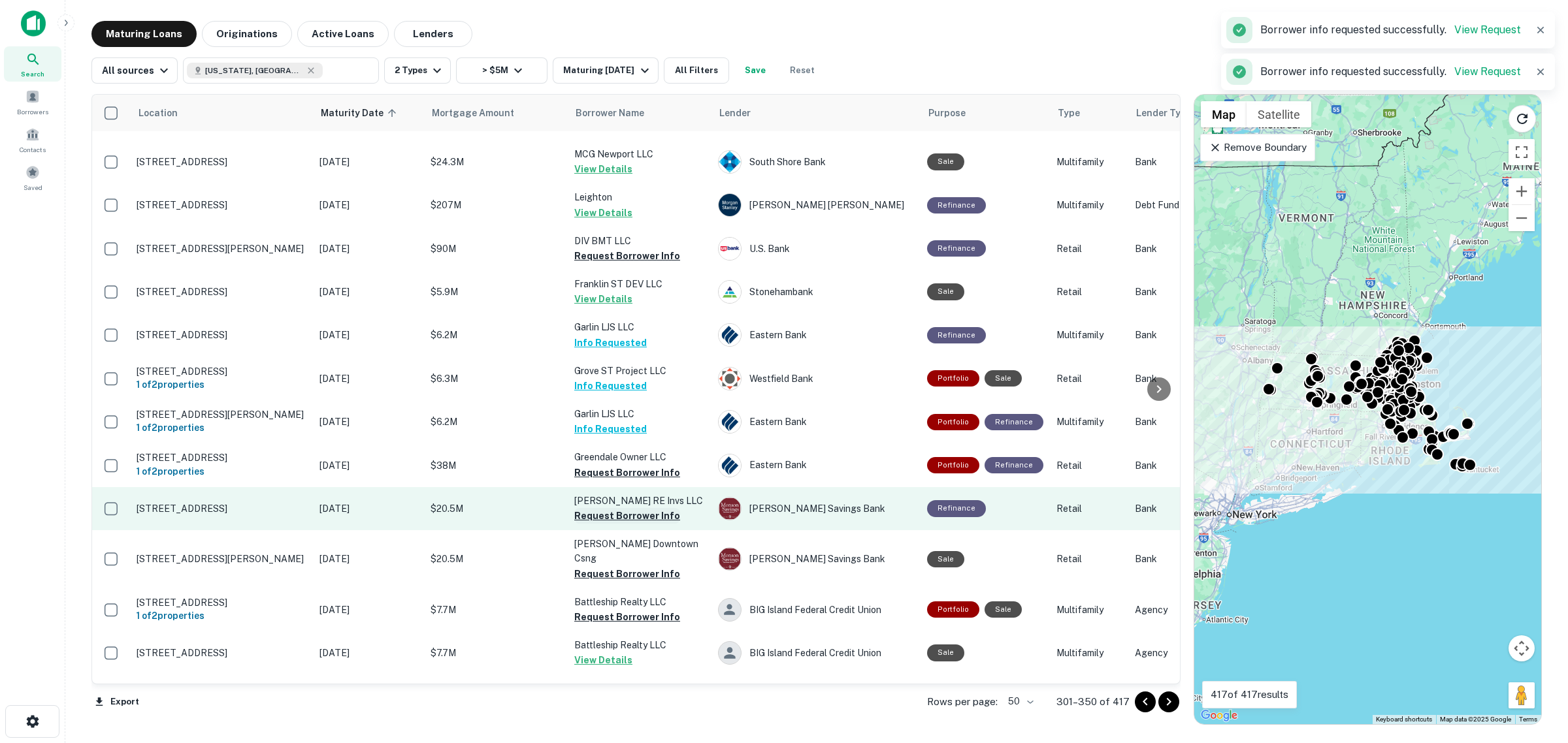
click at [635, 514] on button "Request Borrower Info" at bounding box center [627, 516] width 106 height 16
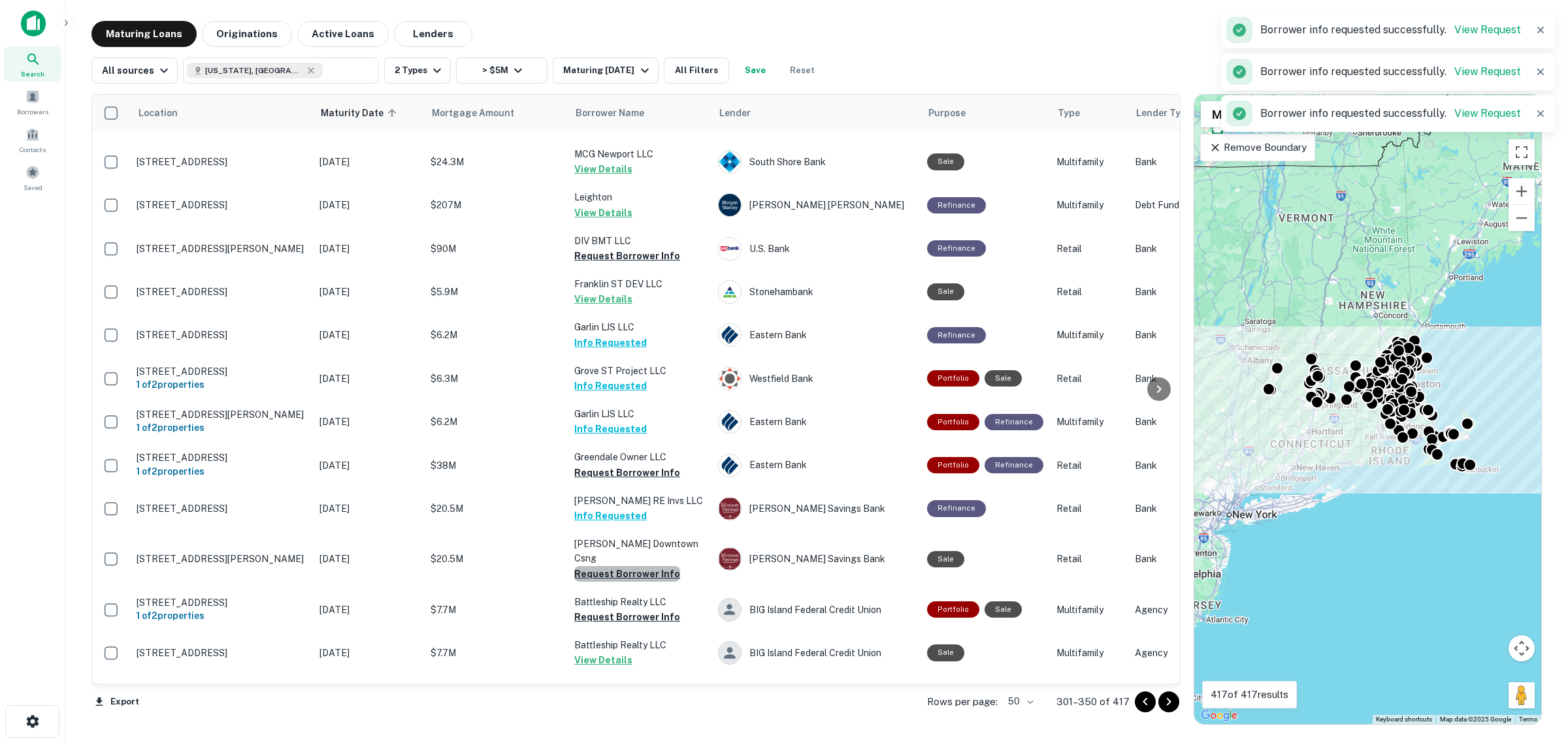
click at [642, 566] on button "Request Borrower Info" at bounding box center [627, 574] width 106 height 16
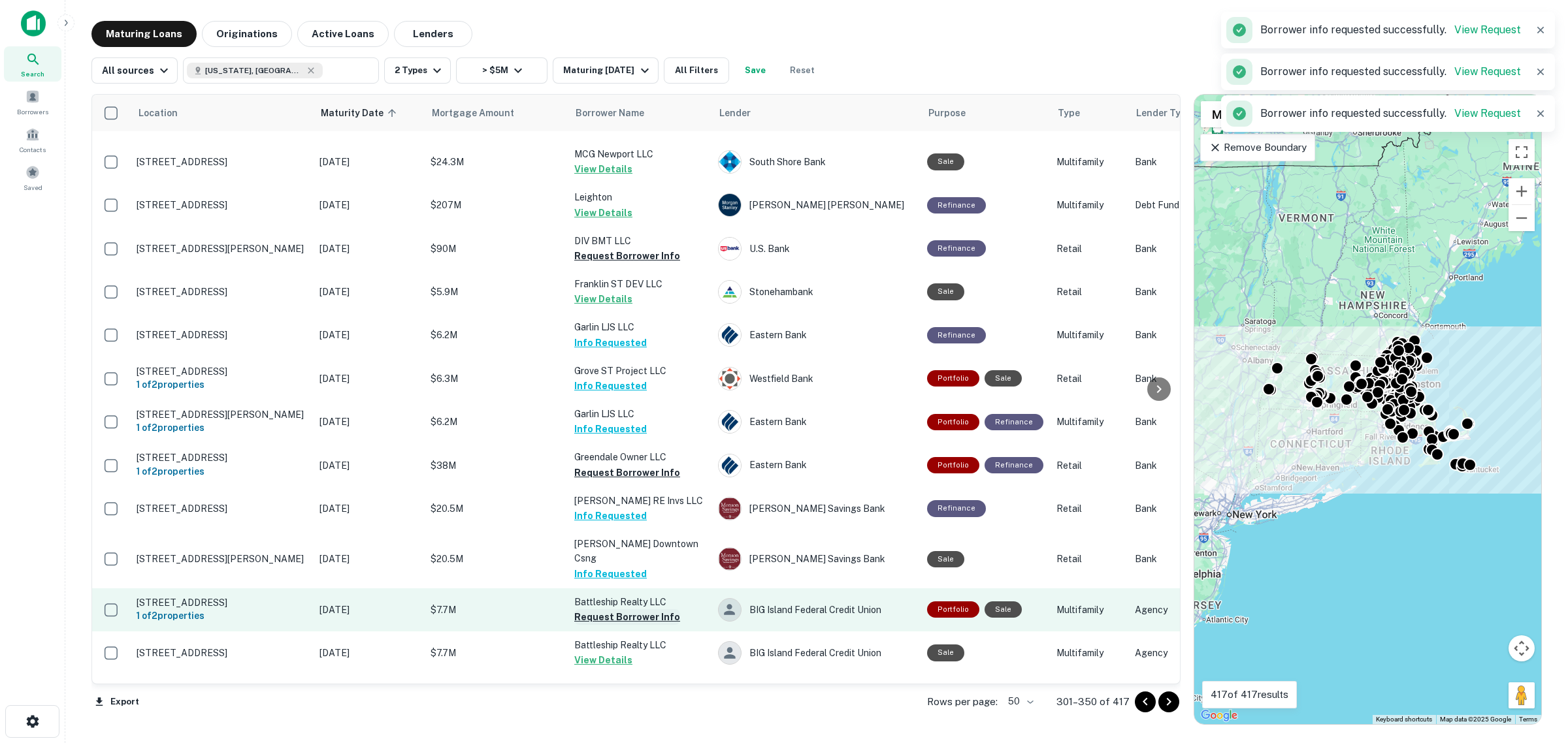
click at [655, 609] on button "Request Borrower Info" at bounding box center [627, 617] width 106 height 16
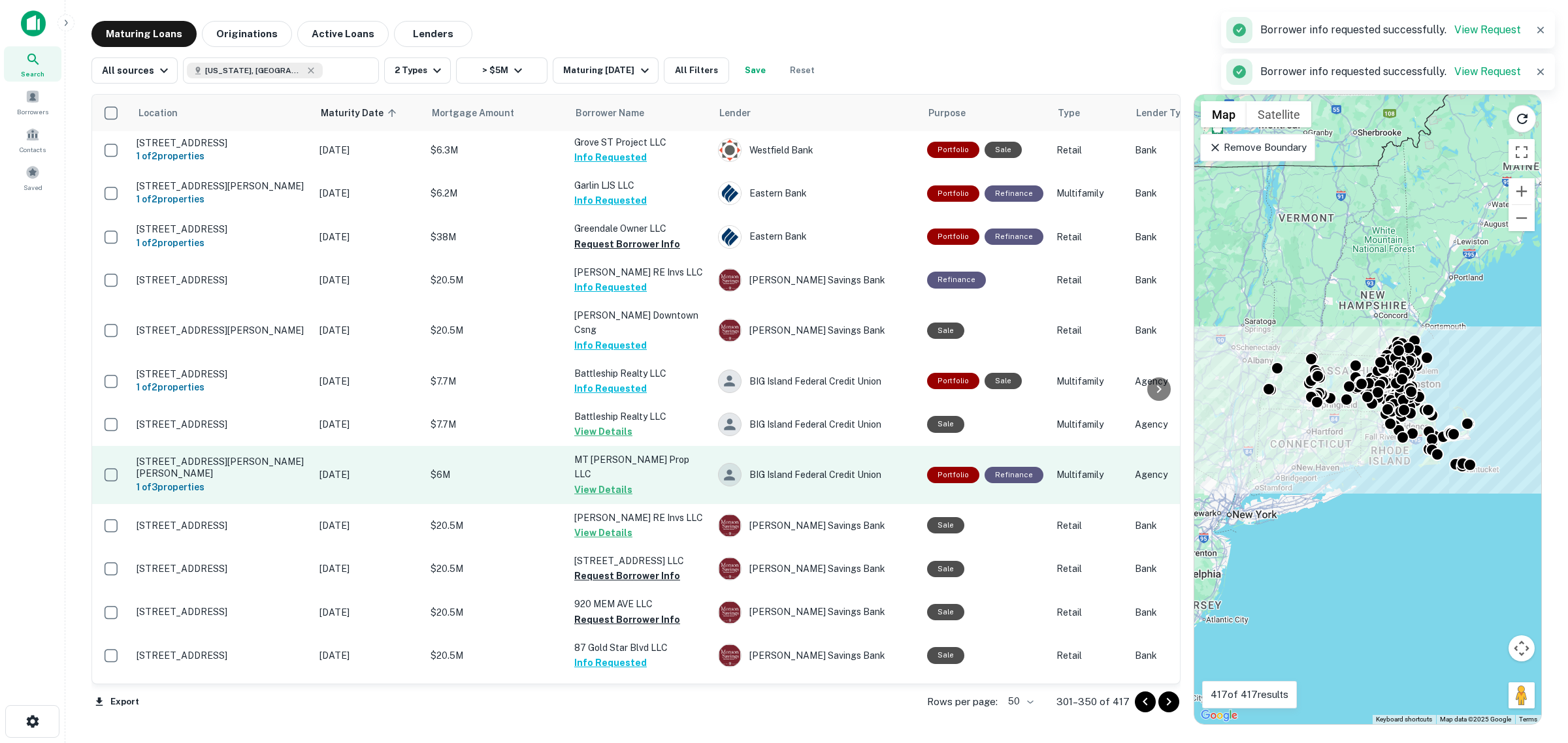
scroll to position [1062, 0]
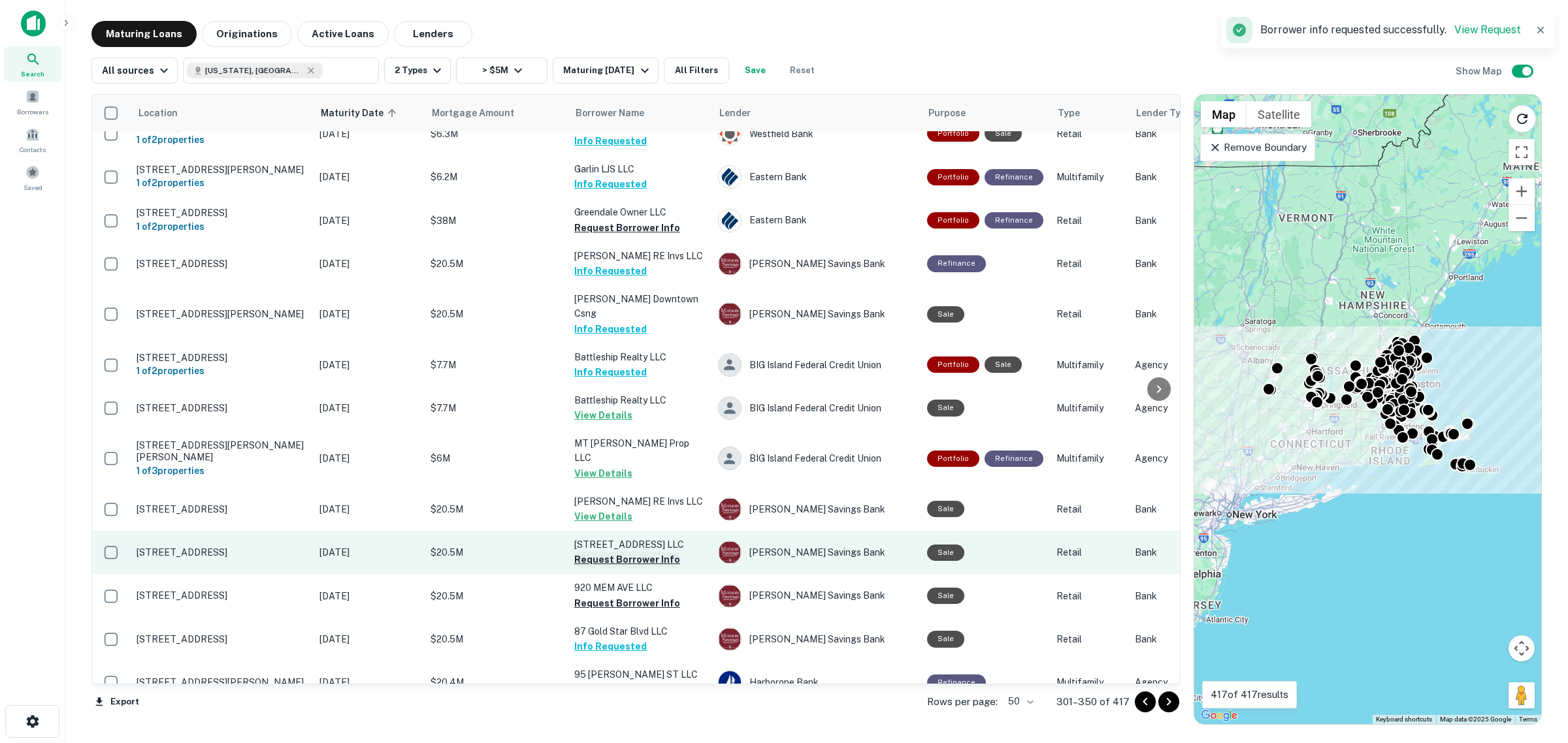
click at [627, 552] on button "Request Borrower Info" at bounding box center [627, 560] width 106 height 16
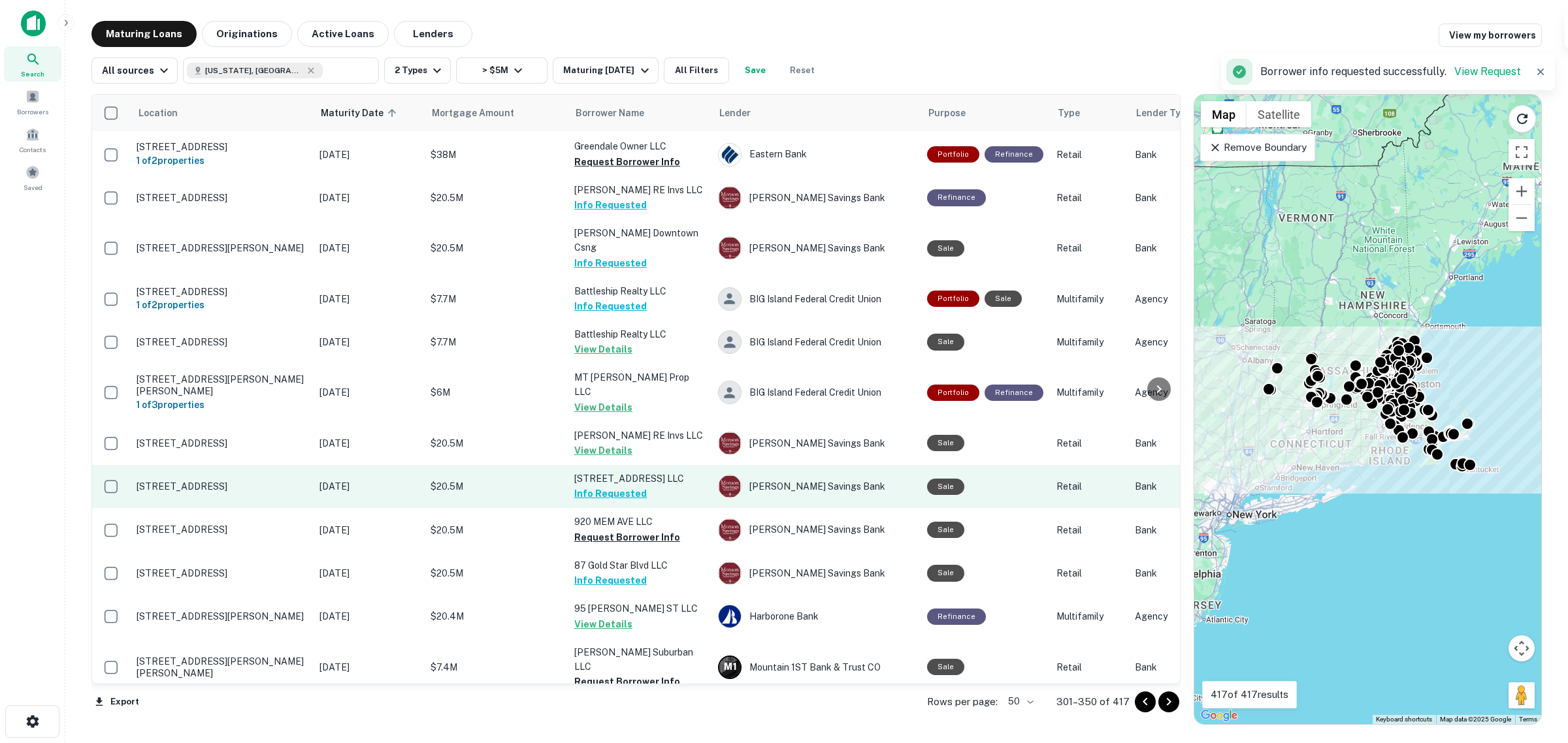
scroll to position [1143, 0]
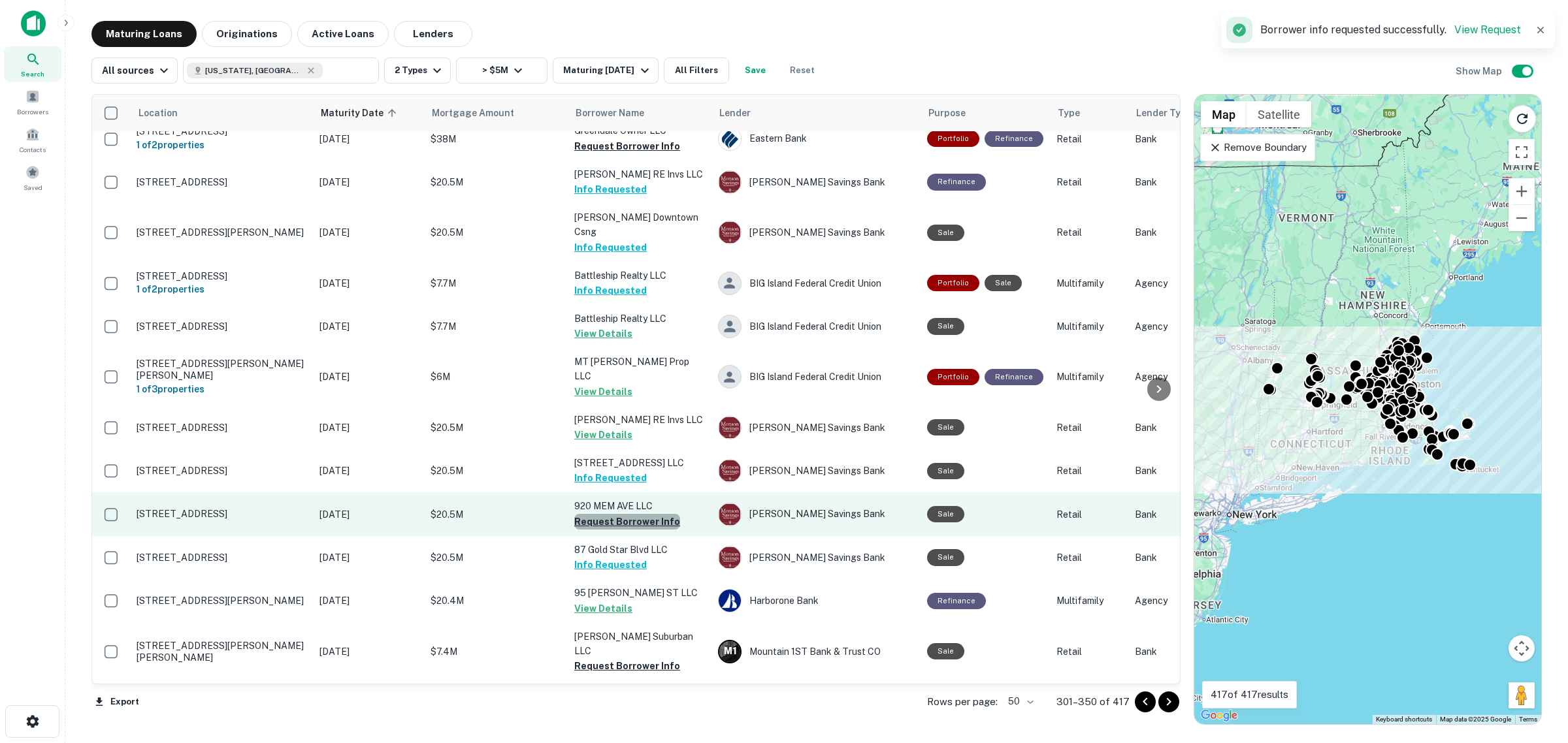
click at [633, 514] on button "Request Borrower Info" at bounding box center [627, 522] width 106 height 16
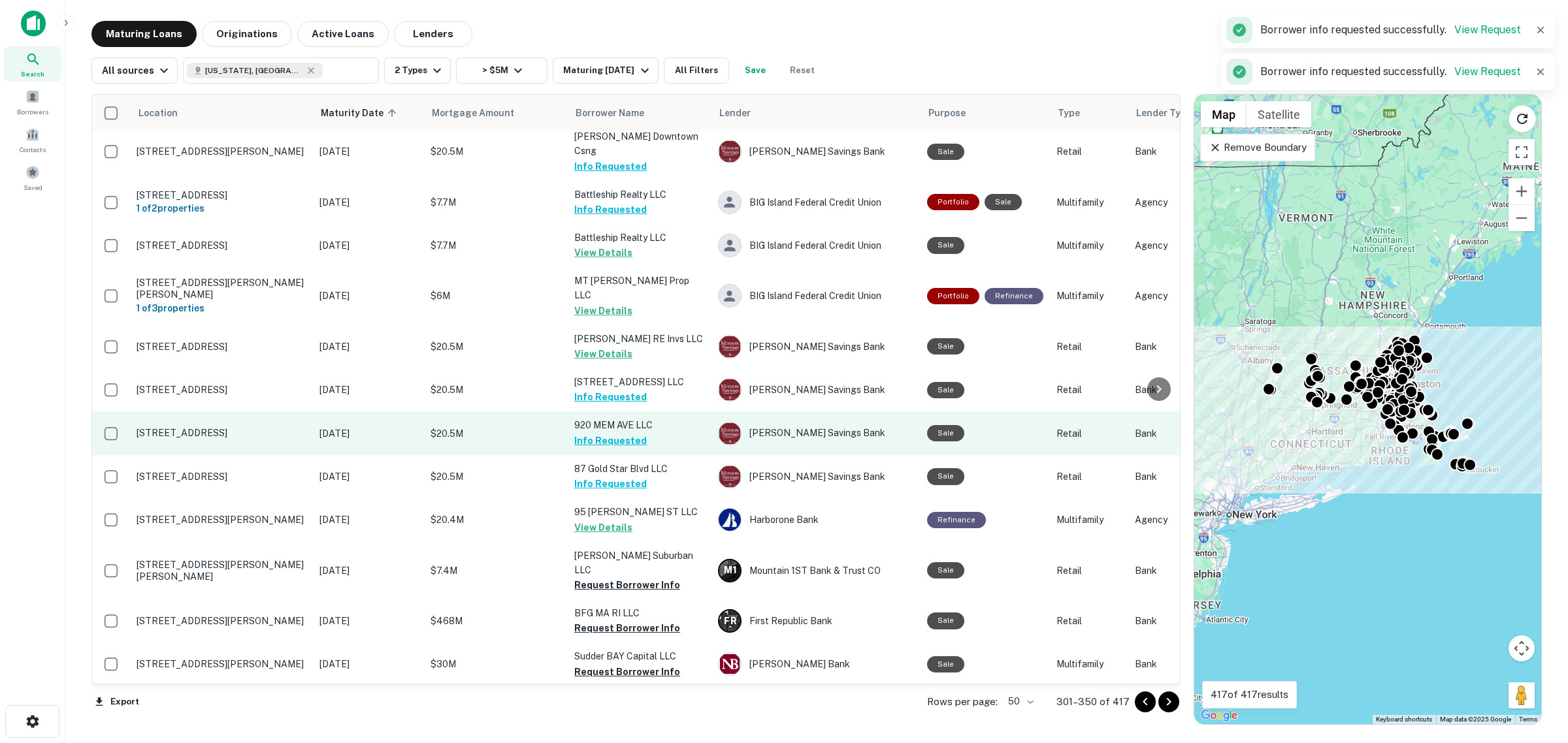
scroll to position [1226, 0]
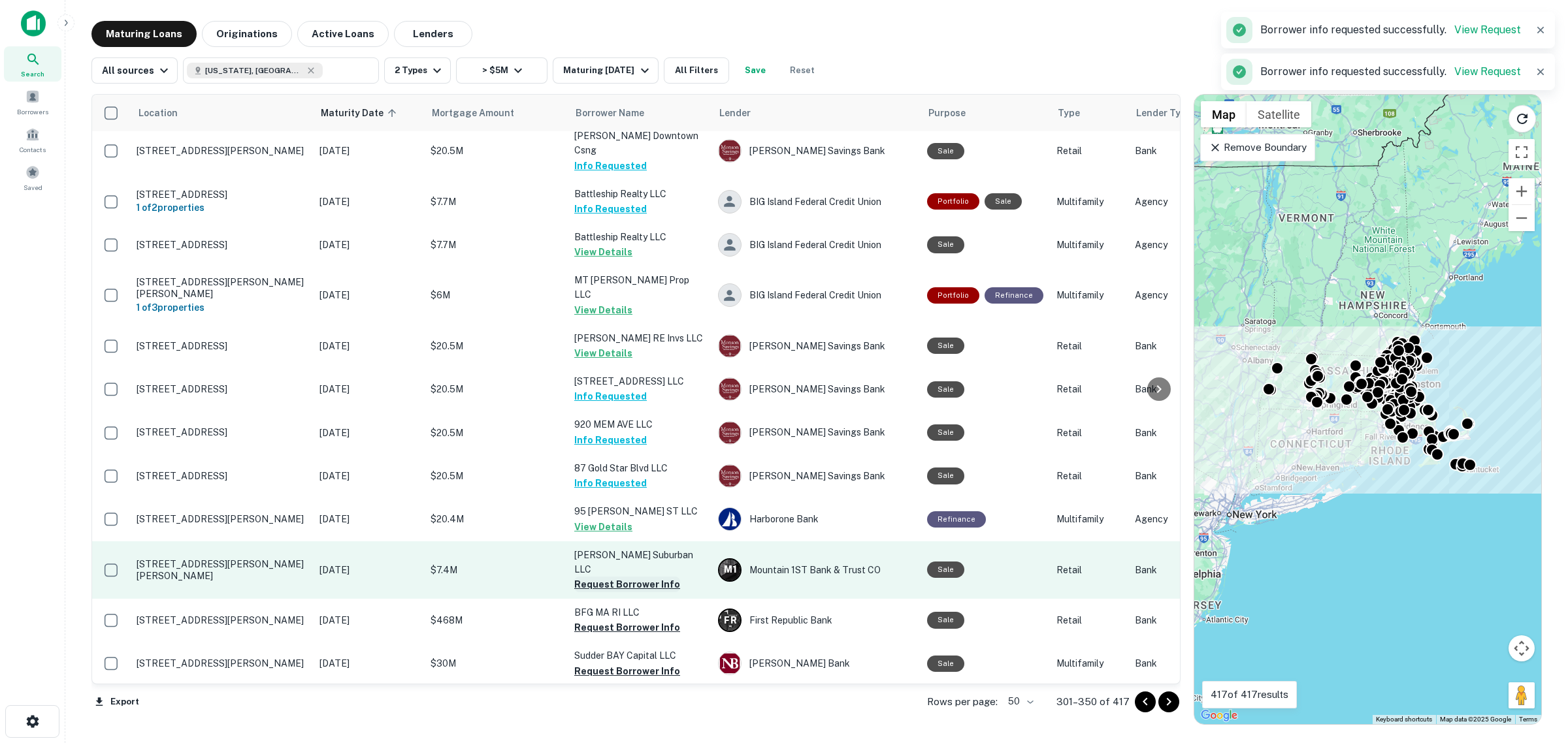
click at [609, 577] on button "Request Borrower Info" at bounding box center [627, 585] width 106 height 16
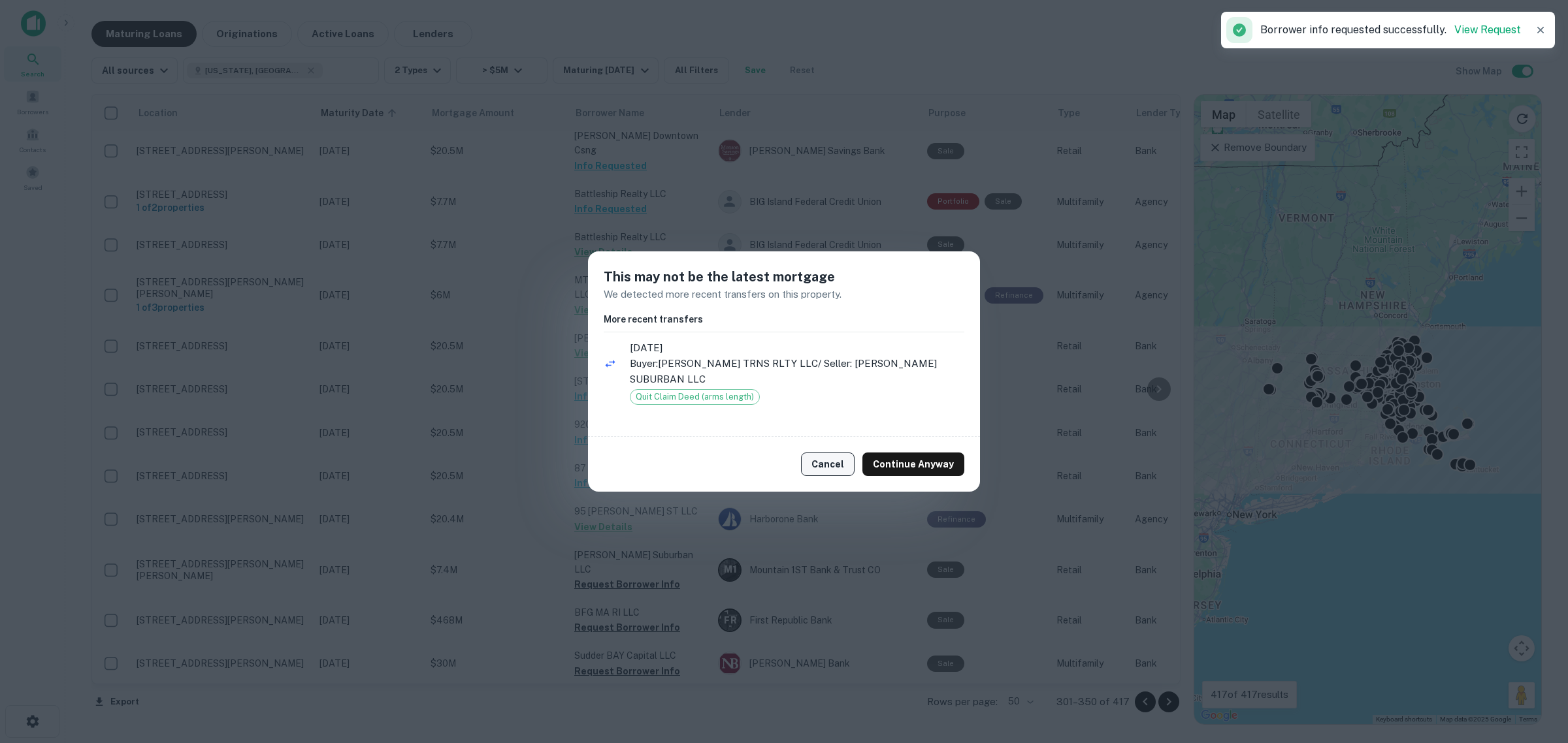
click at [844, 452] on button "Cancel" at bounding box center [828, 464] width 54 height 23
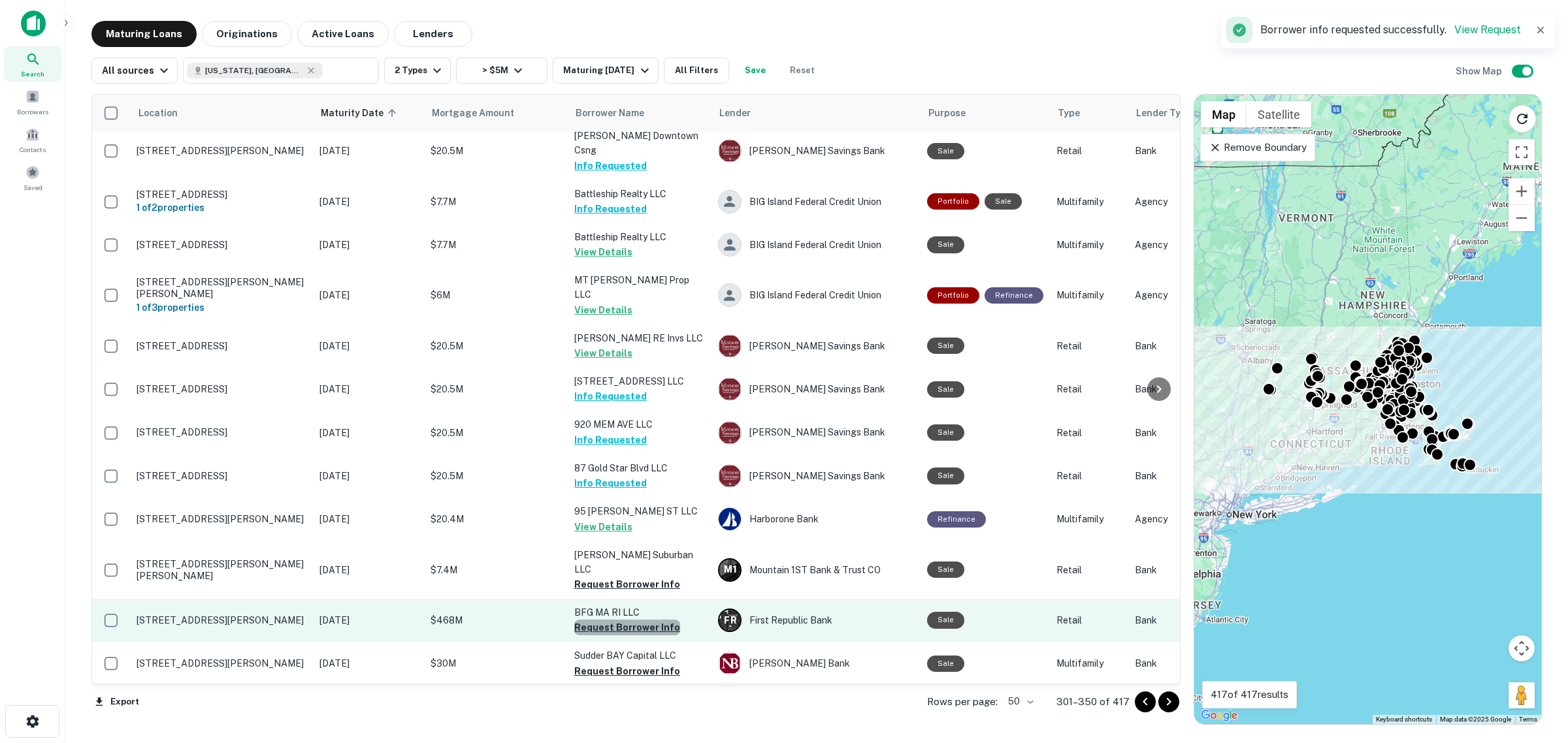
click at [662, 620] on button "Request Borrower Info" at bounding box center [627, 628] width 106 height 16
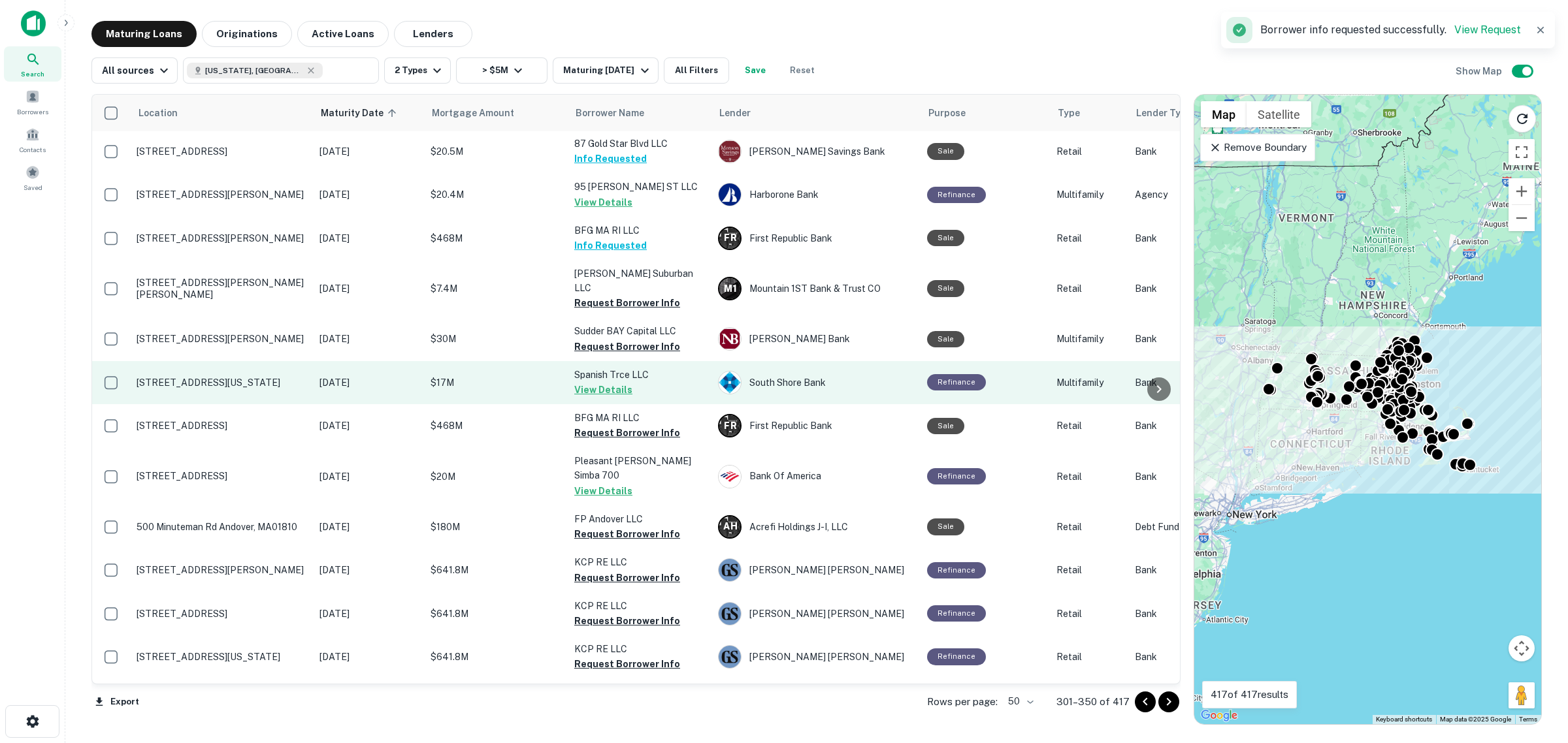
scroll to position [1552, 0]
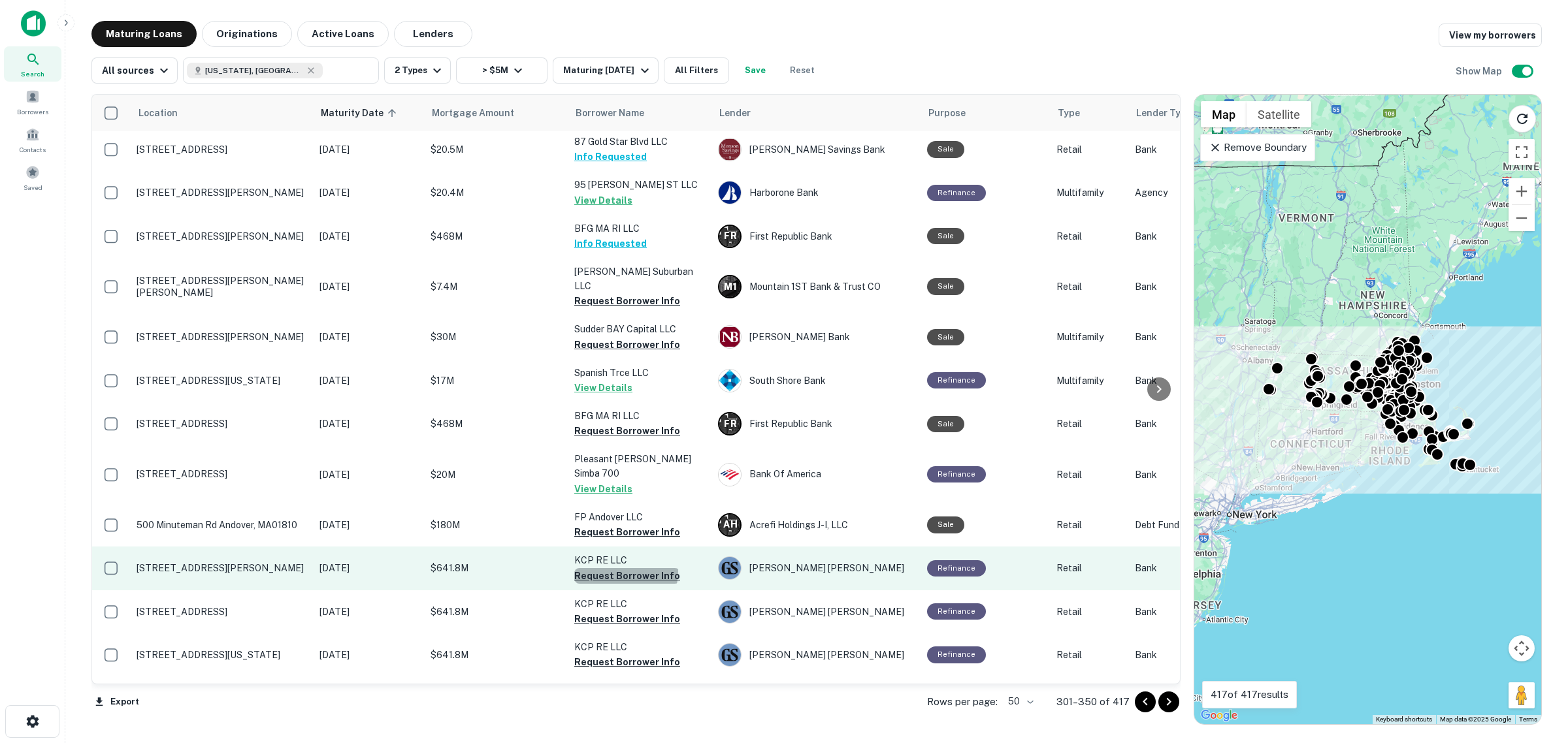
click at [626, 568] on button "Request Borrower Info" at bounding box center [627, 576] width 106 height 16
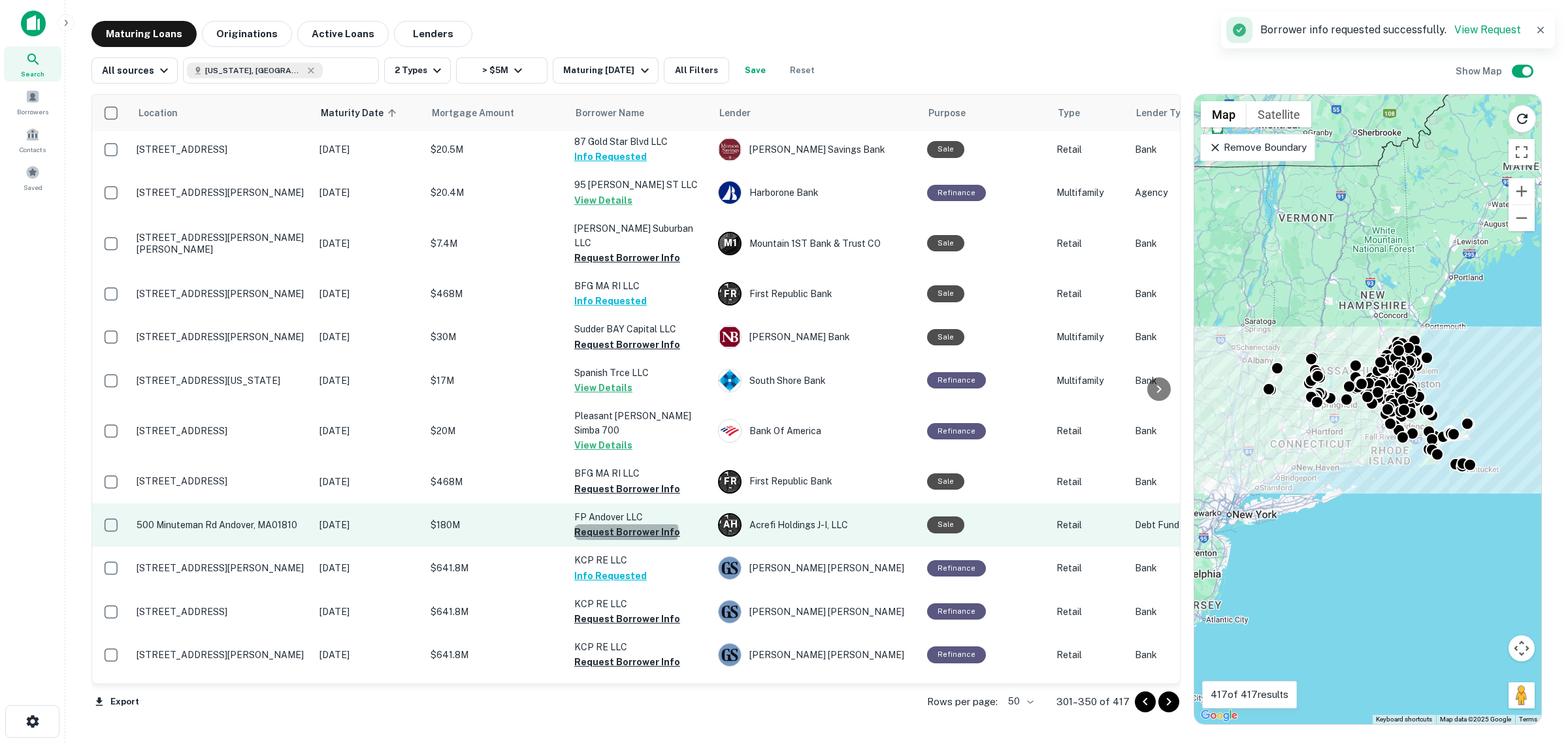
click at [626, 524] on button "Request Borrower Info" at bounding box center [627, 532] width 106 height 16
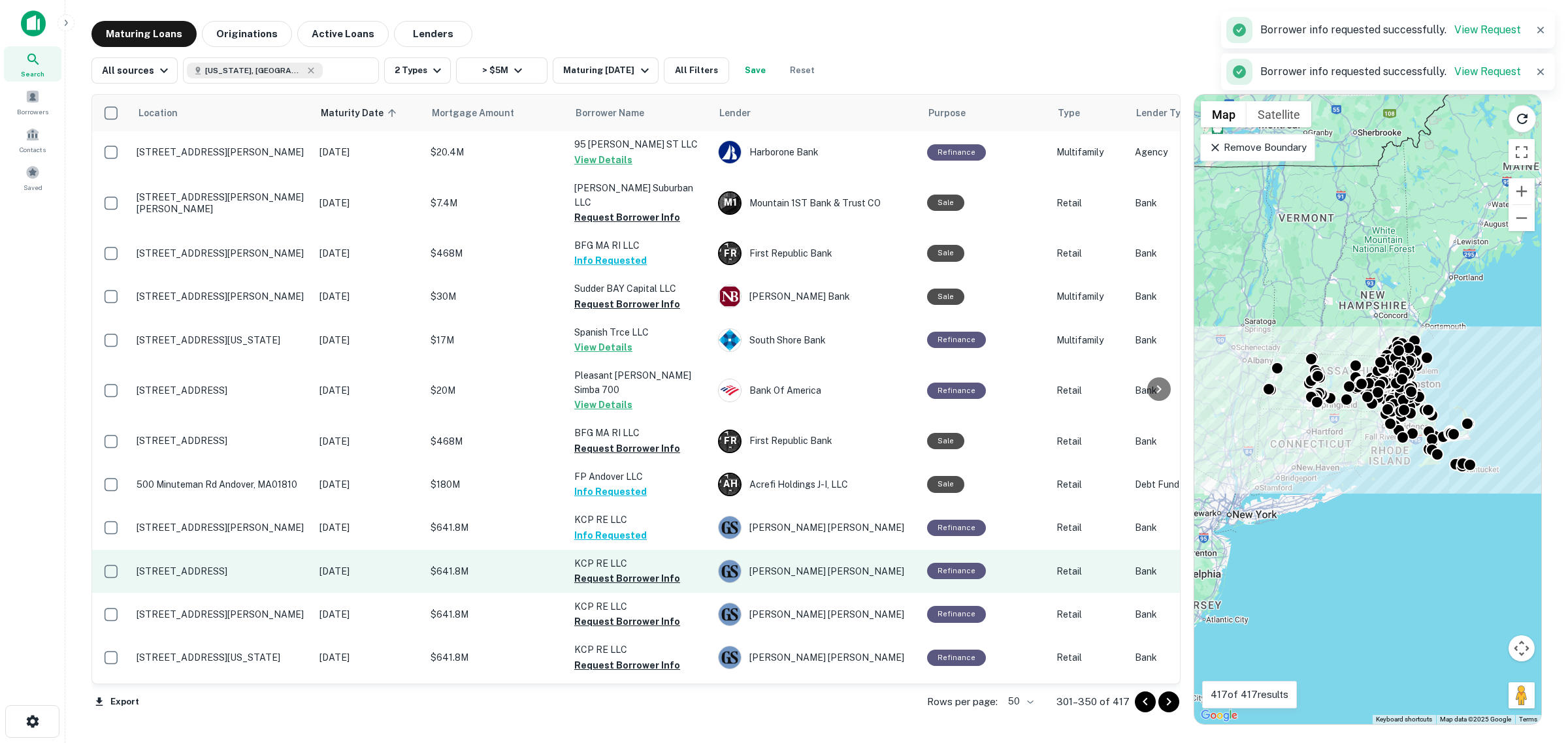
scroll to position [1633, 0]
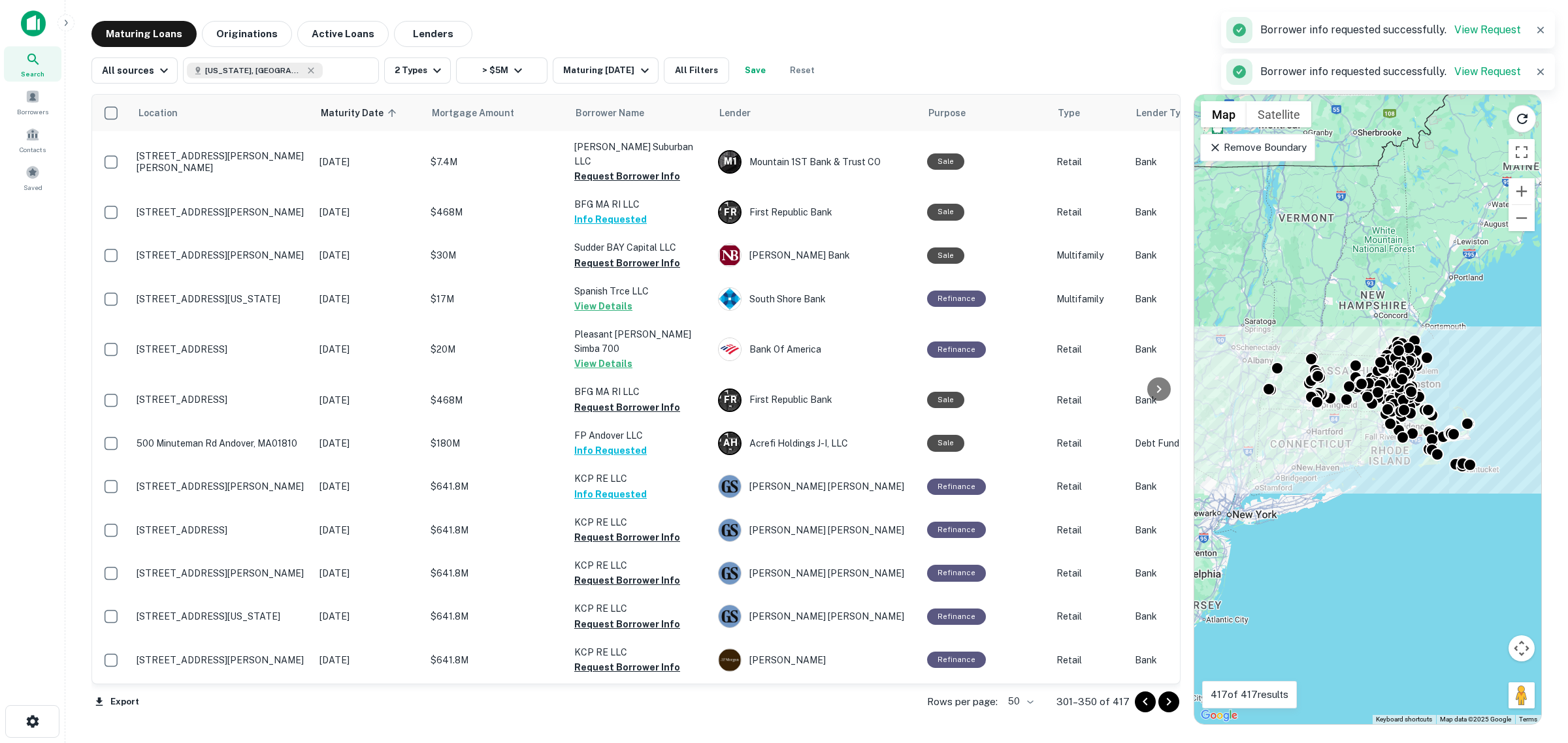
click at [1163, 700] on icon "Go to next page" at bounding box center [1169, 702] width 16 height 16
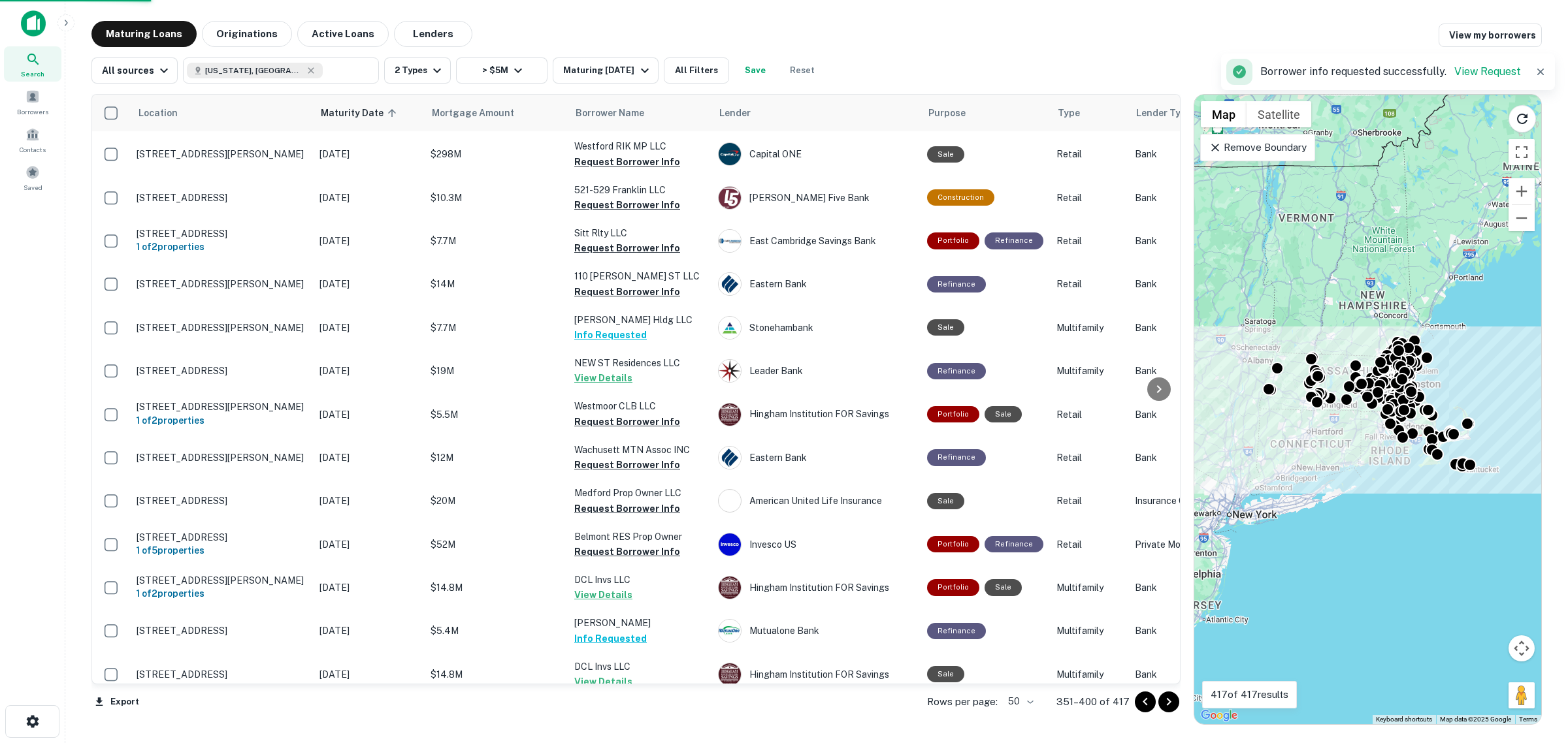
scroll to position [1617, 0]
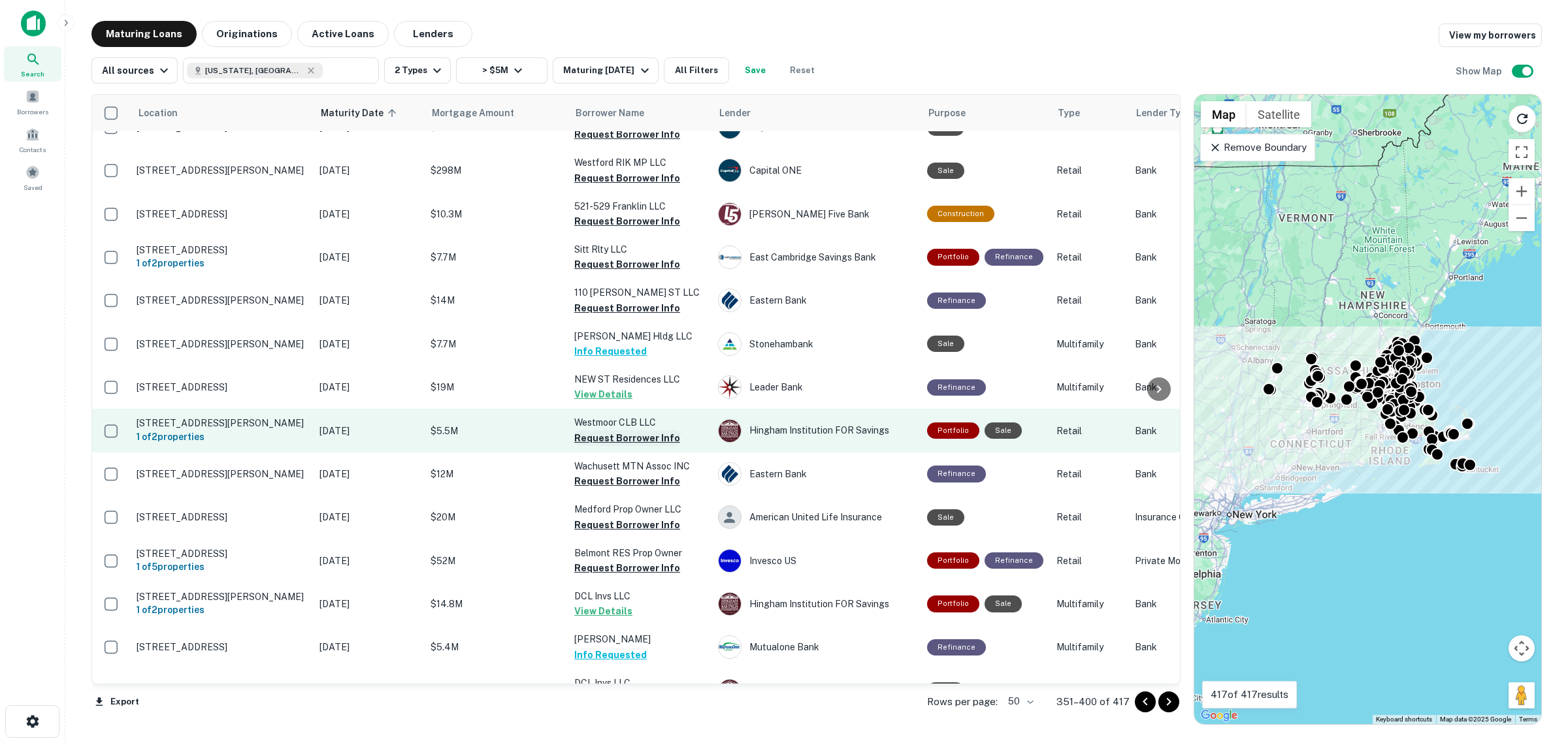
click at [645, 431] on button "Request Borrower Info" at bounding box center [627, 439] width 106 height 16
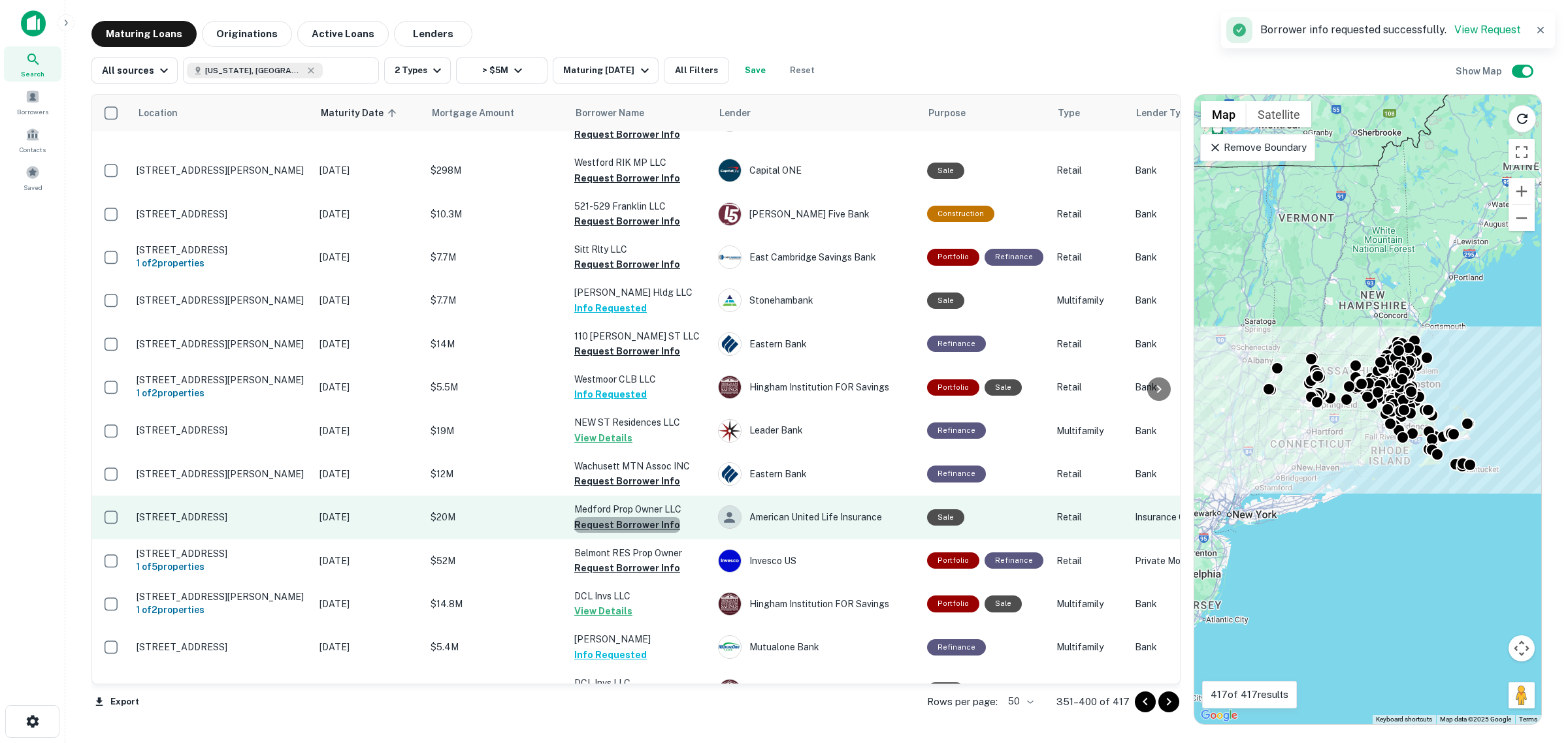
click at [665, 517] on button "Request Borrower Info" at bounding box center [627, 525] width 106 height 16
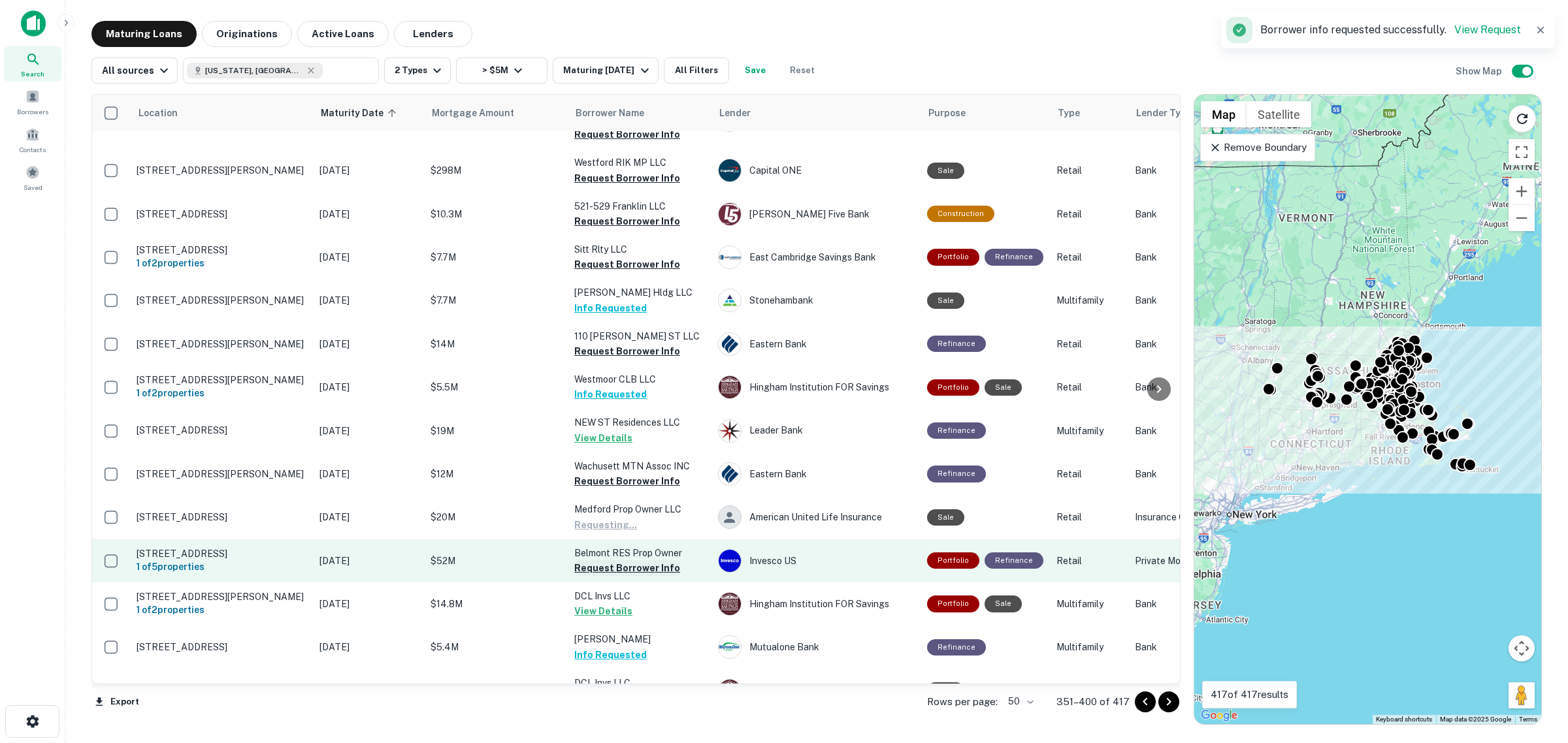
click at [654, 560] on button "Request Borrower Info" at bounding box center [627, 568] width 106 height 16
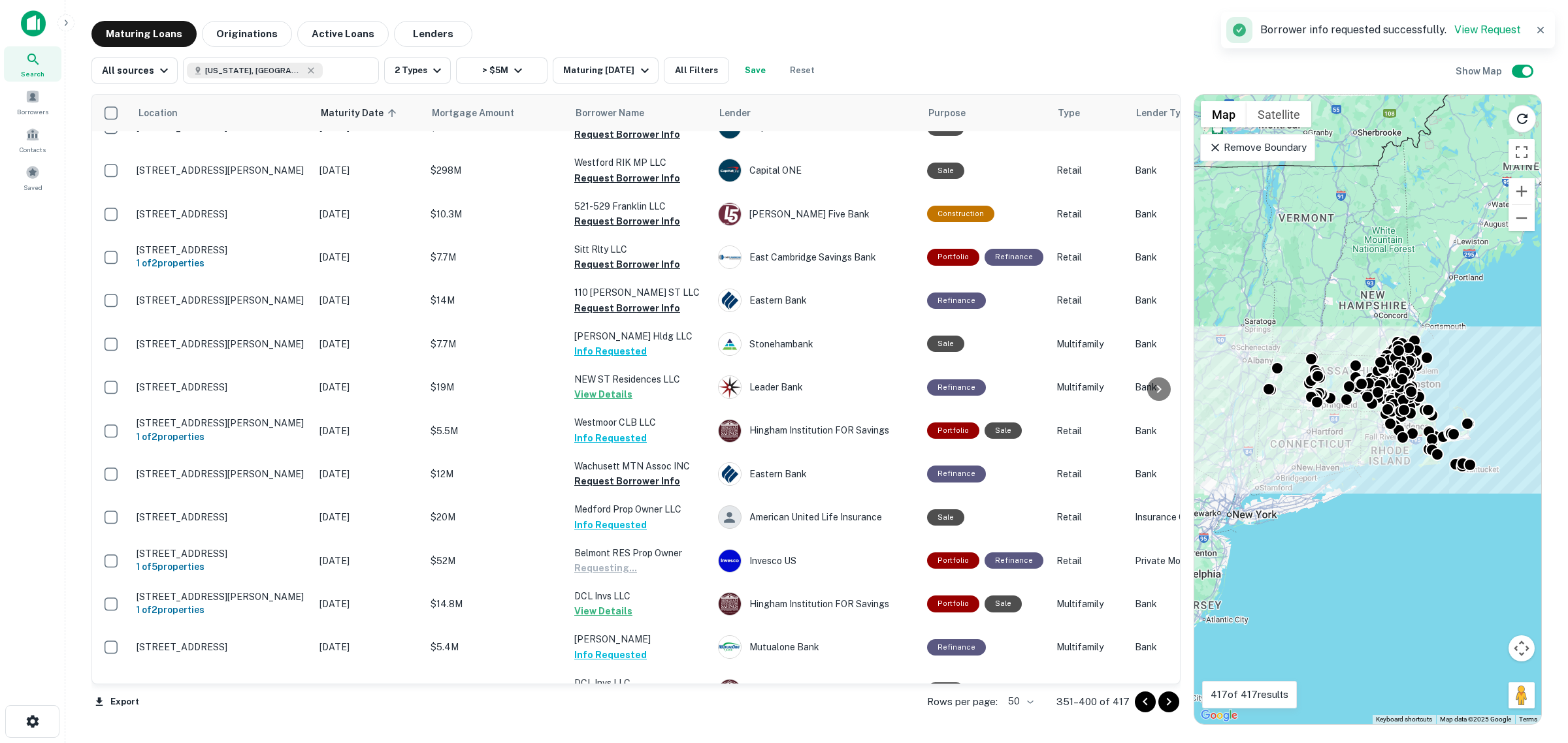
click at [1168, 699] on icon "Go to next page" at bounding box center [1169, 702] width 16 height 16
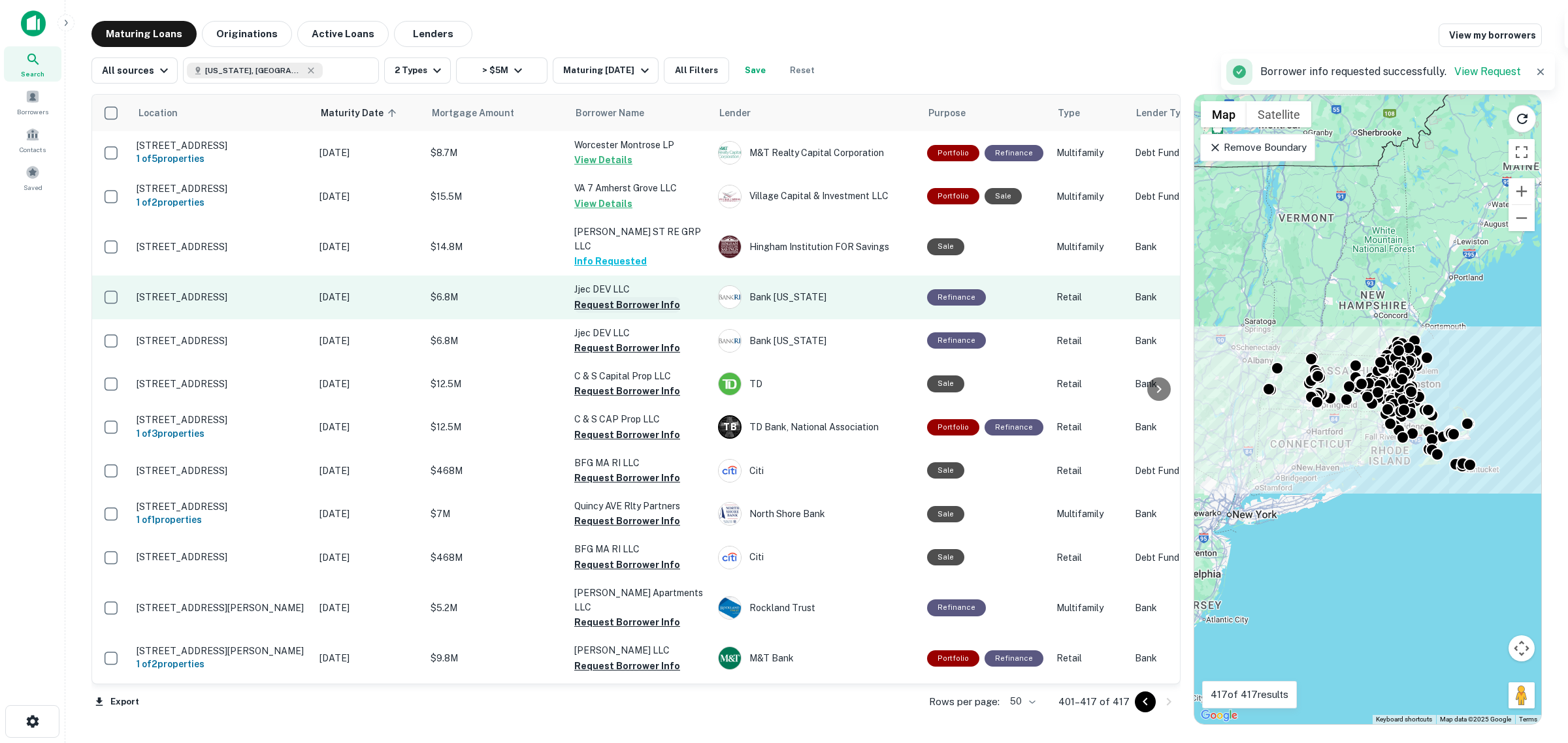
click at [617, 297] on button "Request Borrower Info" at bounding box center [627, 305] width 106 height 16
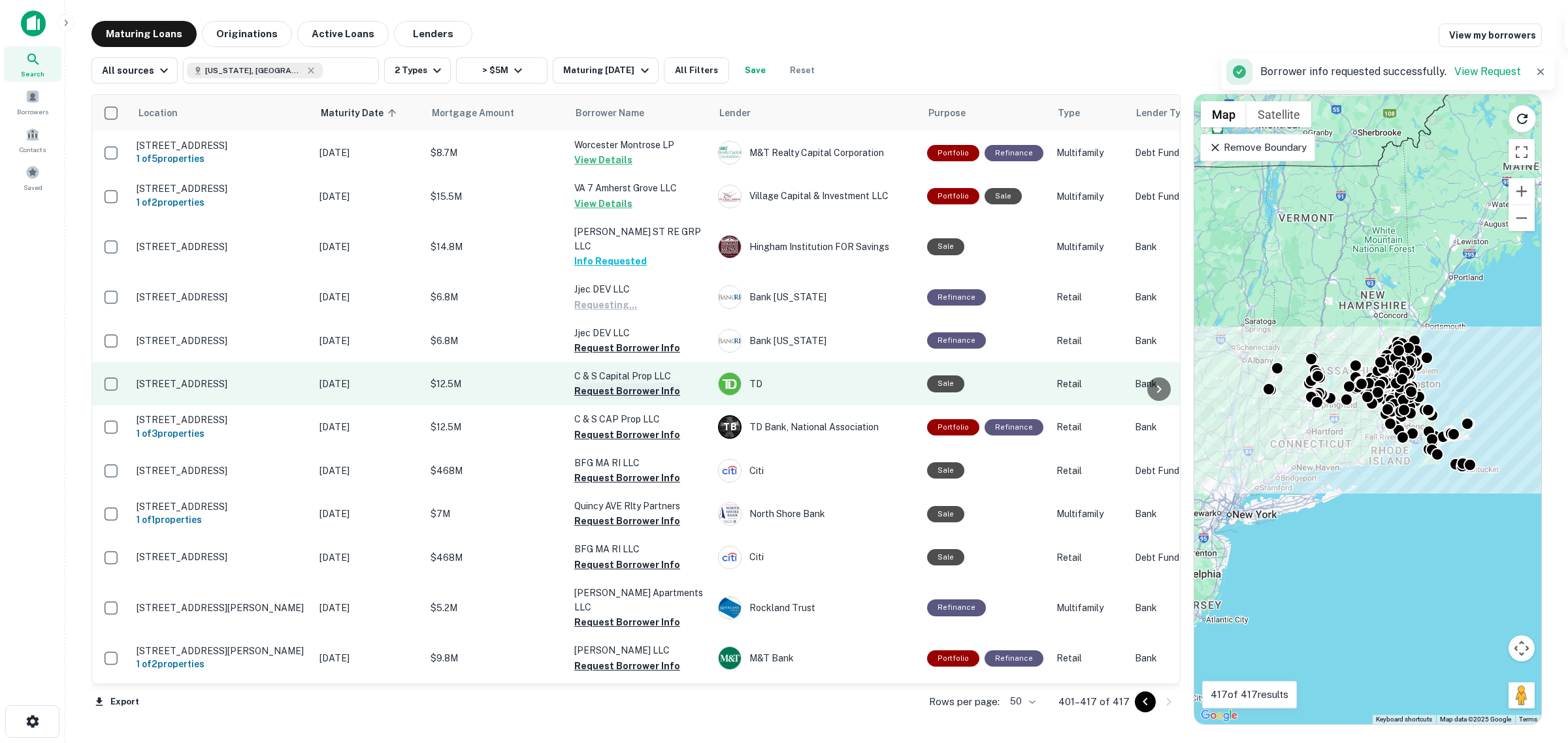
click at [628, 384] on button "Request Borrower Info" at bounding box center [627, 392] width 106 height 16
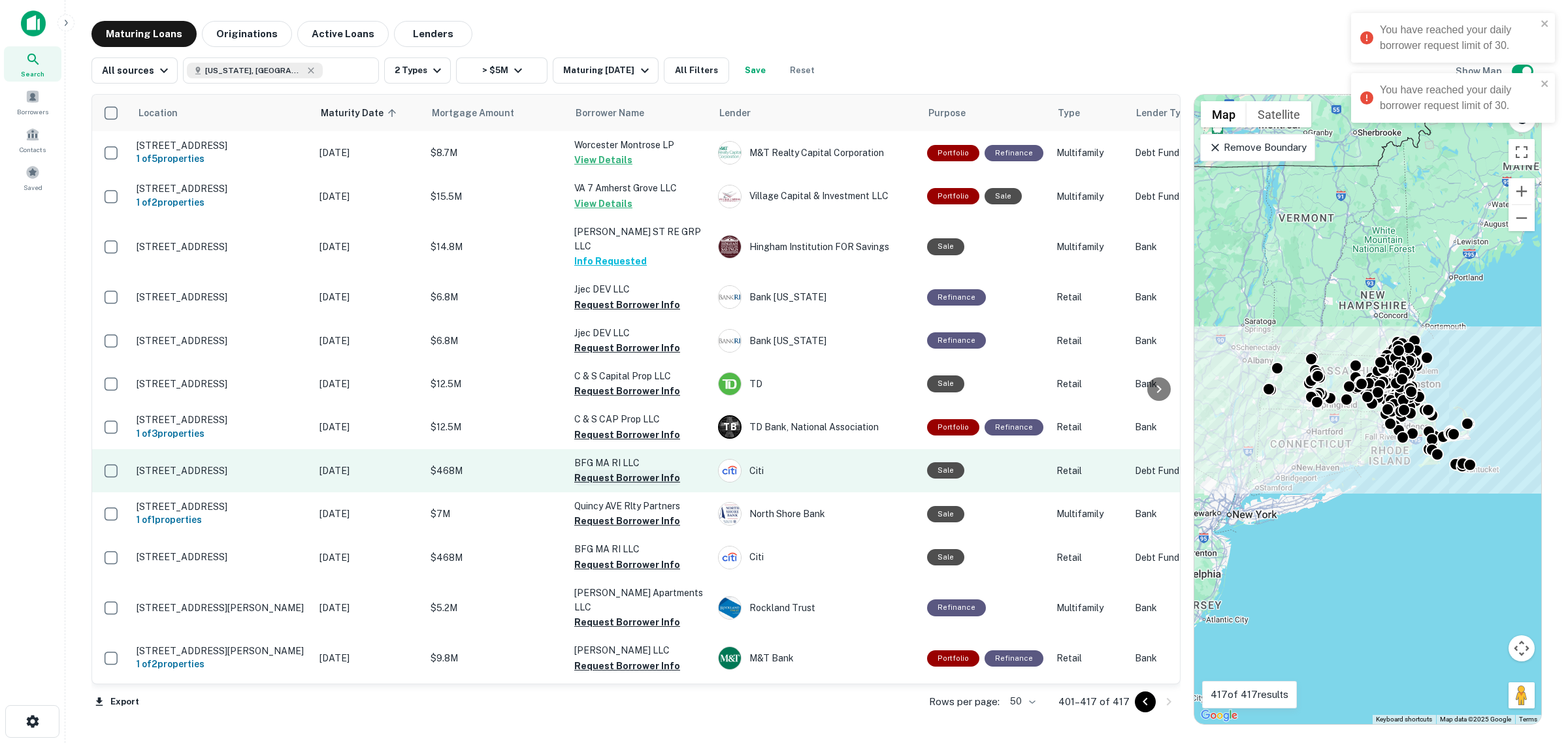
click at [645, 470] on button "Request Borrower Info" at bounding box center [627, 478] width 106 height 16
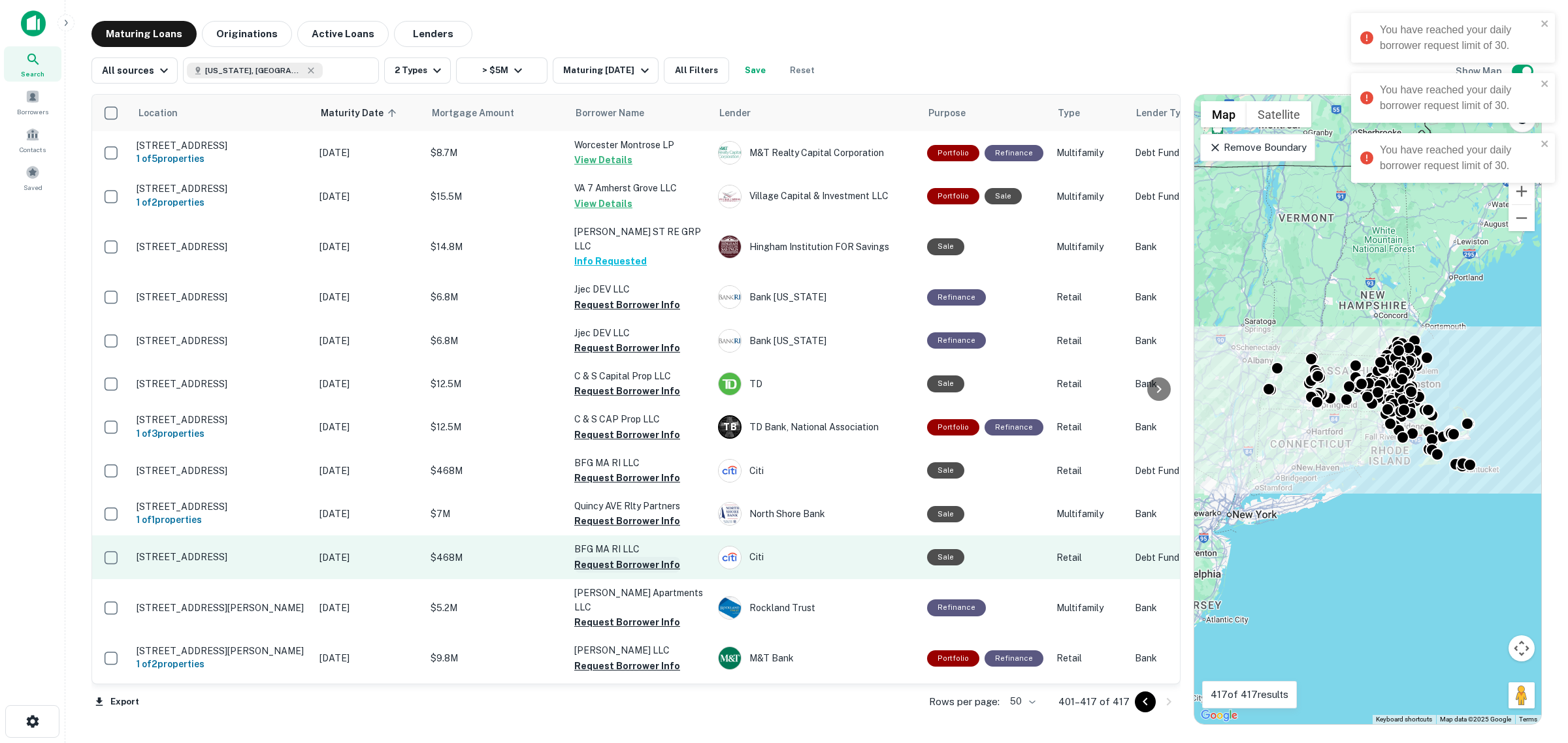
click at [637, 557] on button "Request Borrower Info" at bounding box center [627, 566] width 106 height 16
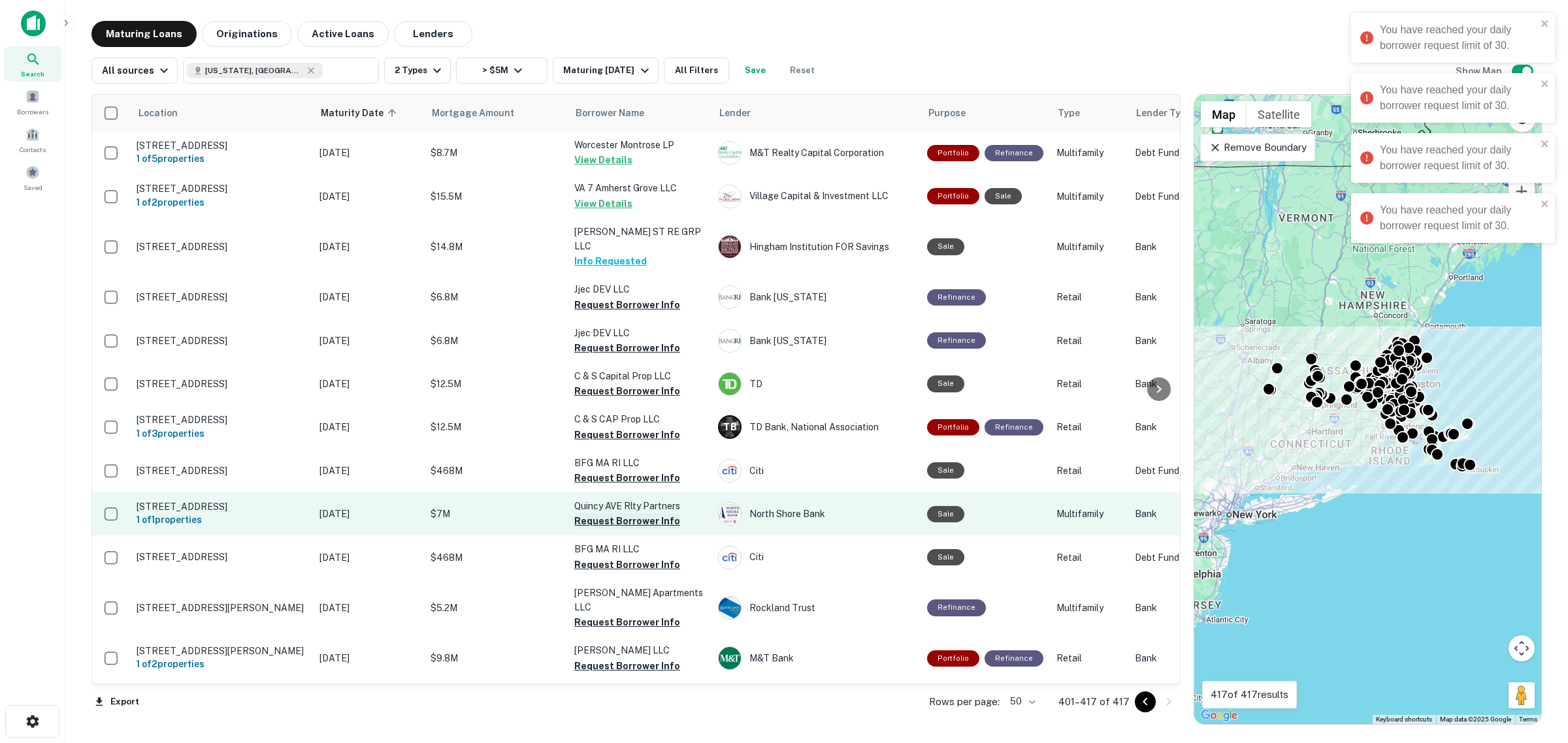
click at [637, 514] on button "Request Borrower Info" at bounding box center [627, 522] width 106 height 16
